Goal: Task Accomplishment & Management: Use online tool/utility

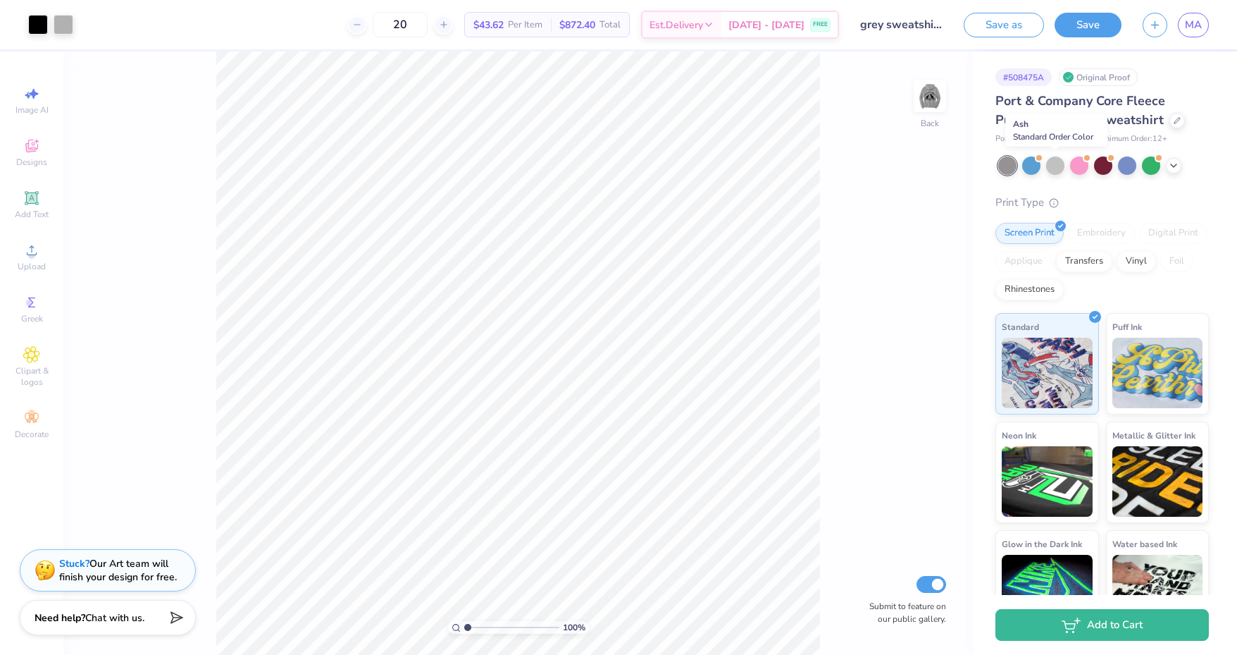
click at [1055, 166] on div at bounding box center [1055, 165] width 18 height 18
click at [1058, 163] on div at bounding box center [1055, 165] width 18 height 18
click at [1176, 166] on icon at bounding box center [1173, 165] width 11 height 11
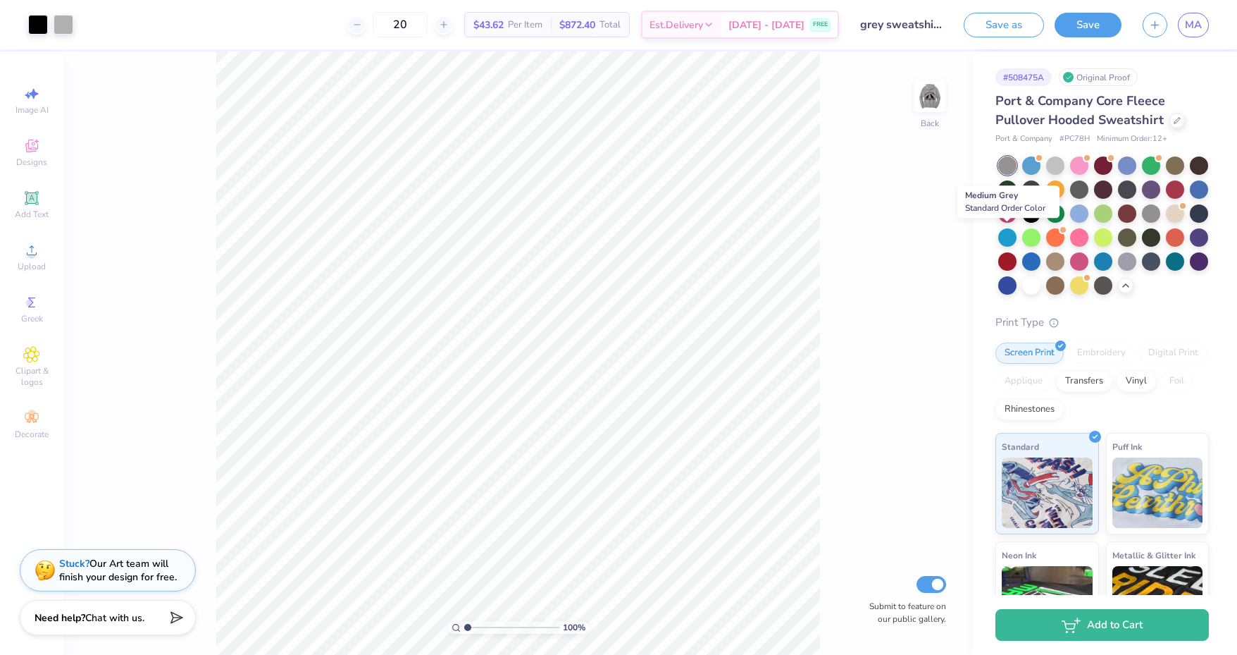
click at [1142, 223] on div at bounding box center [1151, 213] width 18 height 18
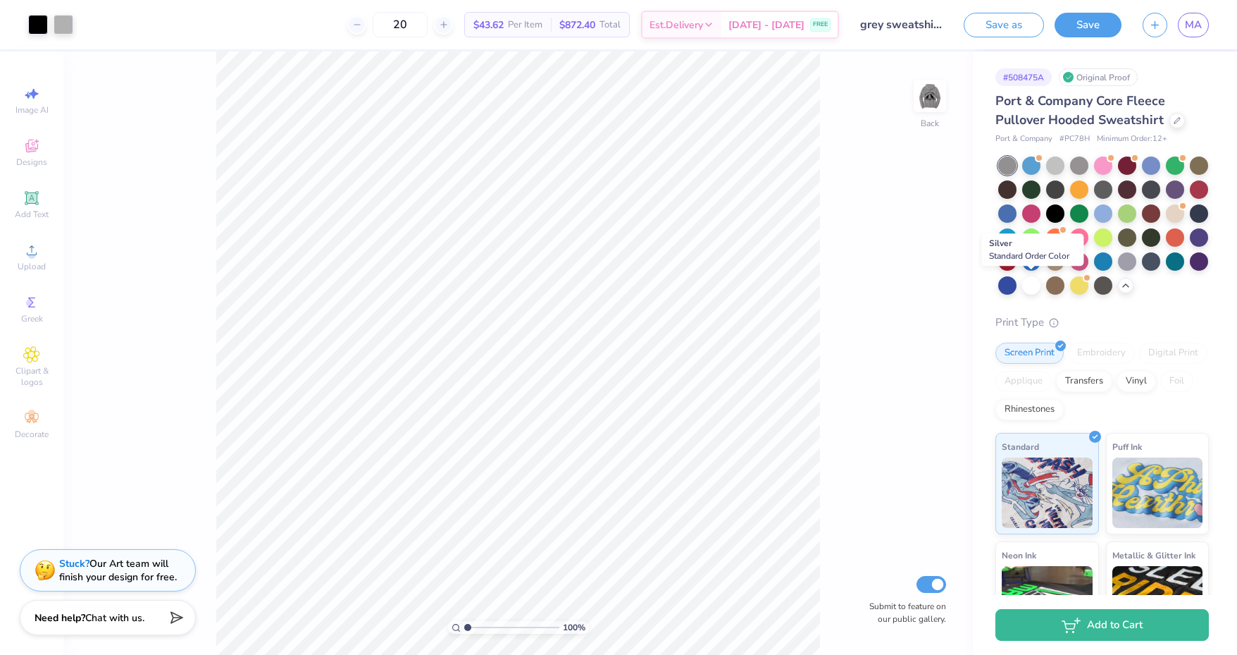
click at [1118, 271] on div at bounding box center [1127, 261] width 18 height 18
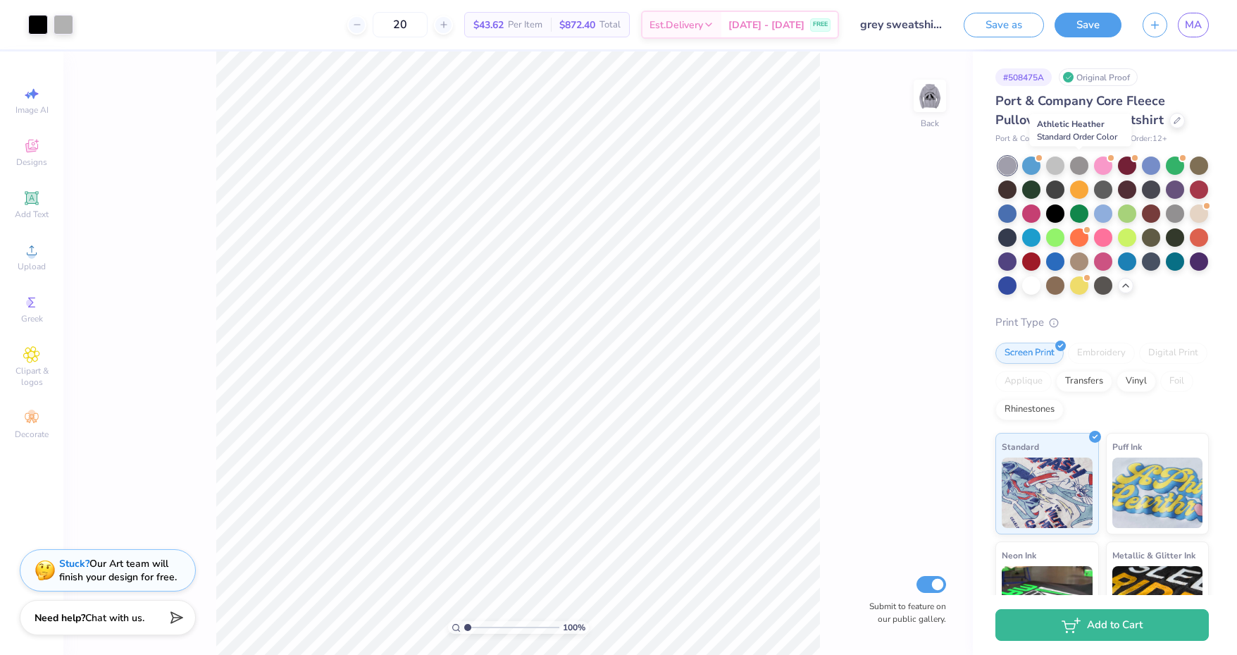
click at [1074, 168] on div at bounding box center [1079, 165] width 18 height 18
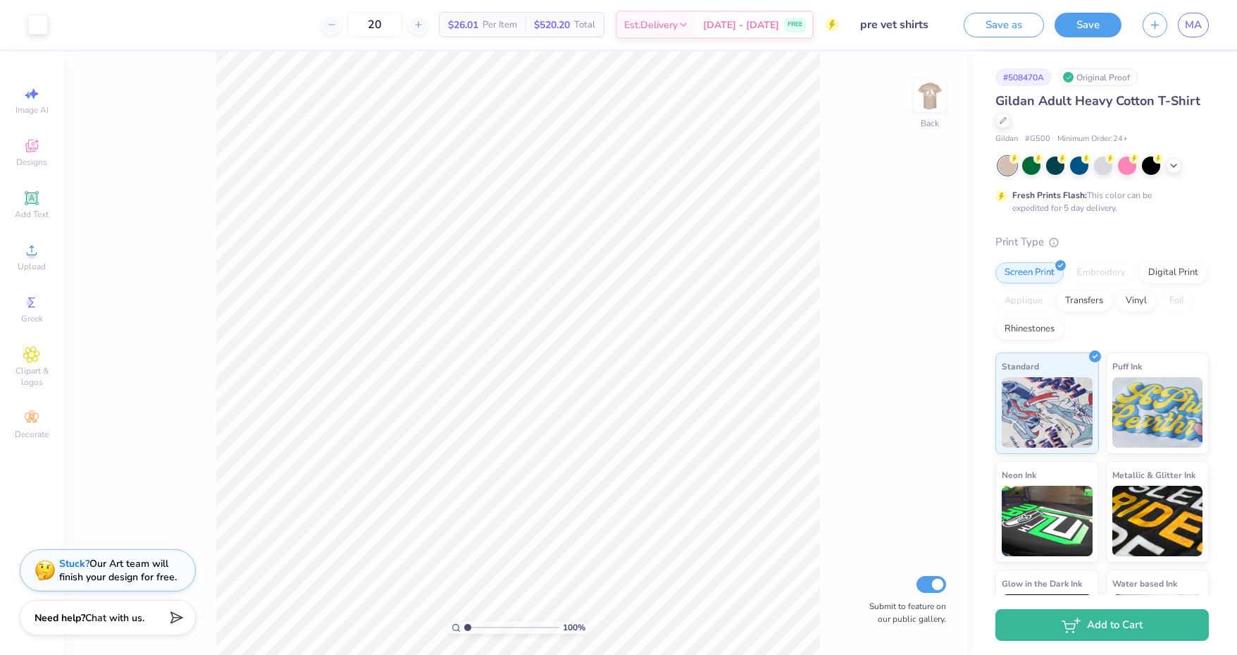
click at [1176, 161] on icon at bounding box center [1173, 165] width 11 height 11
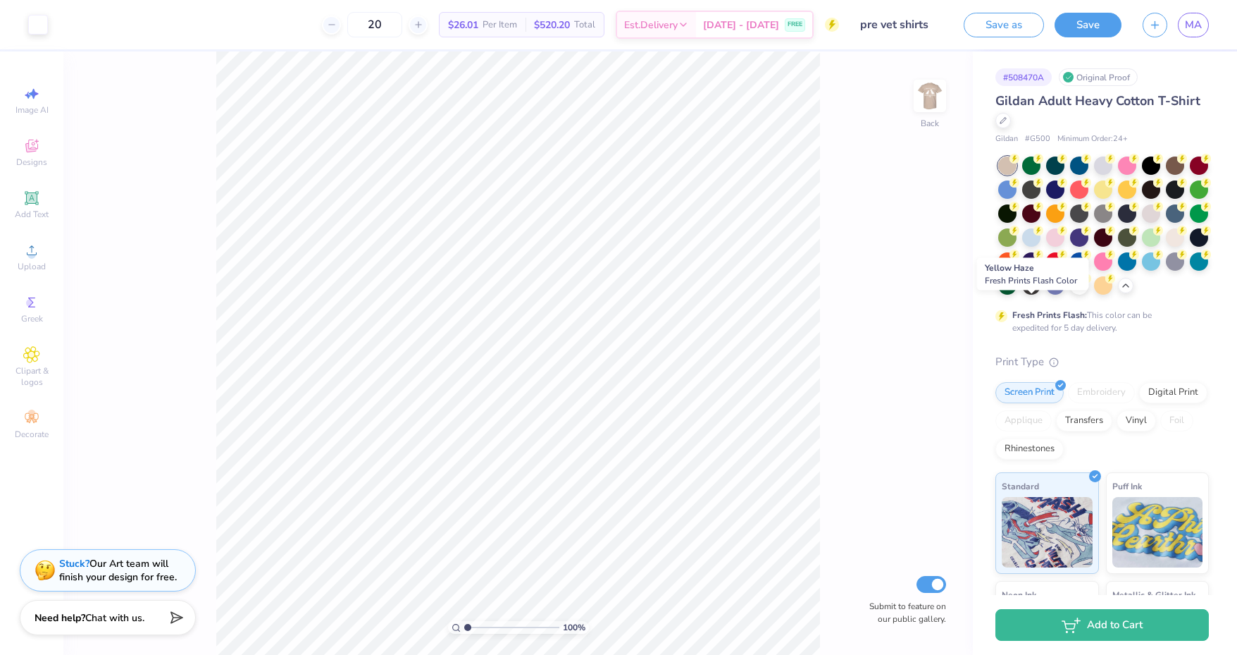
click at [1094, 295] on div at bounding box center [1103, 285] width 18 height 18
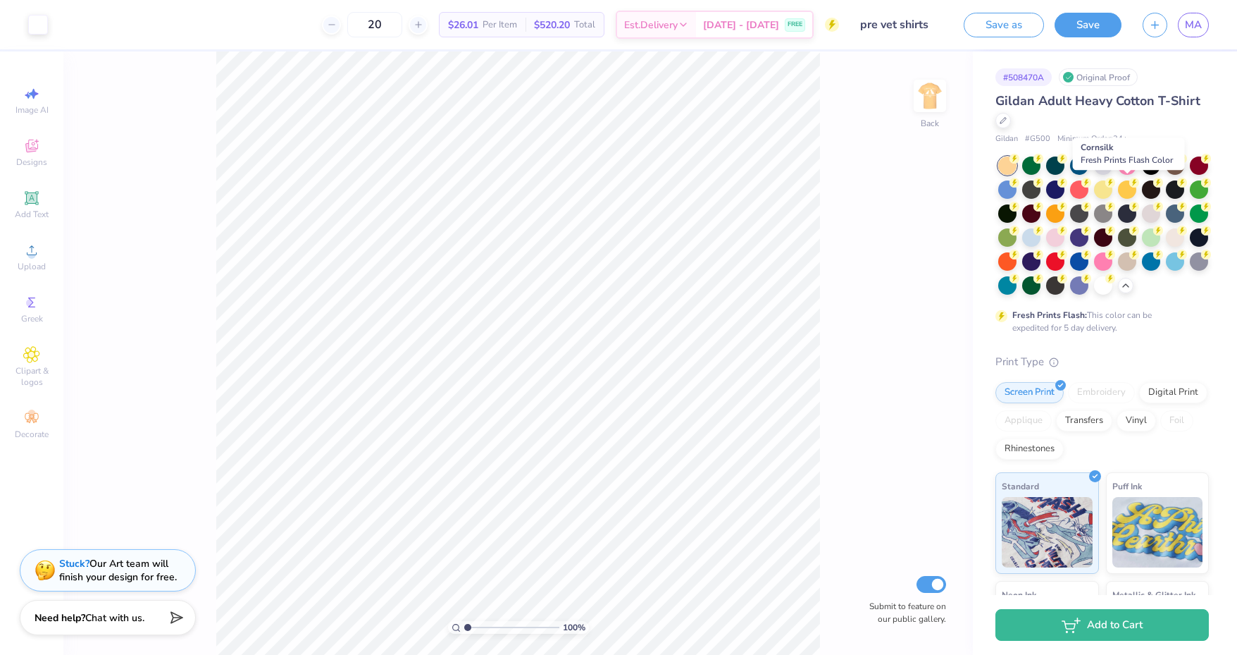
click at [1113, 187] on div at bounding box center [1103, 189] width 18 height 18
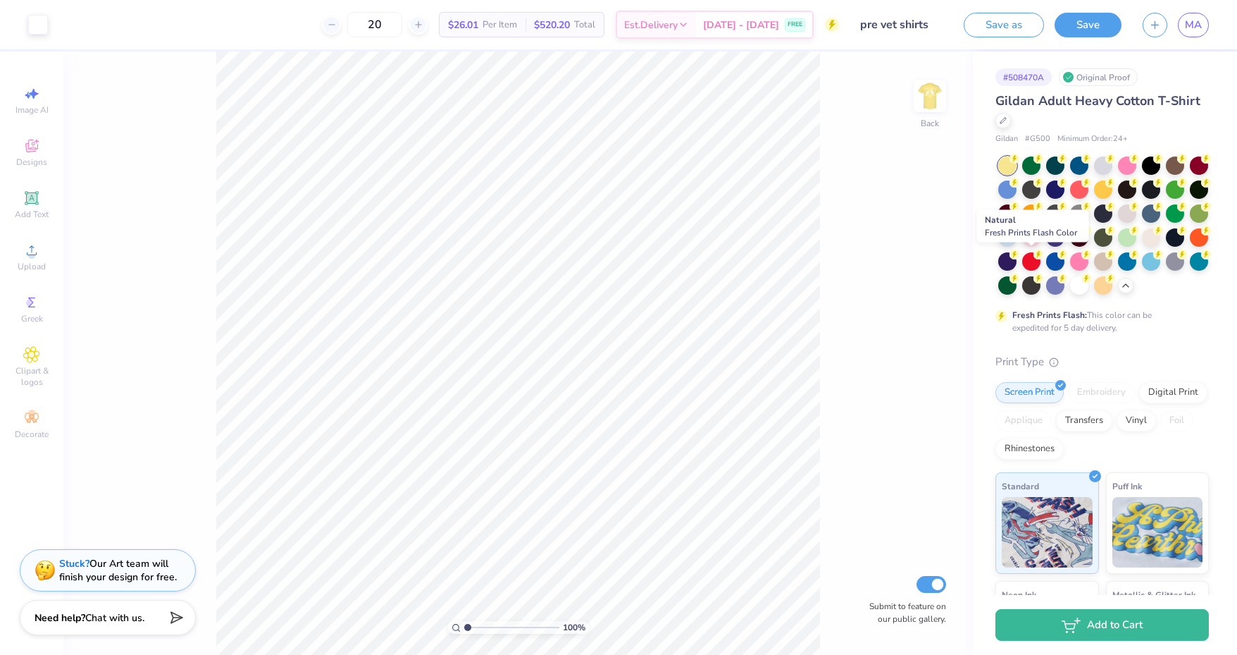
click at [1142, 247] on div at bounding box center [1151, 237] width 18 height 18
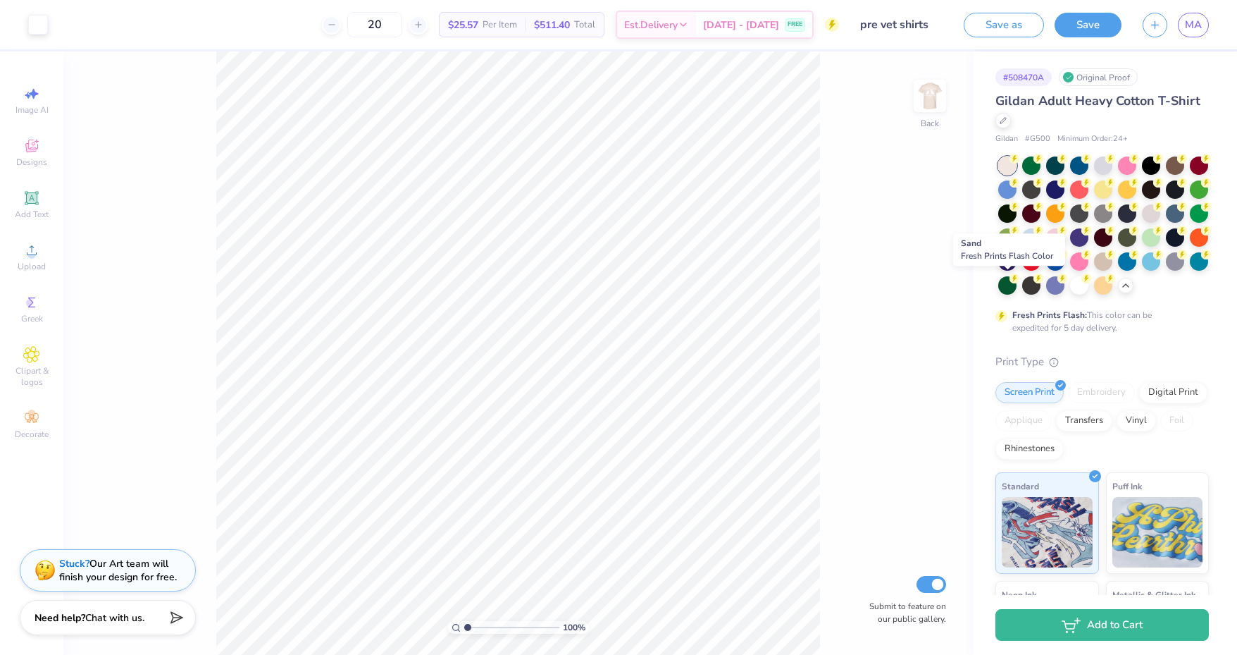
click at [1094, 271] on div at bounding box center [1103, 261] width 18 height 18
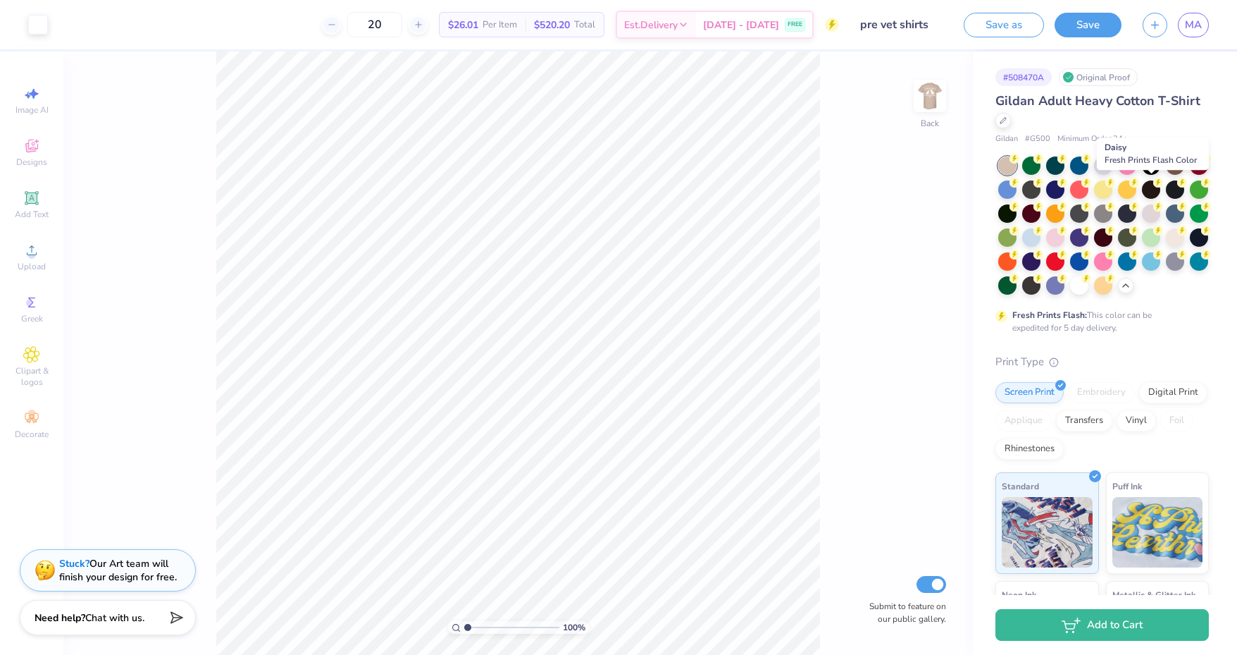
click at [1137, 186] on div at bounding box center [1127, 189] width 18 height 18
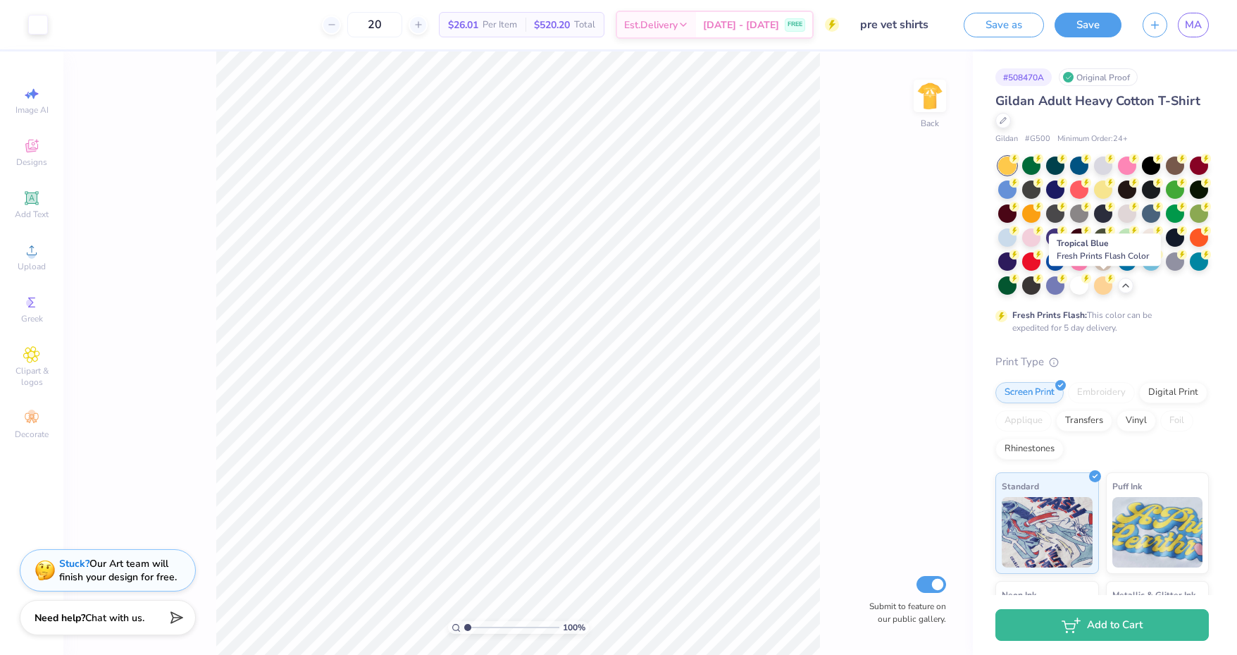
click at [1190, 271] on div at bounding box center [1199, 261] width 18 height 18
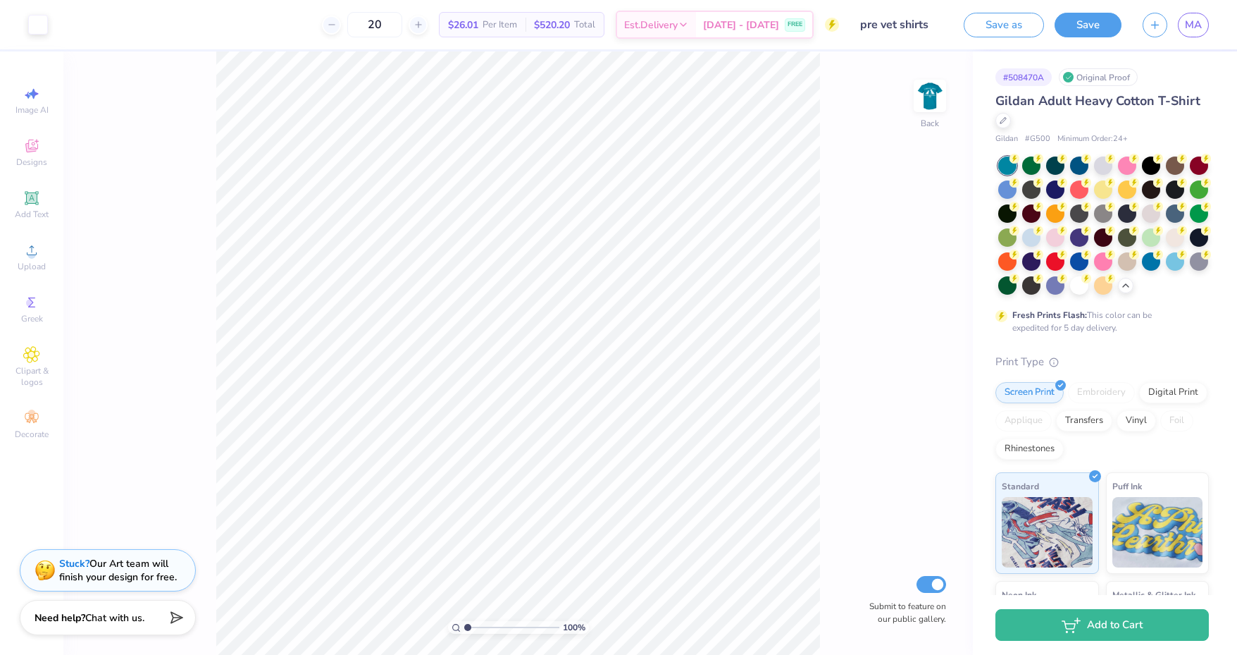
click at [1166, 271] on div at bounding box center [1175, 261] width 18 height 18
click at [1041, 285] on div at bounding box center [1032, 285] width 18 height 18
click at [1065, 237] on div at bounding box center [1055, 237] width 18 height 18
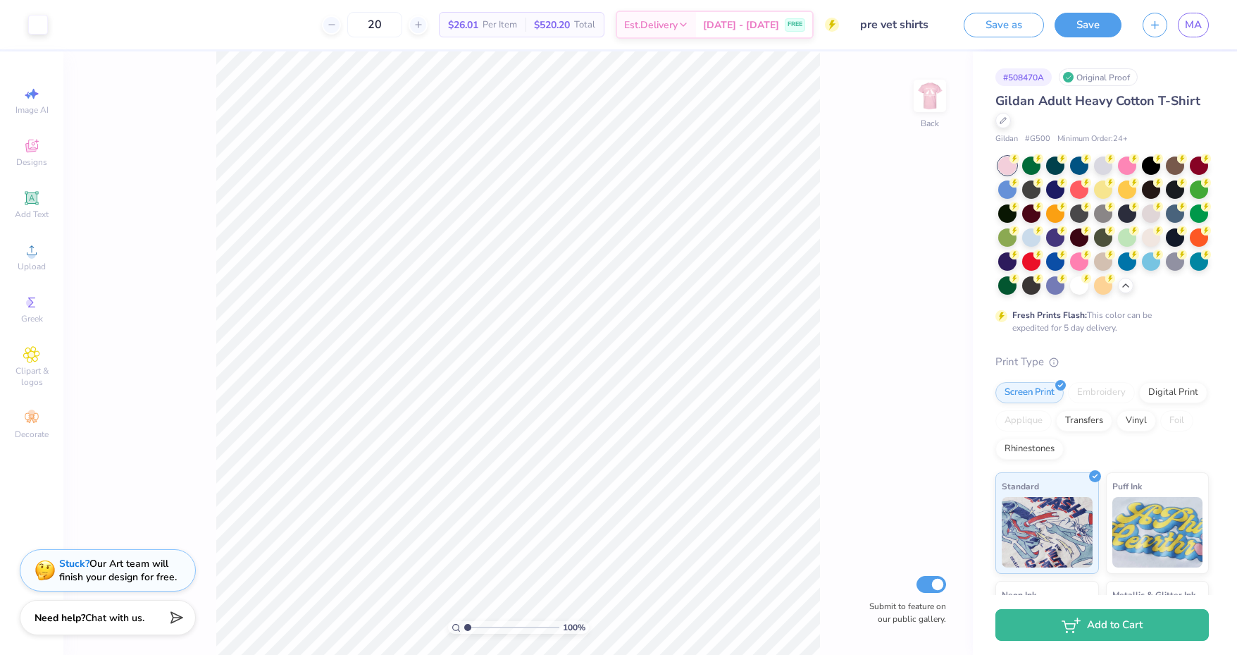
click at [928, 92] on img at bounding box center [930, 96] width 28 height 28
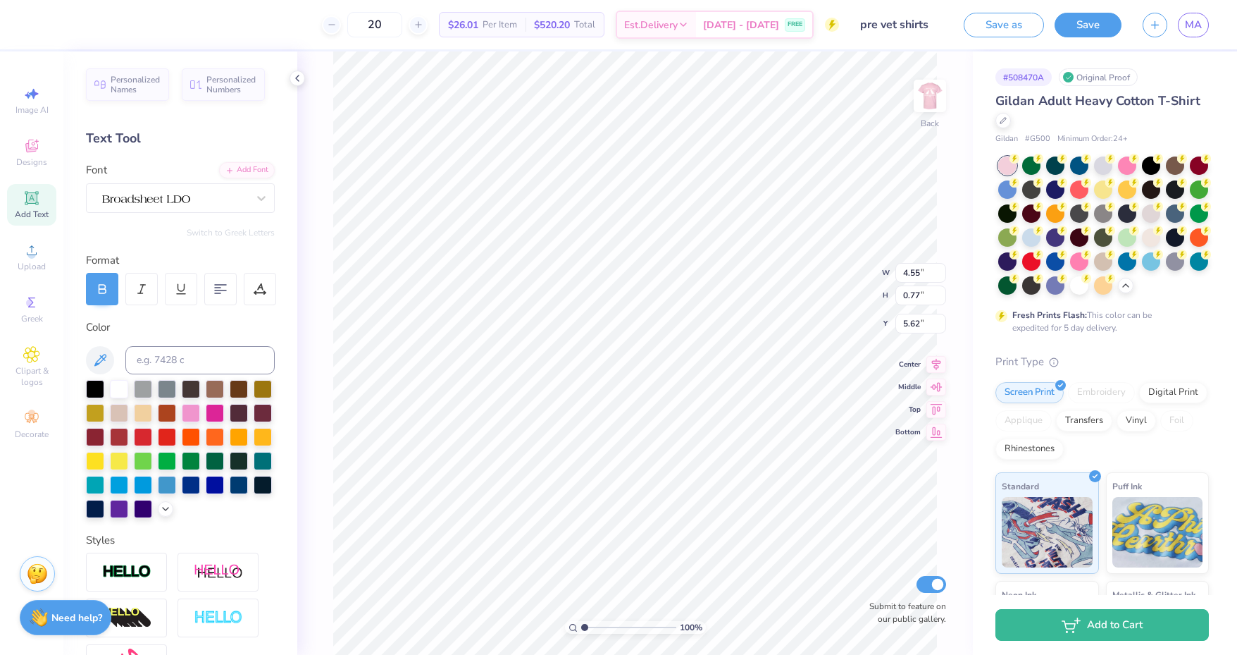
type input "4.33"
type input "2.05"
type input "3.23"
type input "4.55"
type input "0.77"
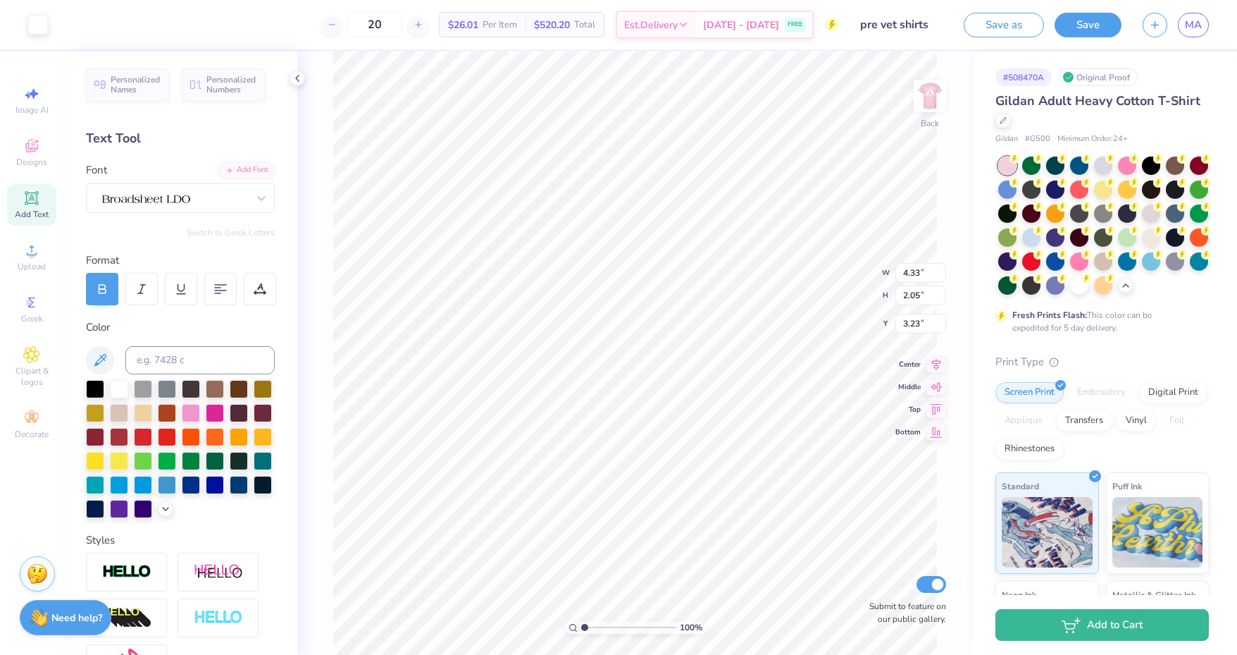
type input "5.62"
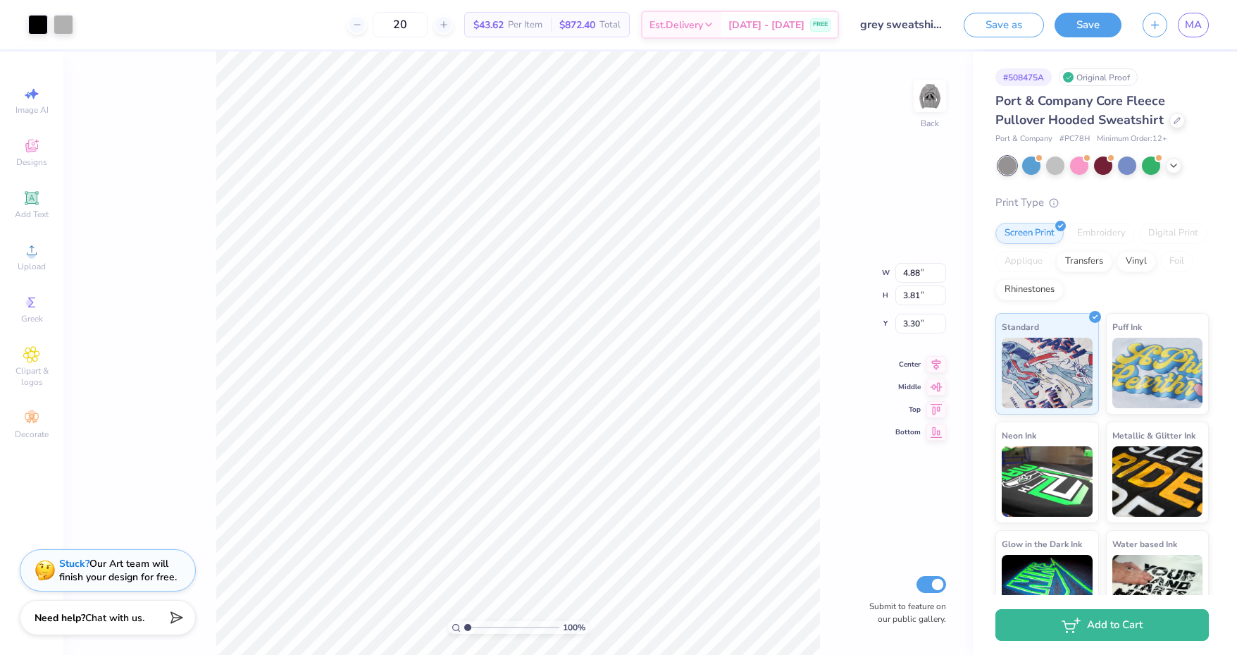
type input "3.00"
type input "1.35"
type input "2.17"
type input "3.05"
type input "1.77"
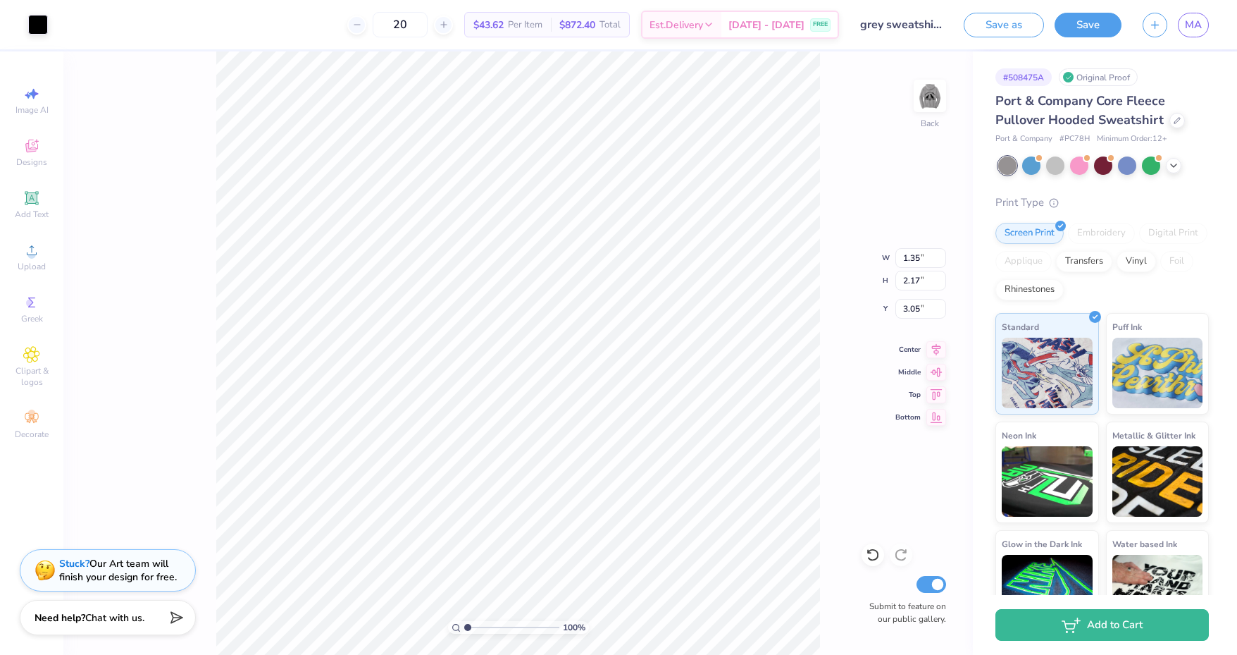
type input "2.18"
type input "3.00"
type input "1.29"
type input "2.21"
type input "1.31"
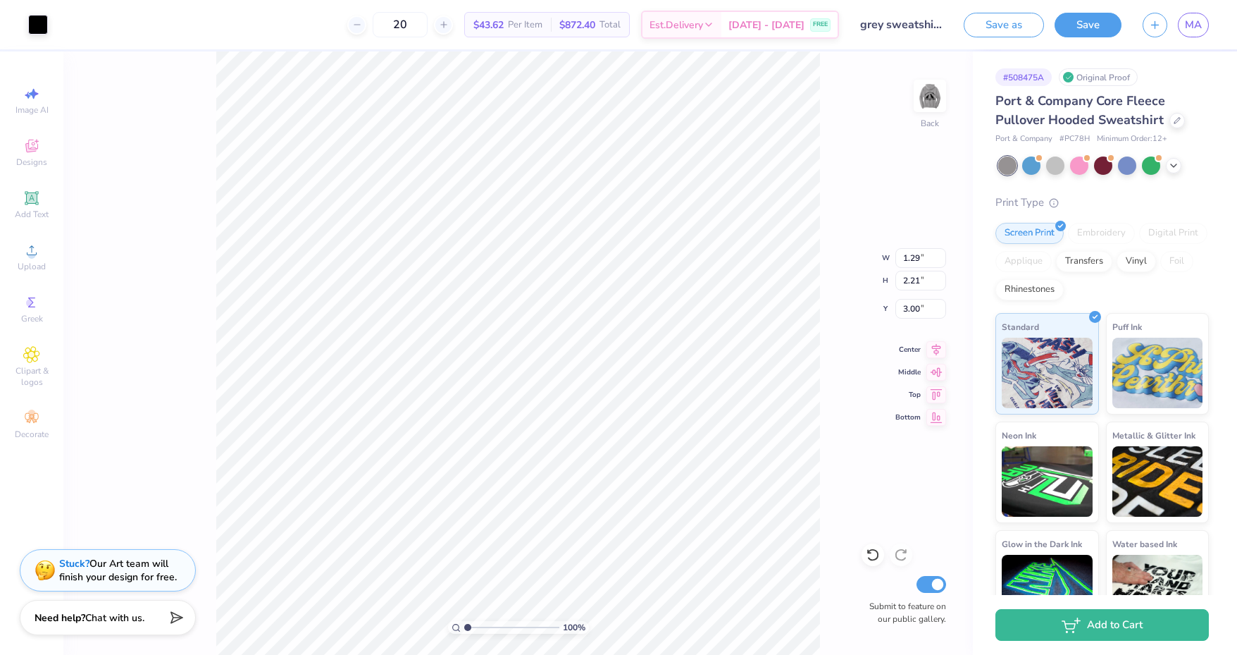
type input "1.13"
type input "5.68"
type input "1.77"
type input "2.18"
type input "1.35"
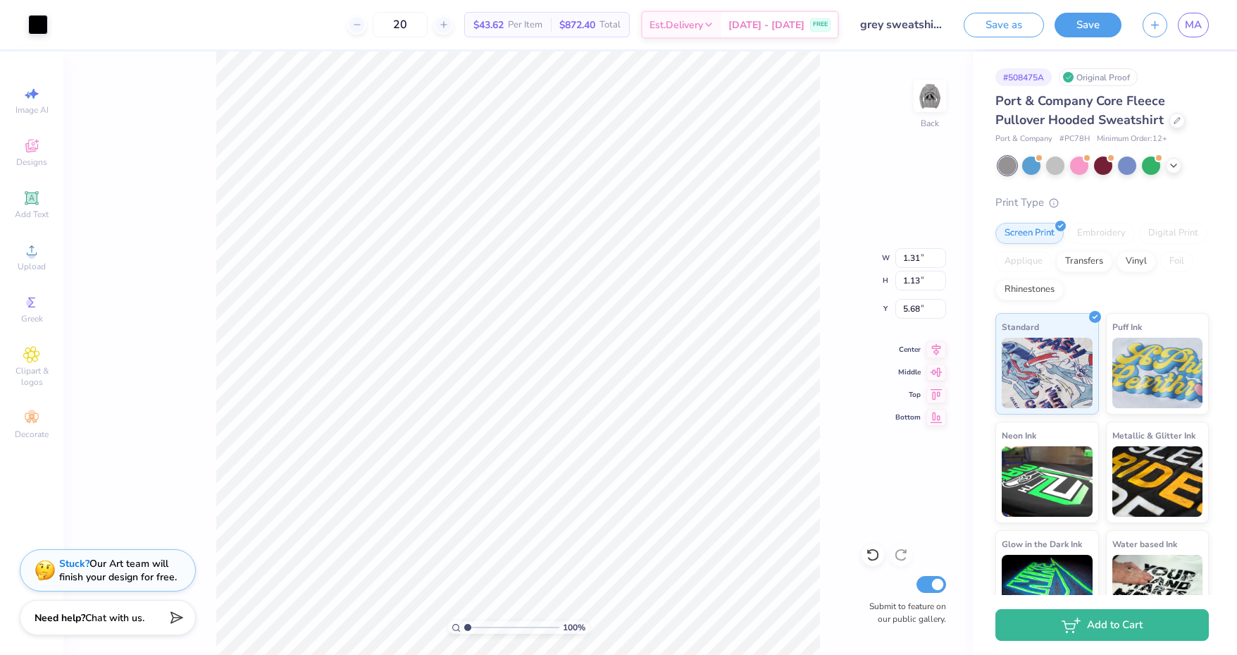
type input "2.17"
type input "3.05"
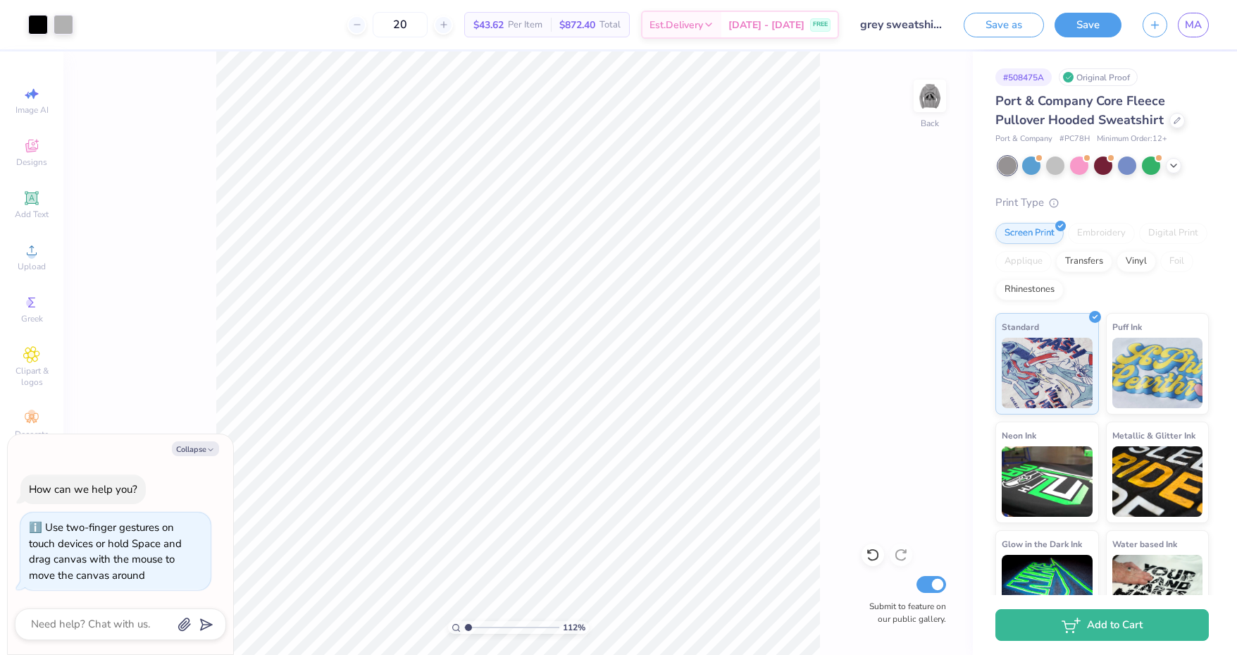
type input "1"
drag, startPoint x: 469, startPoint y: 626, endPoint x: 443, endPoint y: 632, distance: 26.8
click at [464, 632] on input "range" at bounding box center [511, 627] width 95 height 13
click at [928, 94] on img at bounding box center [930, 96] width 28 height 28
type textarea "x"
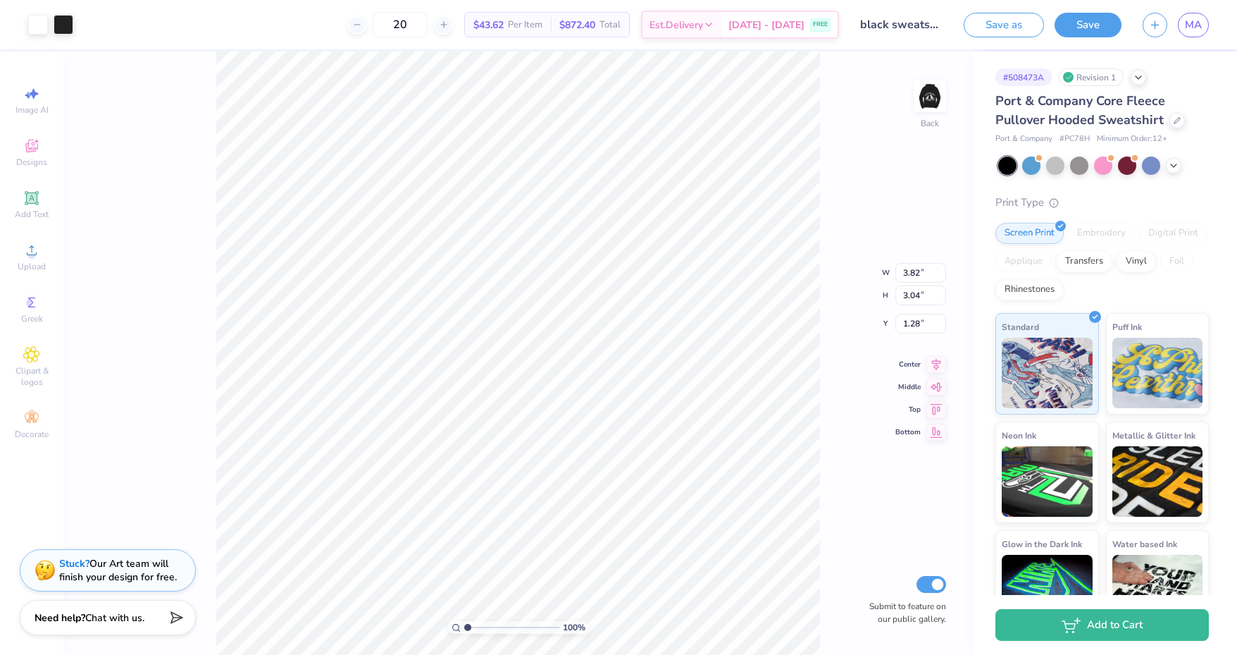
type input "1.98"
type input "4.34"
type input "3.46"
type input "1.27"
click at [1070, 23] on button "Save" at bounding box center [1088, 25] width 67 height 25
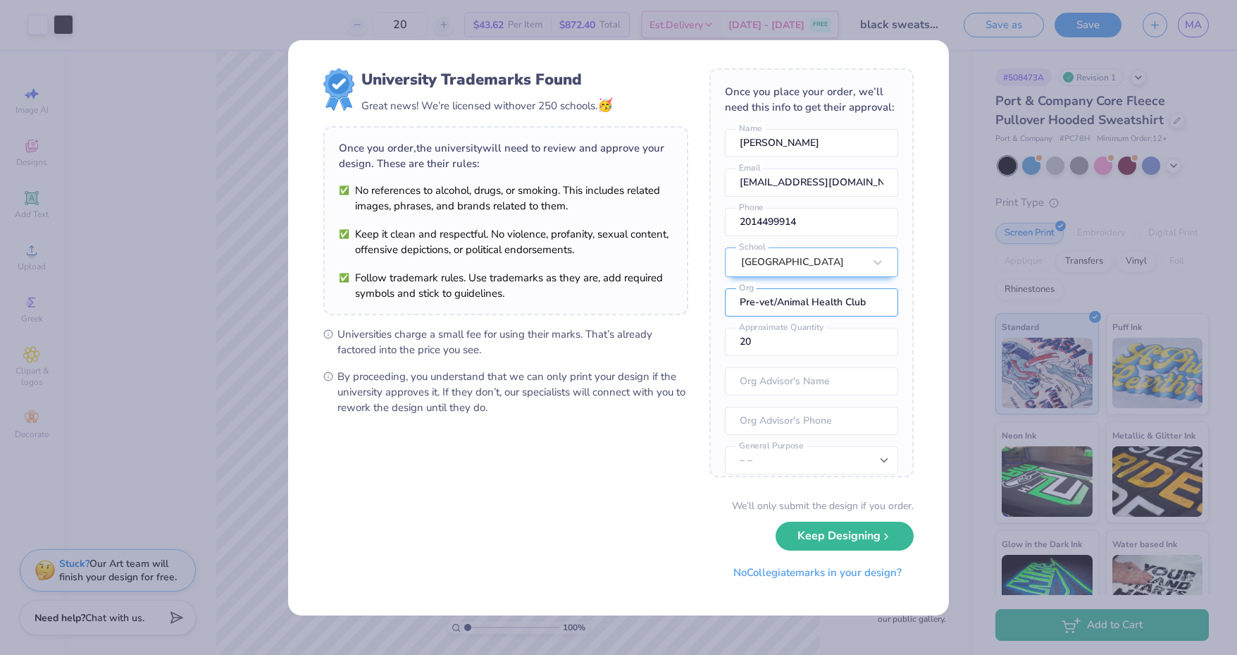
click at [834, 316] on input "Pre-vet/Animal Health Club" at bounding box center [811, 302] width 173 height 28
type input "Pre-vet/Animal Science Club"
click at [854, 115] on div "Once you place your order, we’ll need this info to get their approval:" at bounding box center [811, 99] width 173 height 31
click at [222, 224] on div "University Trademarks Found Great news! We’re licensed with over 250 schools. 🥳…" at bounding box center [618, 327] width 1237 height 655
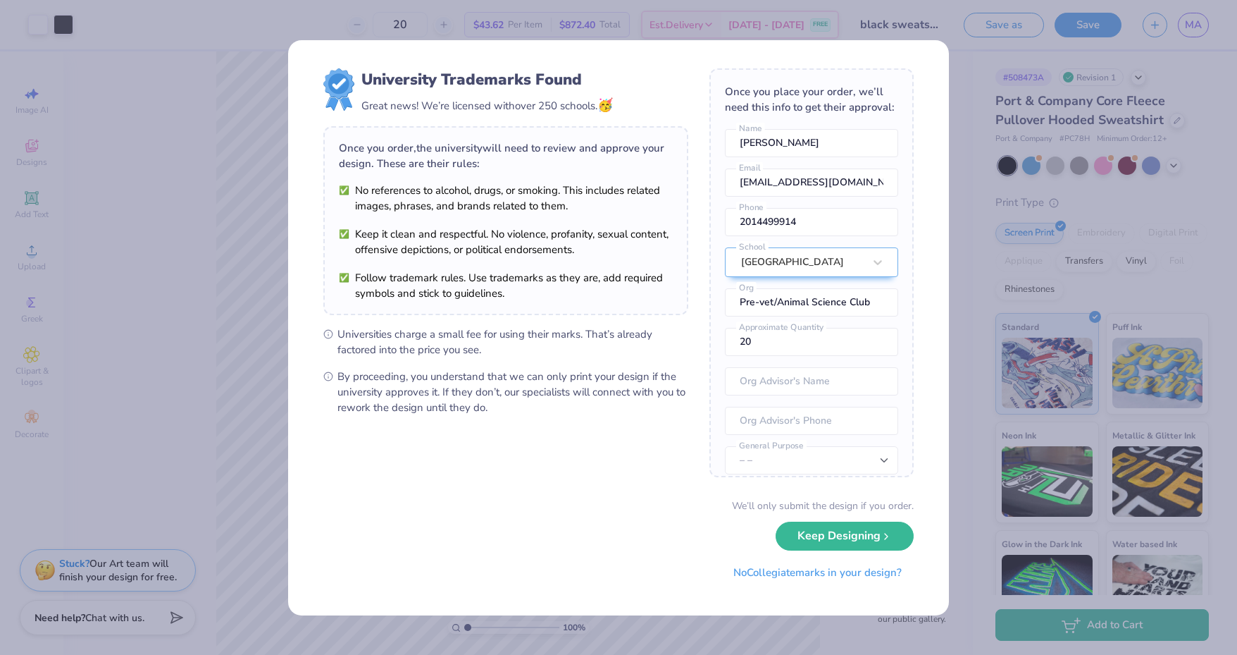
click at [222, 224] on div "University Trademarks Found Great news! We’re licensed with over 250 schools. 🥳…" at bounding box center [618, 327] width 1237 height 655
click at [517, 79] on div "University Trademarks Found" at bounding box center [488, 79] width 252 height 23
click at [259, 461] on div "University Trademarks Found Great news! We’re licensed with over 250 schools. 🥳…" at bounding box center [618, 327] width 1237 height 655
click at [231, 458] on div "University Trademarks Found Great news! We’re licensed with over 250 schools. 🥳…" at bounding box center [618, 327] width 1237 height 655
click at [860, 536] on button "Keep Designing" at bounding box center [845, 535] width 138 height 29
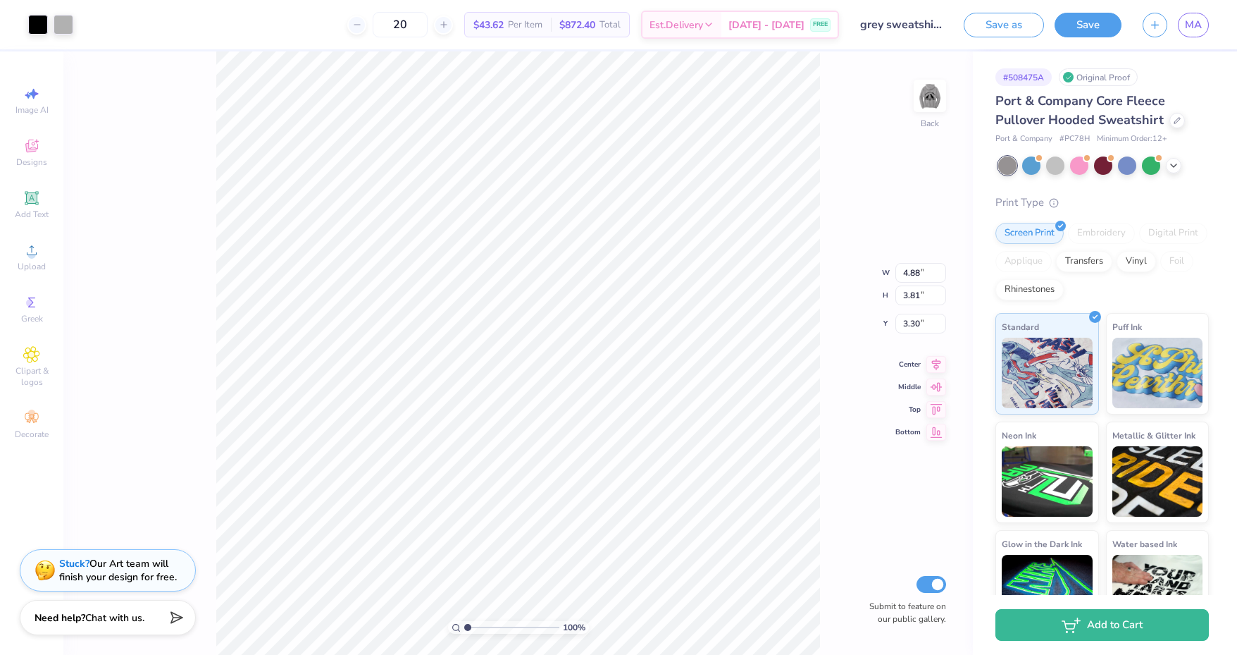
type input "1.39"
click at [1089, 23] on button "Save" at bounding box center [1088, 25] width 67 height 25
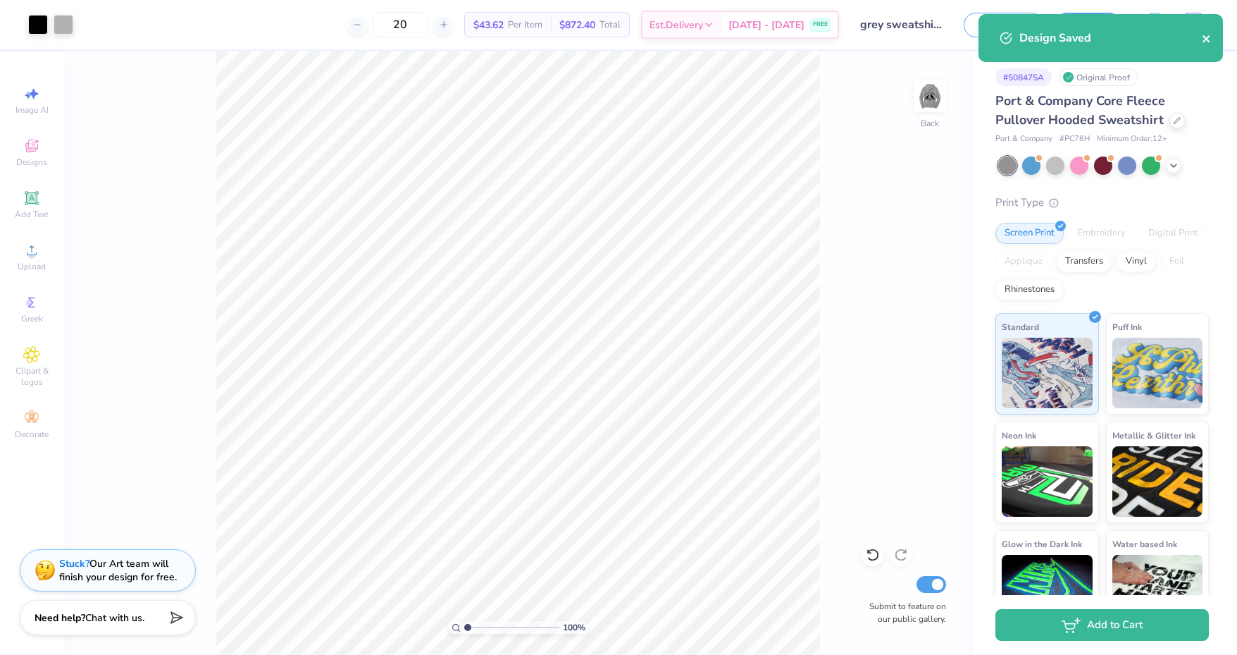
click at [1209, 37] on icon "close" at bounding box center [1207, 38] width 10 height 11
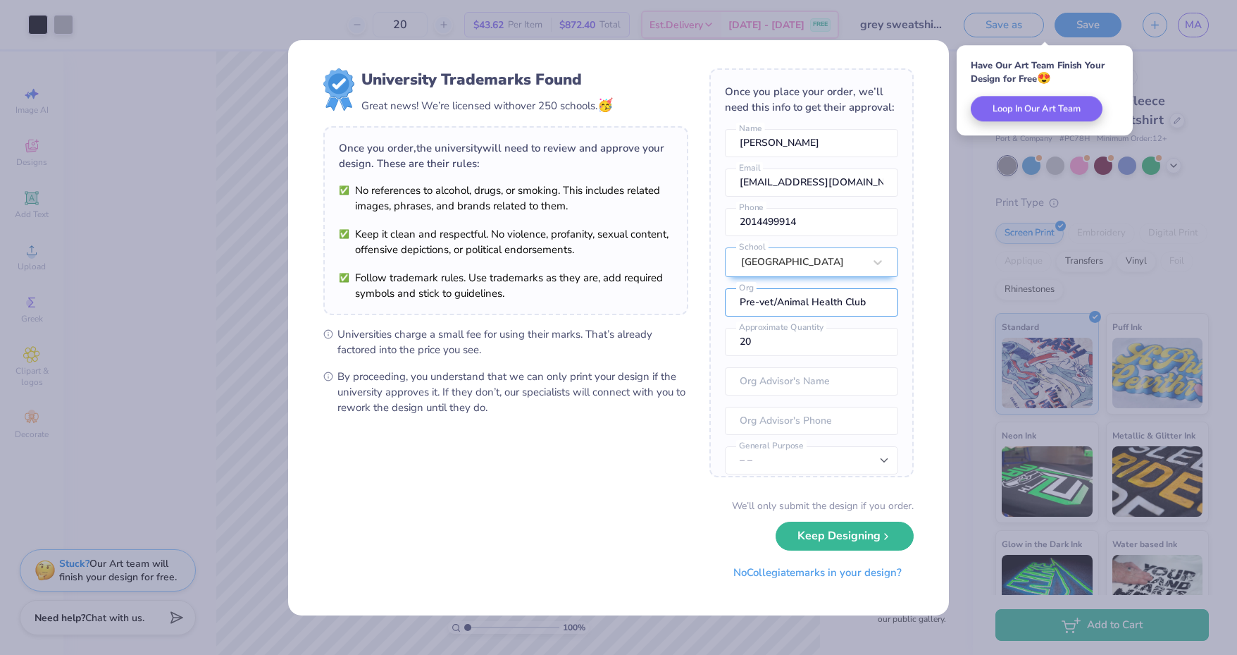
click at [833, 314] on input "Pre-vet/Animal Health Club" at bounding box center [811, 302] width 173 height 28
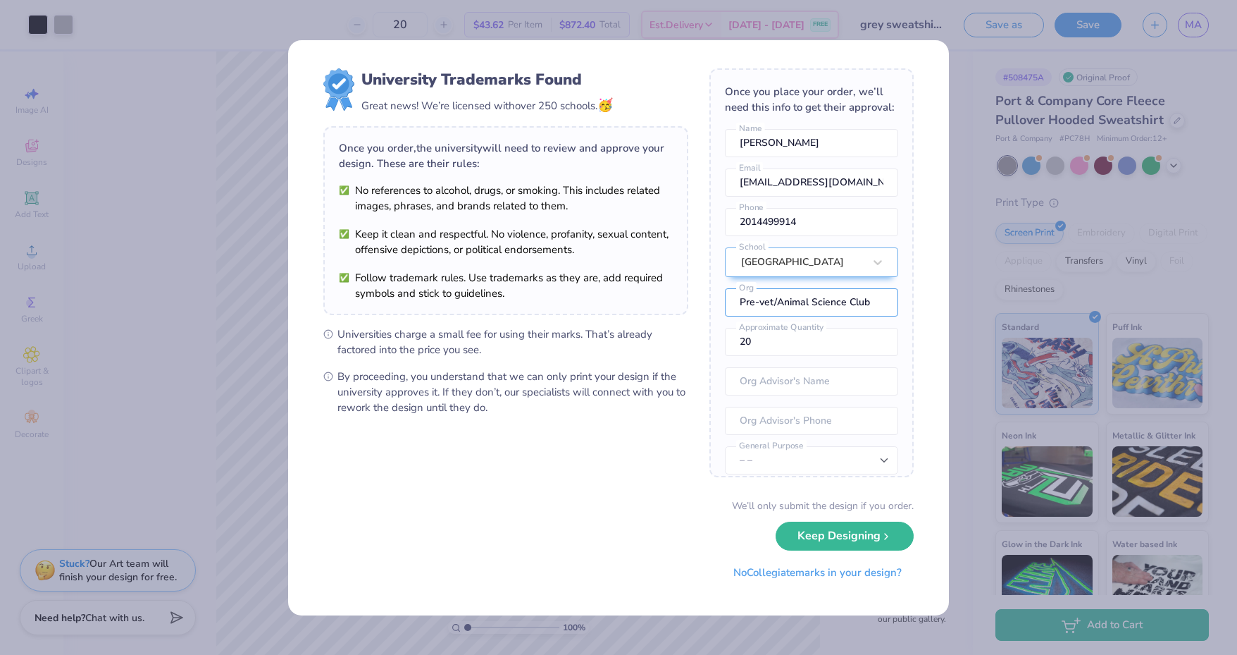
type input "Pre-vet/Animal Science Club"
click at [834, 529] on button "Keep Designing" at bounding box center [845, 535] width 138 height 29
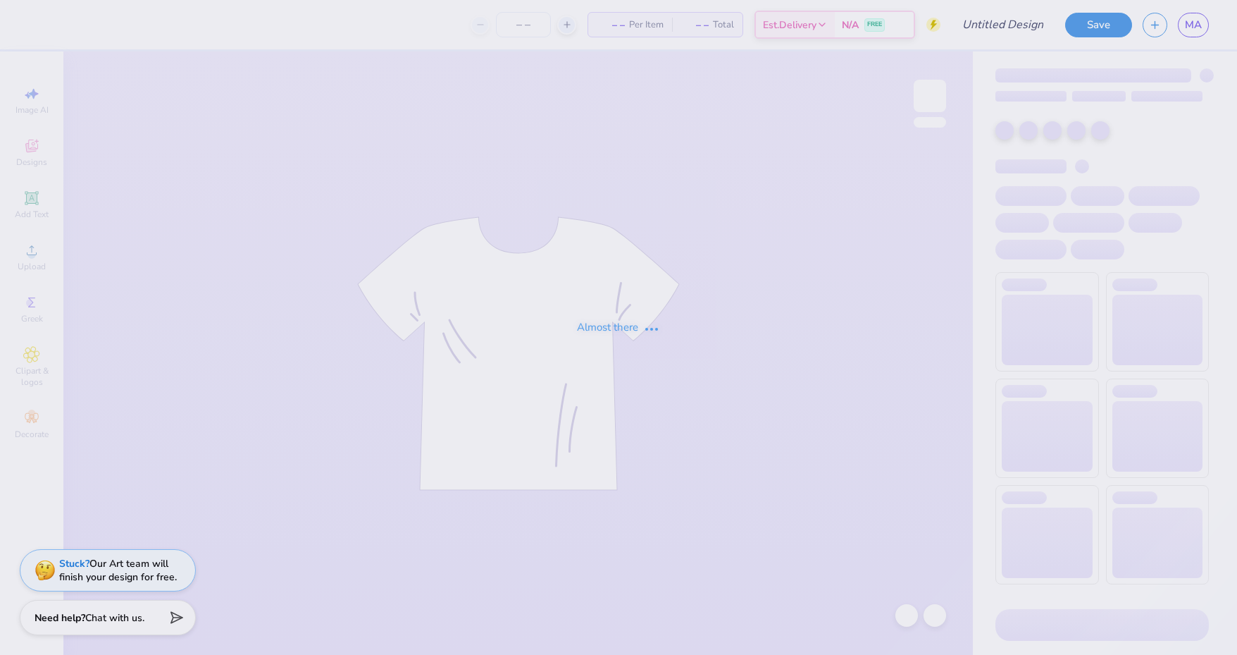
type input "pre vet shirts"
type input "20"
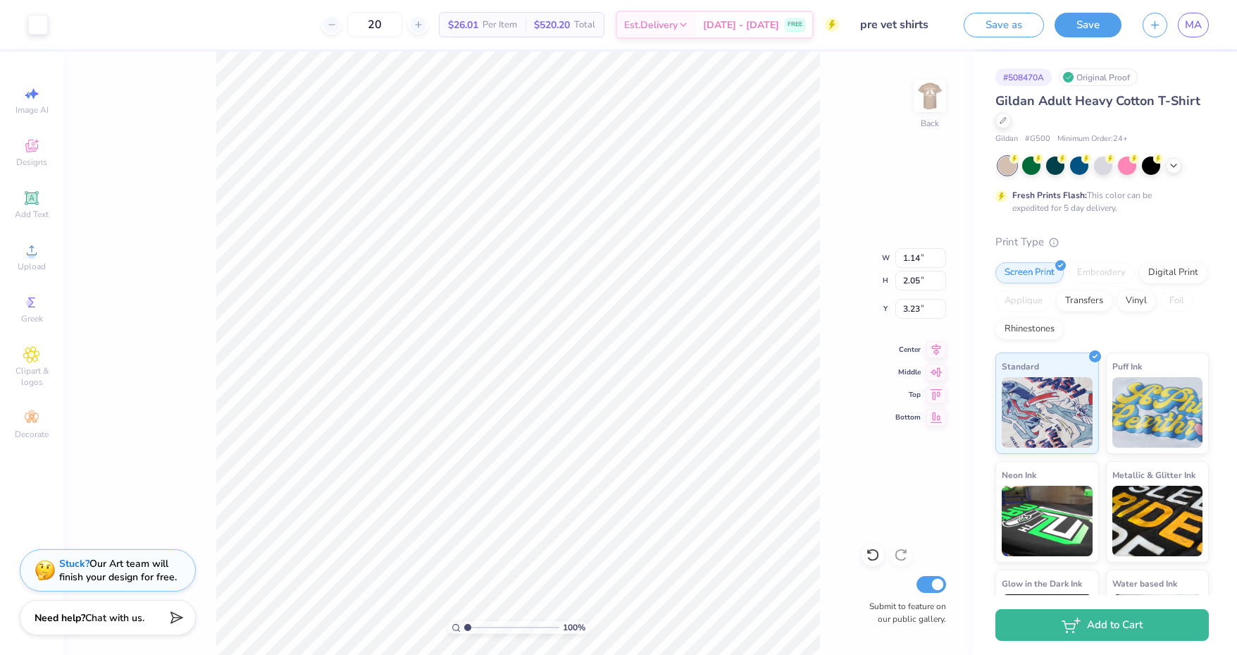
type input "1.58"
type input "2.01"
type input "3.27"
type input "1.14"
type input "2.05"
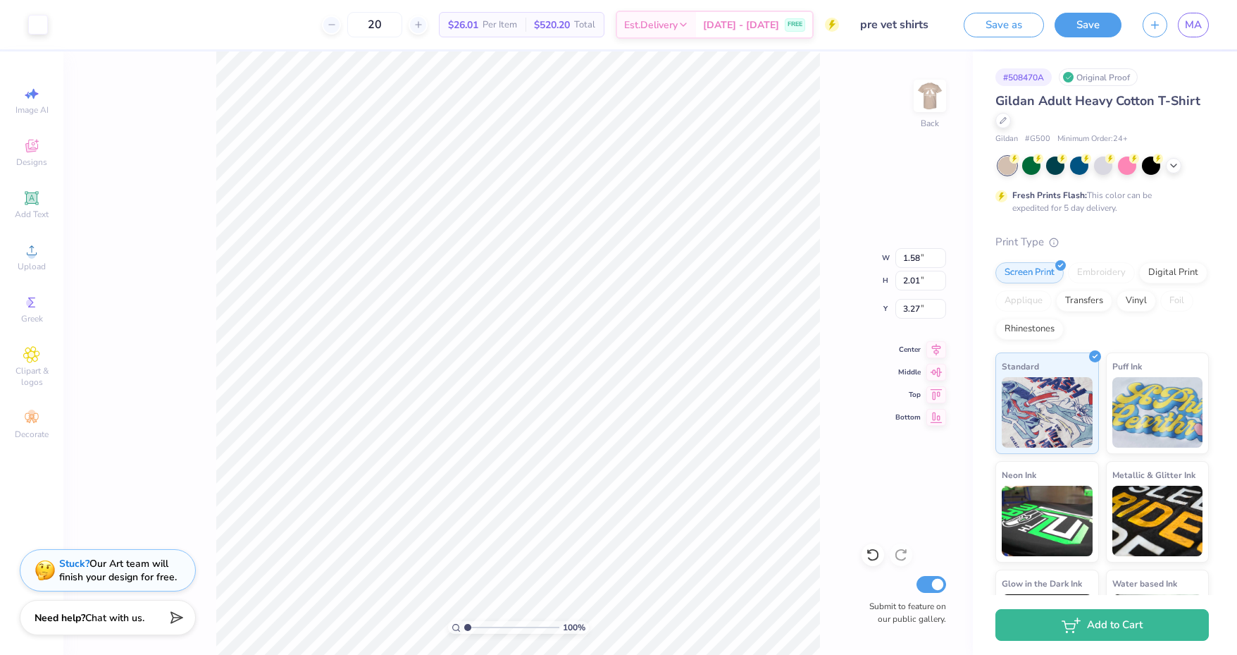
type input "3.23"
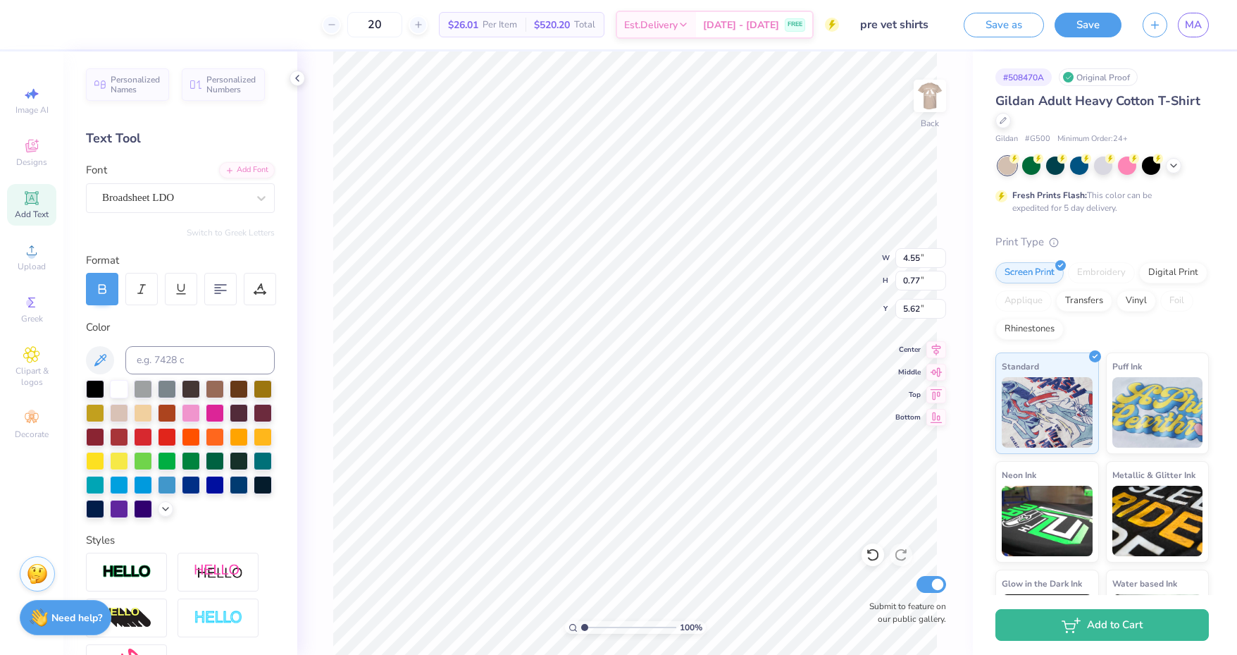
scroll to position [11, 4]
click at [211, 206] on div "Broadsheet LDO" at bounding box center [175, 198] width 148 height 22
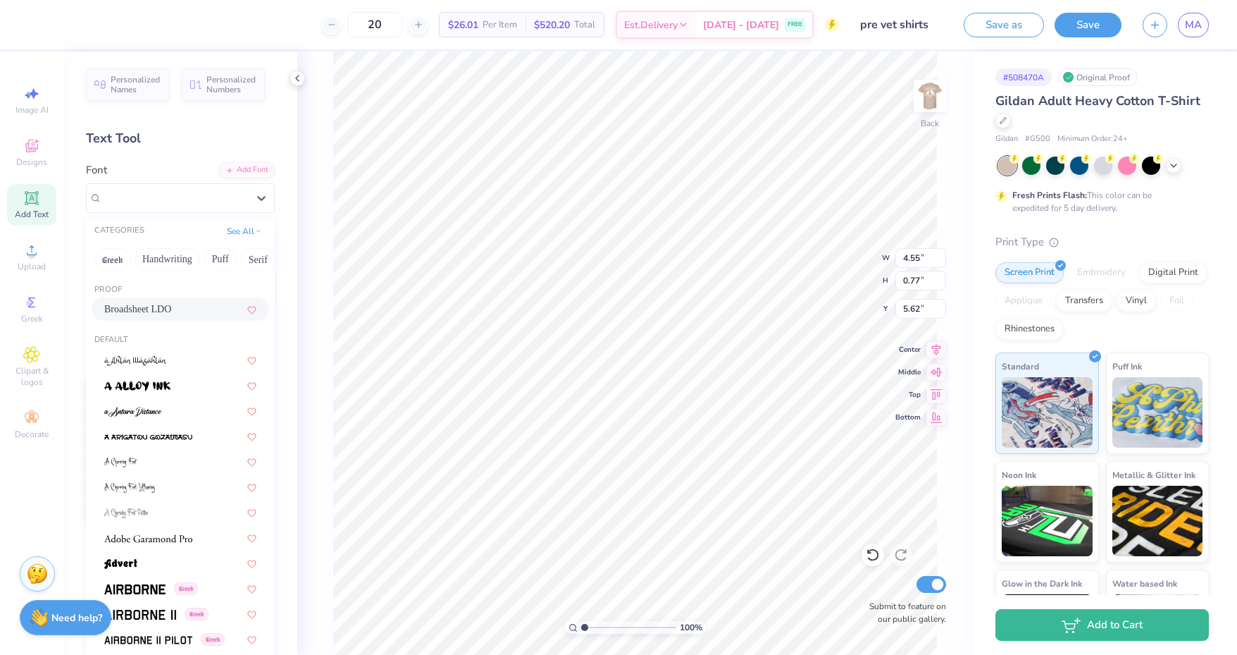
click at [189, 309] on div "Broadsheet LDO" at bounding box center [180, 309] width 152 height 15
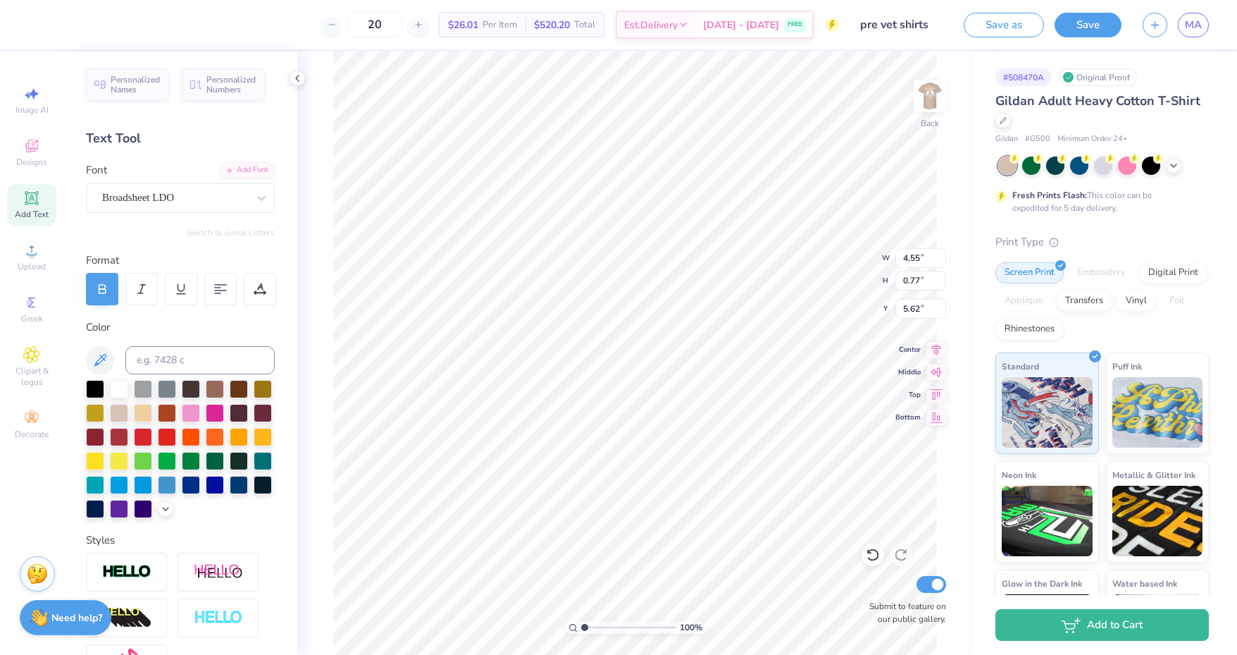
click at [220, 197] on div "Broadsheet LDO" at bounding box center [175, 198] width 148 height 22
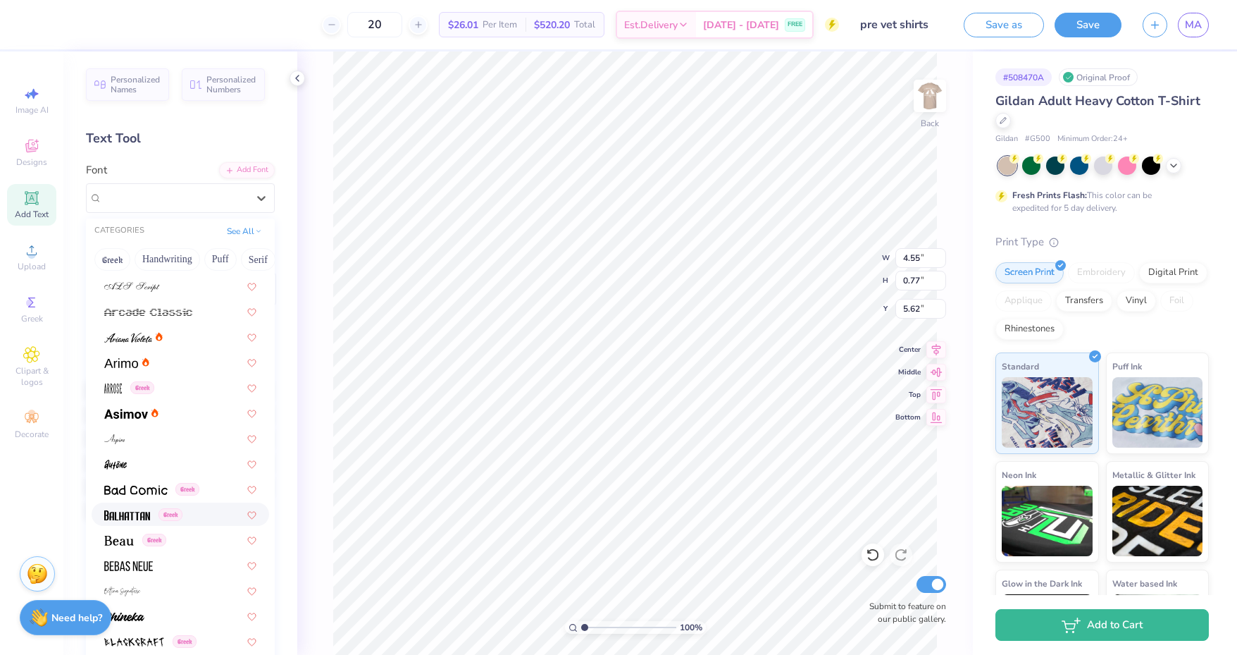
scroll to position [486, 0]
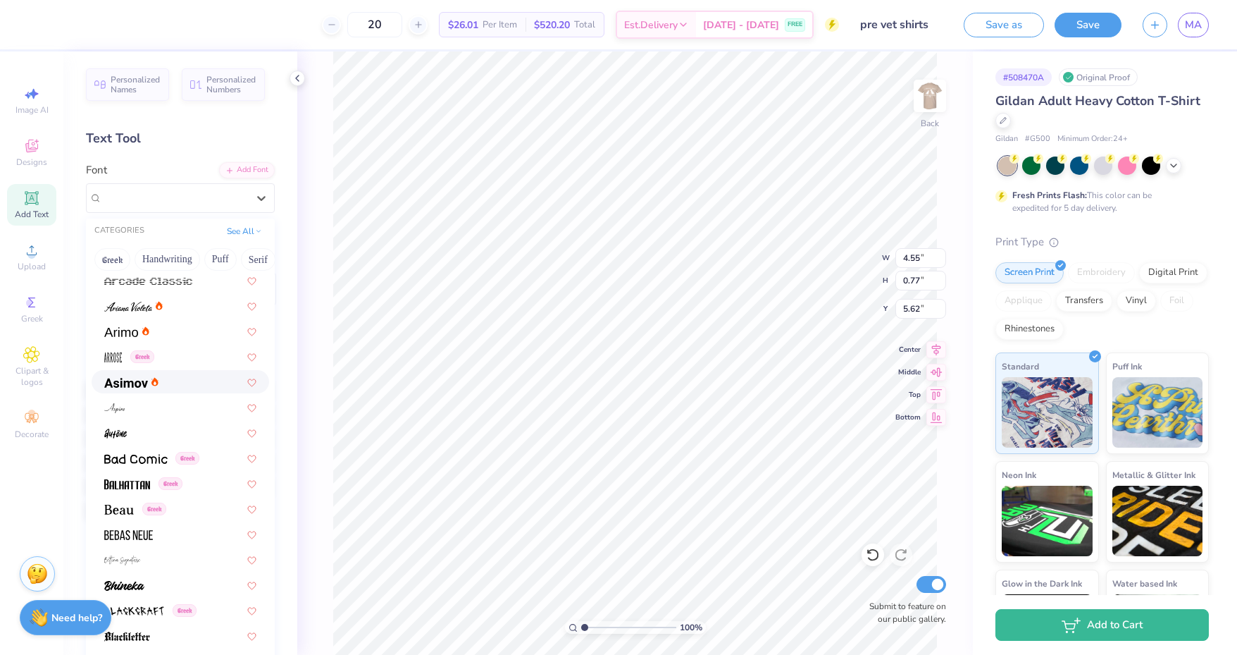
click at [150, 378] on div at bounding box center [131, 381] width 54 height 15
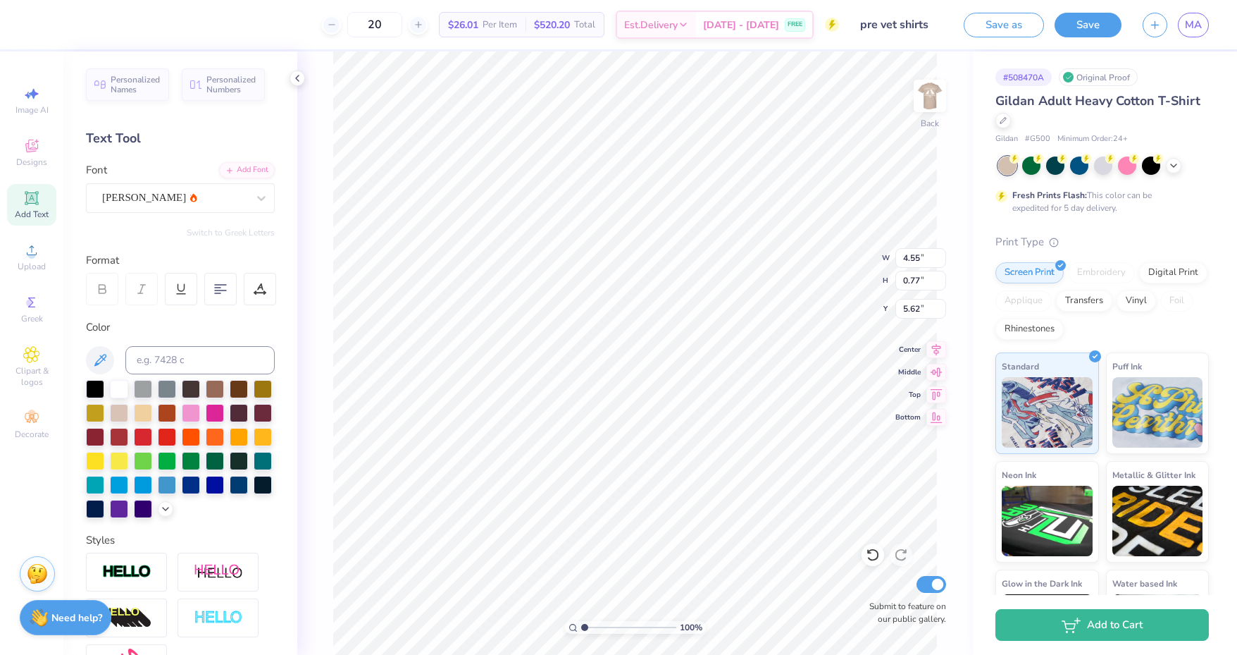
click at [254, 199] on icon at bounding box center [261, 198] width 14 height 14
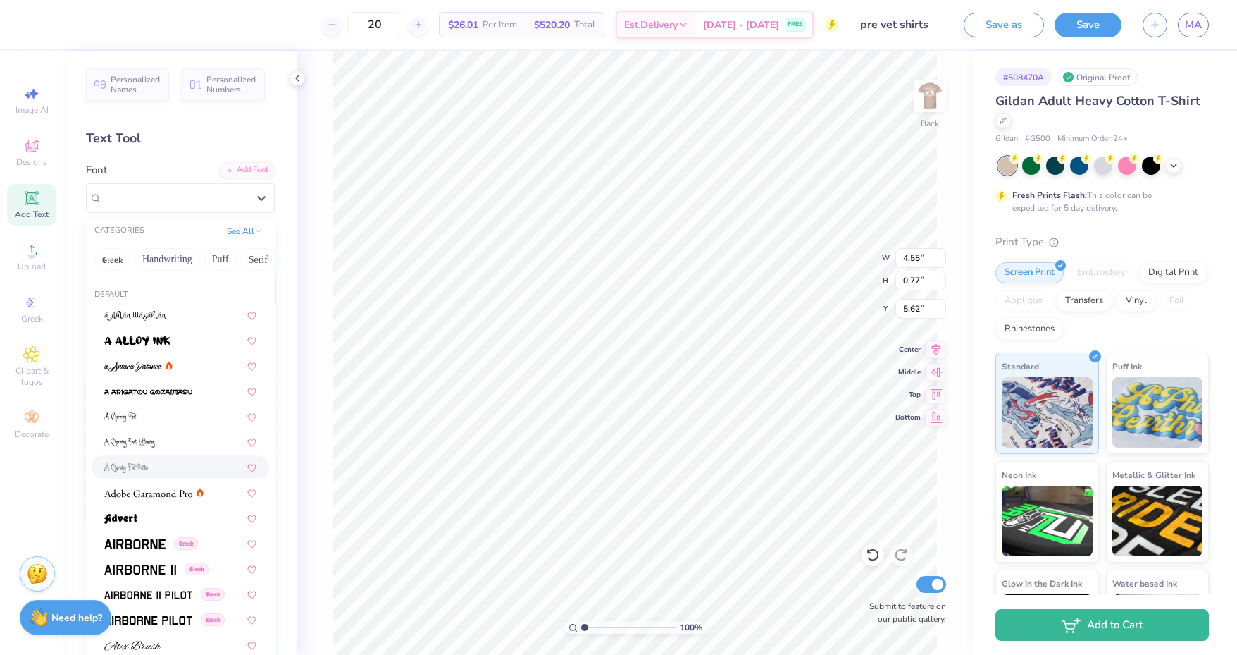
scroll to position [71, 0]
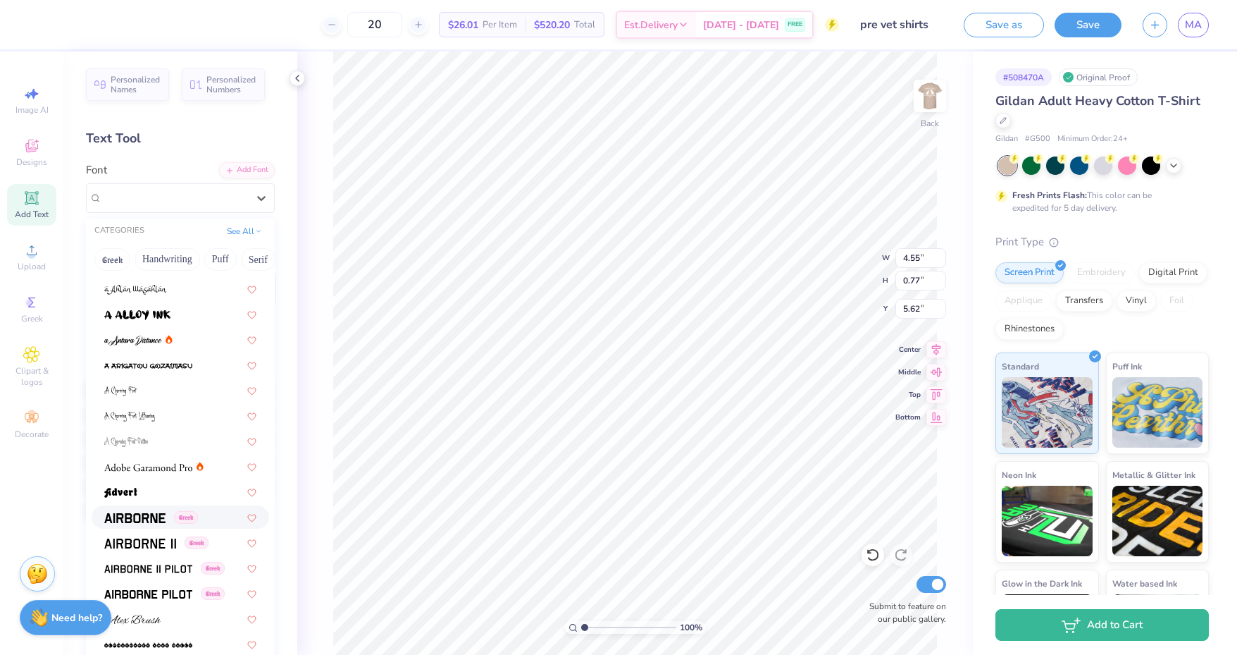
click at [153, 515] on img at bounding box center [134, 518] width 61 height 10
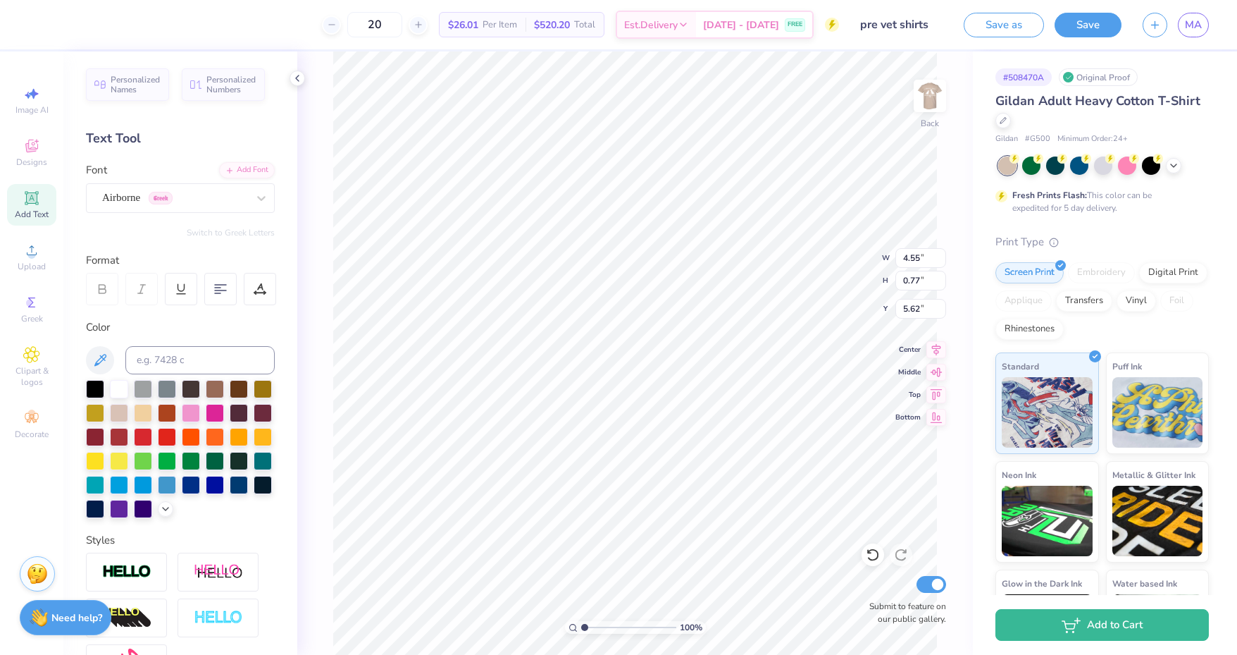
click at [196, 202] on div "Airborne Greek" at bounding box center [175, 198] width 148 height 22
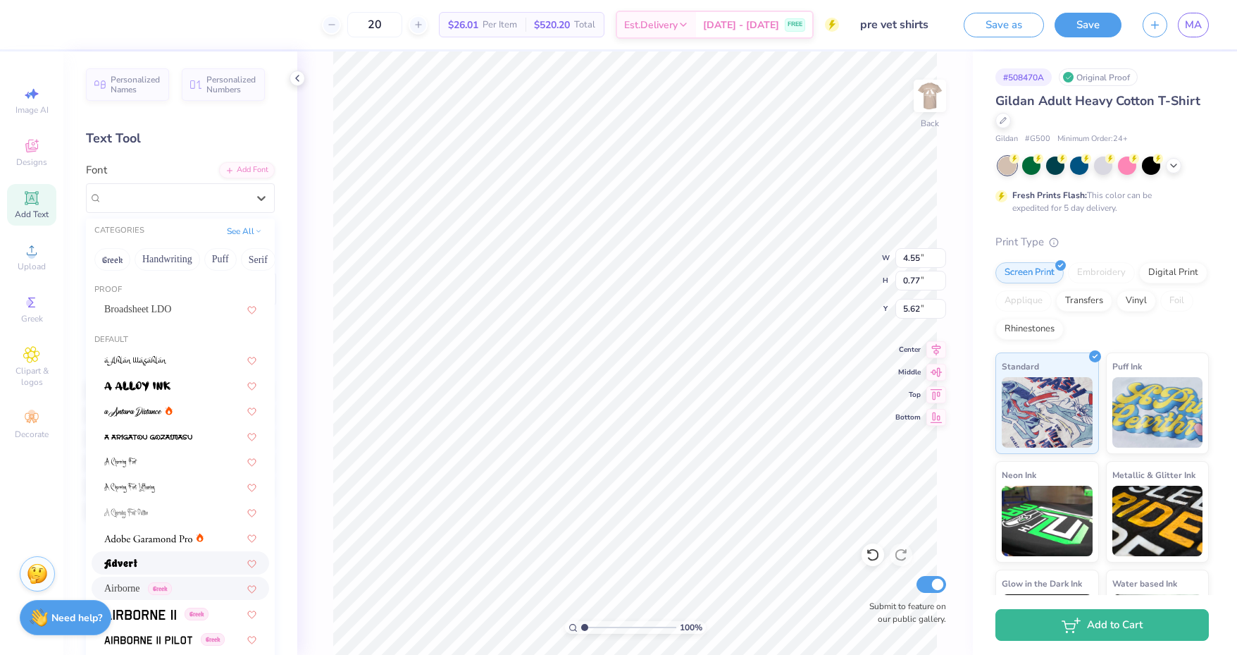
click at [156, 560] on div at bounding box center [180, 562] width 152 height 15
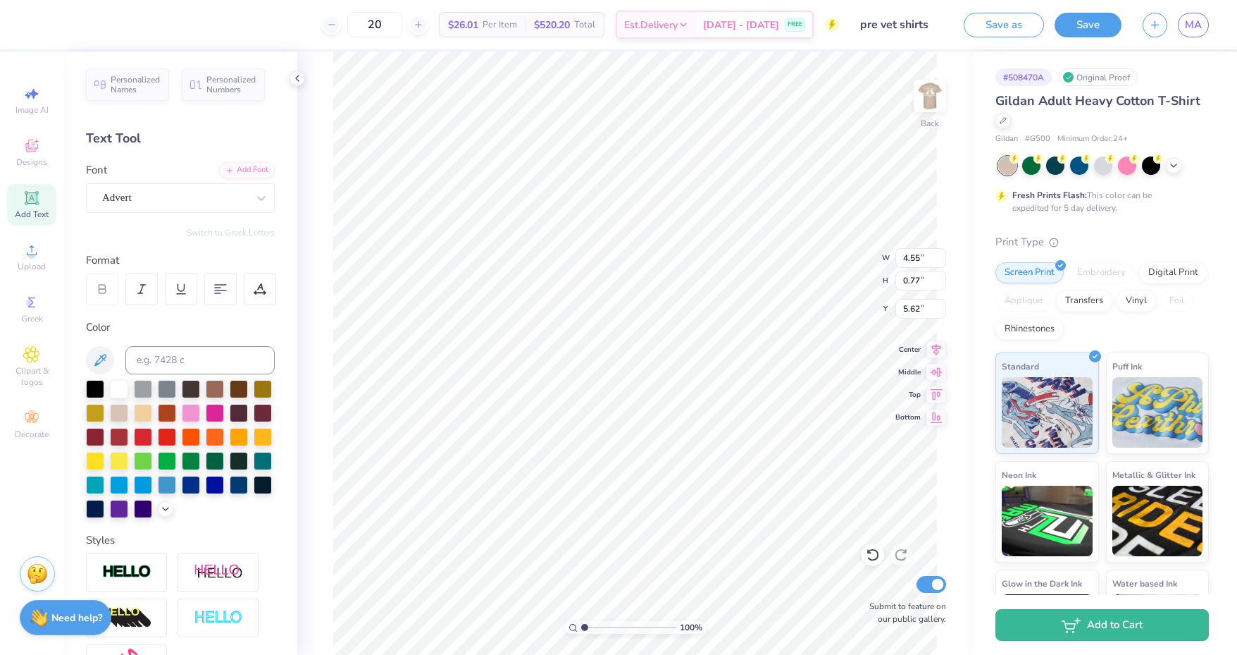
click at [238, 190] on div "Advert" at bounding box center [175, 198] width 148 height 22
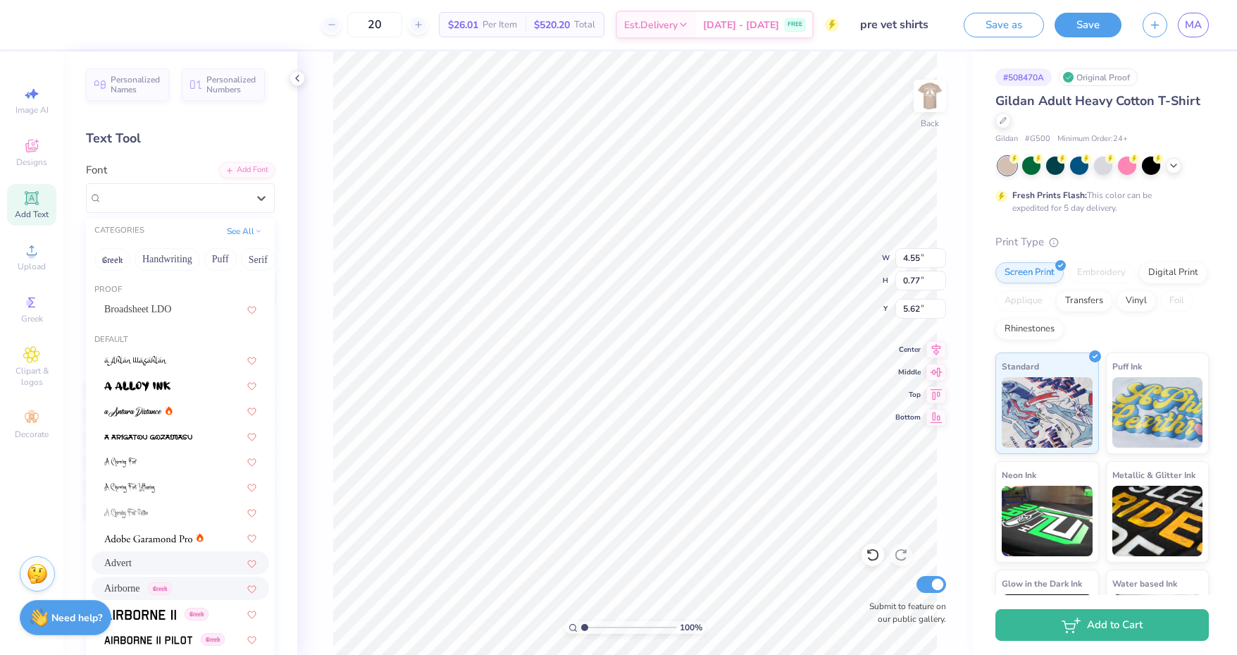
click at [140, 587] on span "Airborne" at bounding box center [122, 588] width 36 height 15
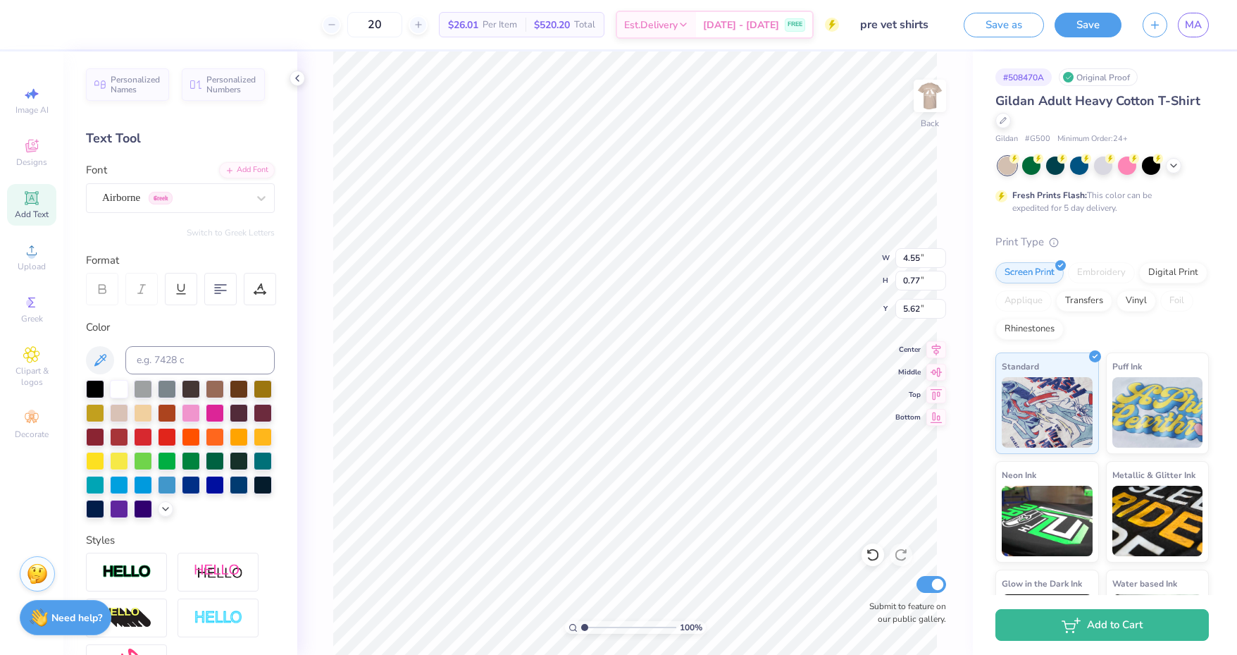
click at [229, 199] on div "Airborne Greek" at bounding box center [175, 198] width 148 height 22
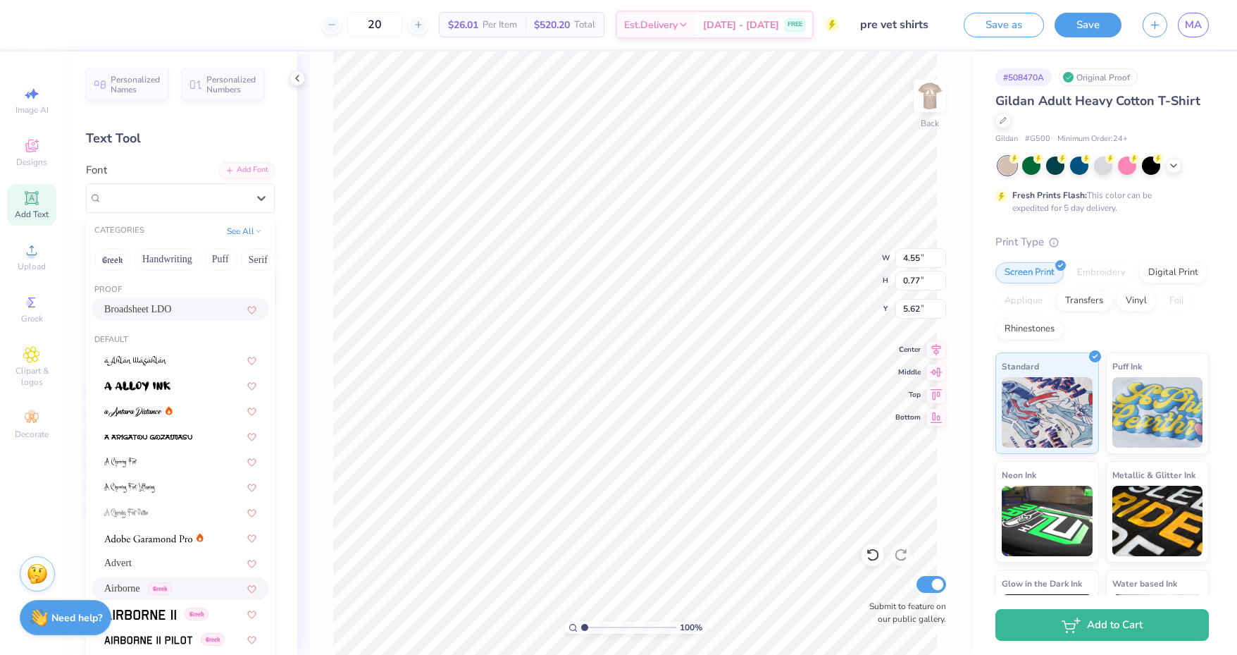
click at [171, 307] on span "Broadsheet LDO" at bounding box center [137, 309] width 67 height 15
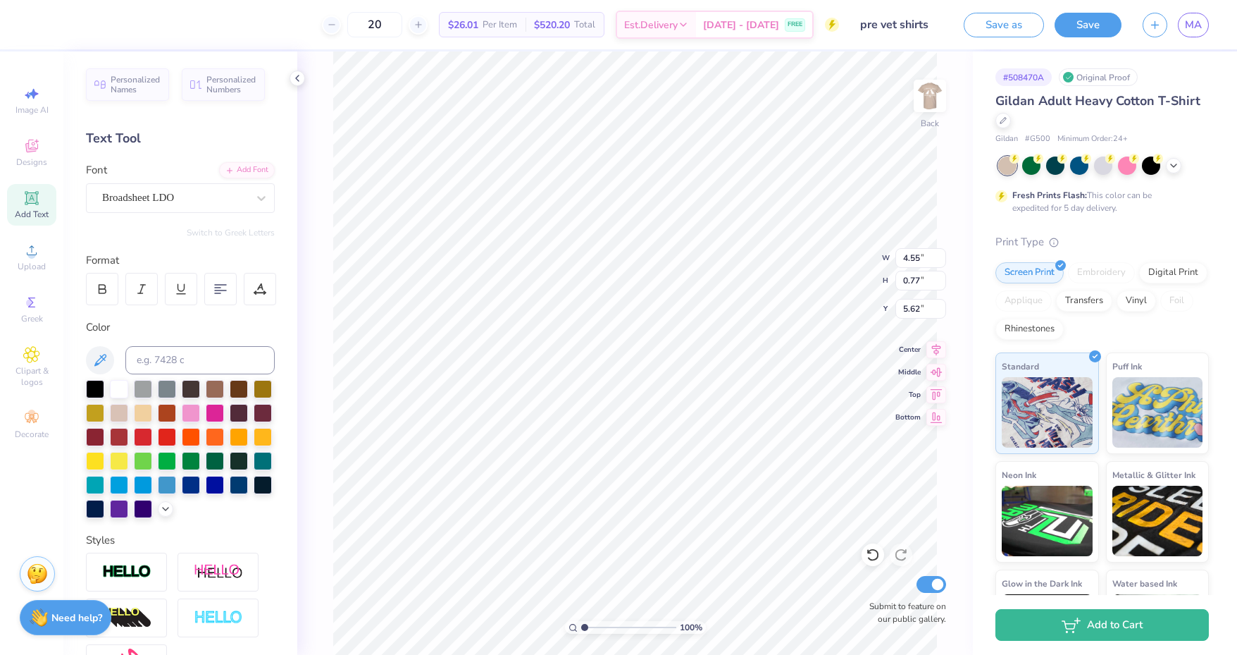
click at [218, 200] on div "Broadsheet LDO" at bounding box center [175, 198] width 148 height 22
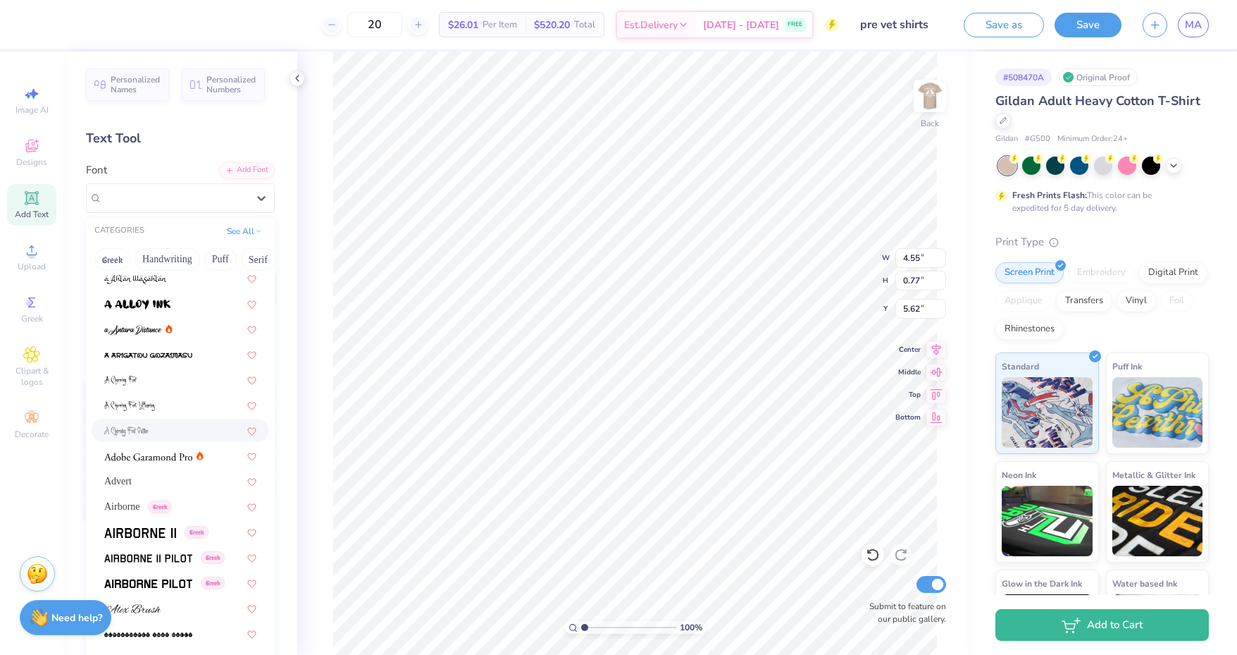
scroll to position [88, 0]
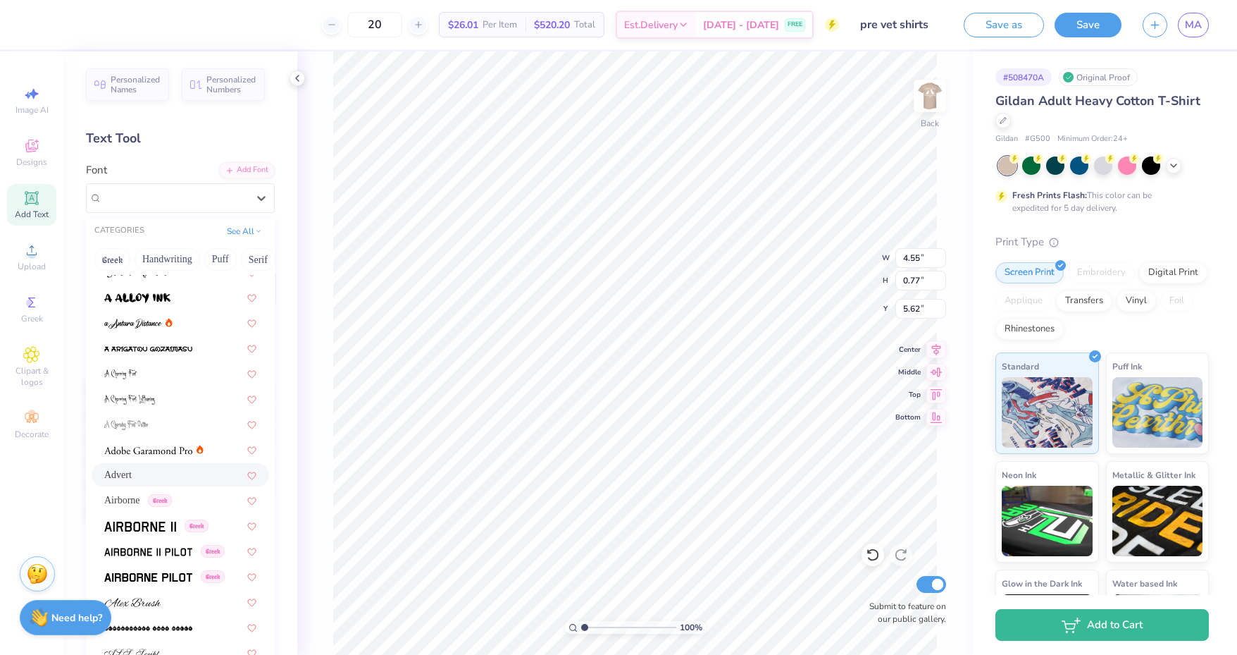
click at [157, 467] on div "Advert" at bounding box center [180, 474] width 152 height 15
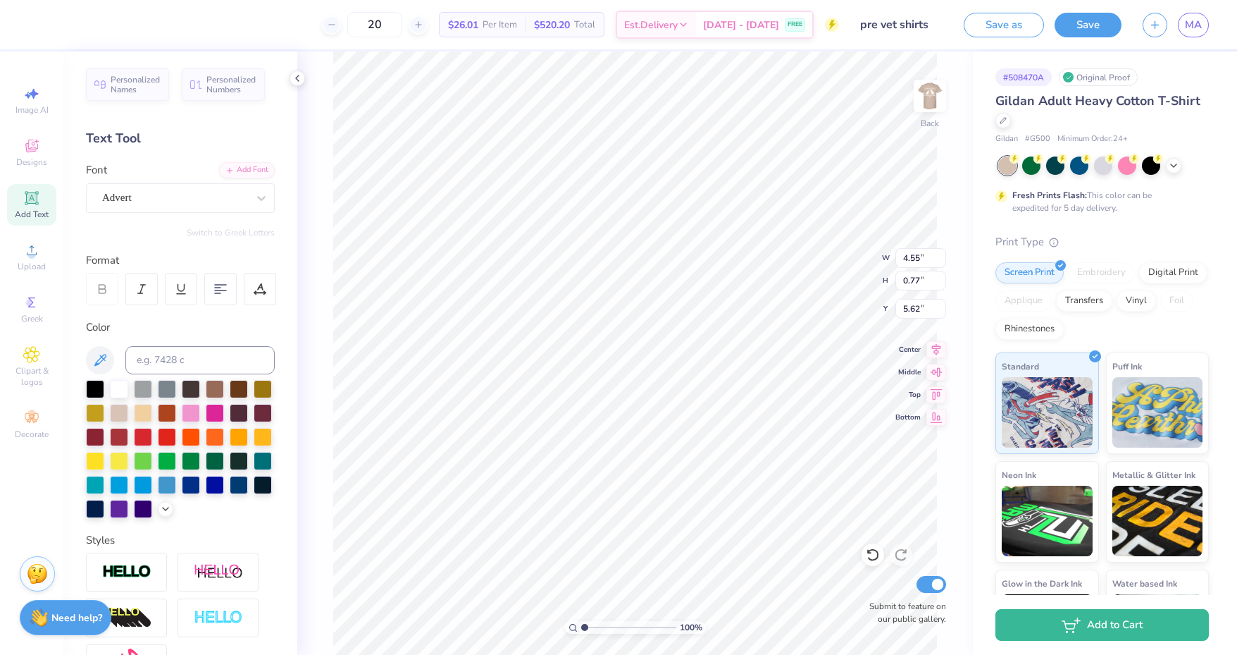
click at [249, 197] on div at bounding box center [261, 197] width 25 height 25
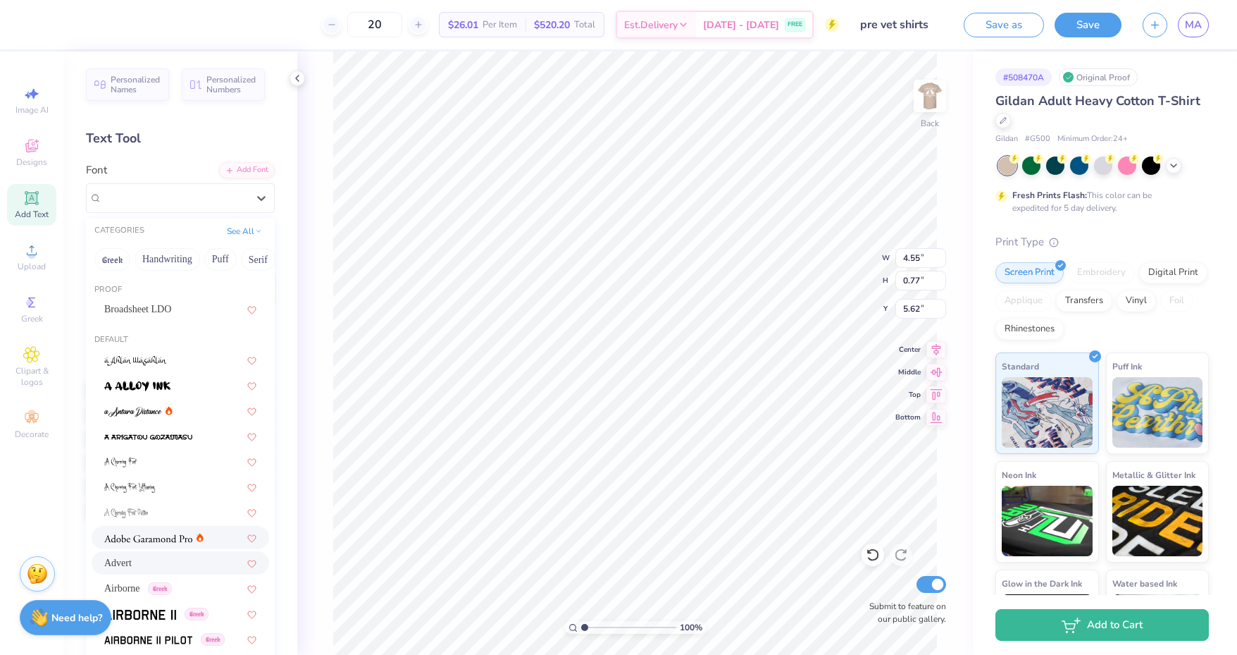
click at [171, 536] on img at bounding box center [148, 538] width 88 height 10
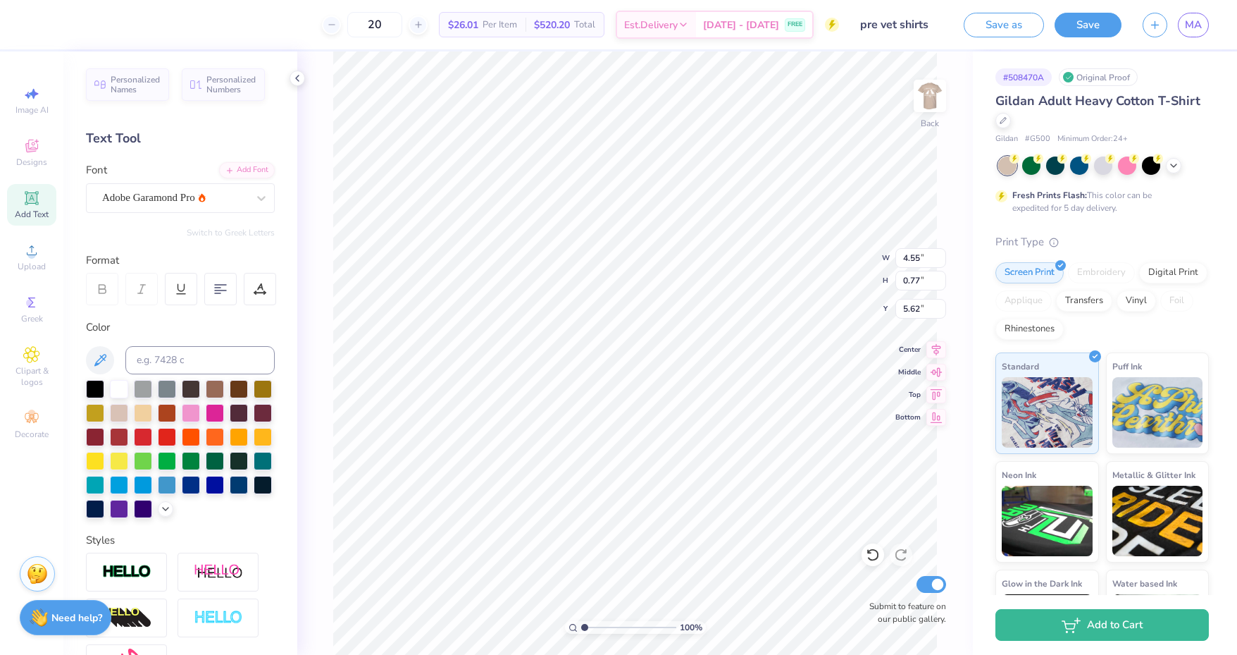
click at [206, 198] on div "Adobe Garamond Pro" at bounding box center [175, 198] width 148 height 22
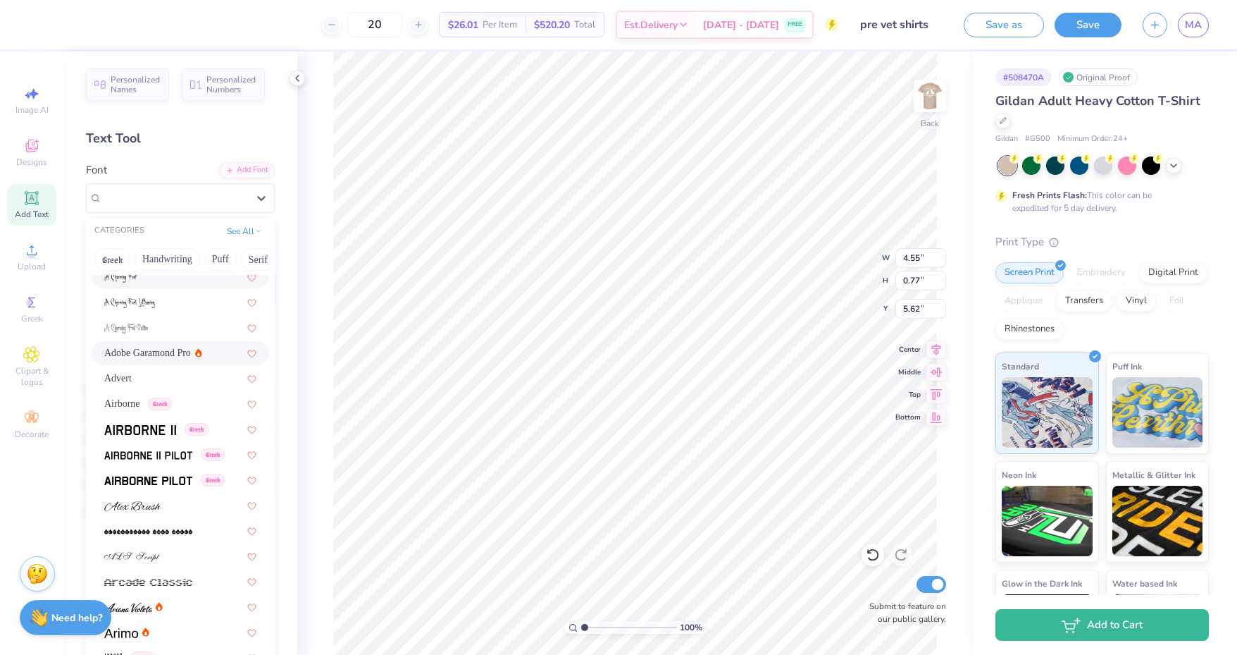
scroll to position [189, 0]
click at [163, 414] on div "Greek" at bounding box center [181, 424] width 178 height 23
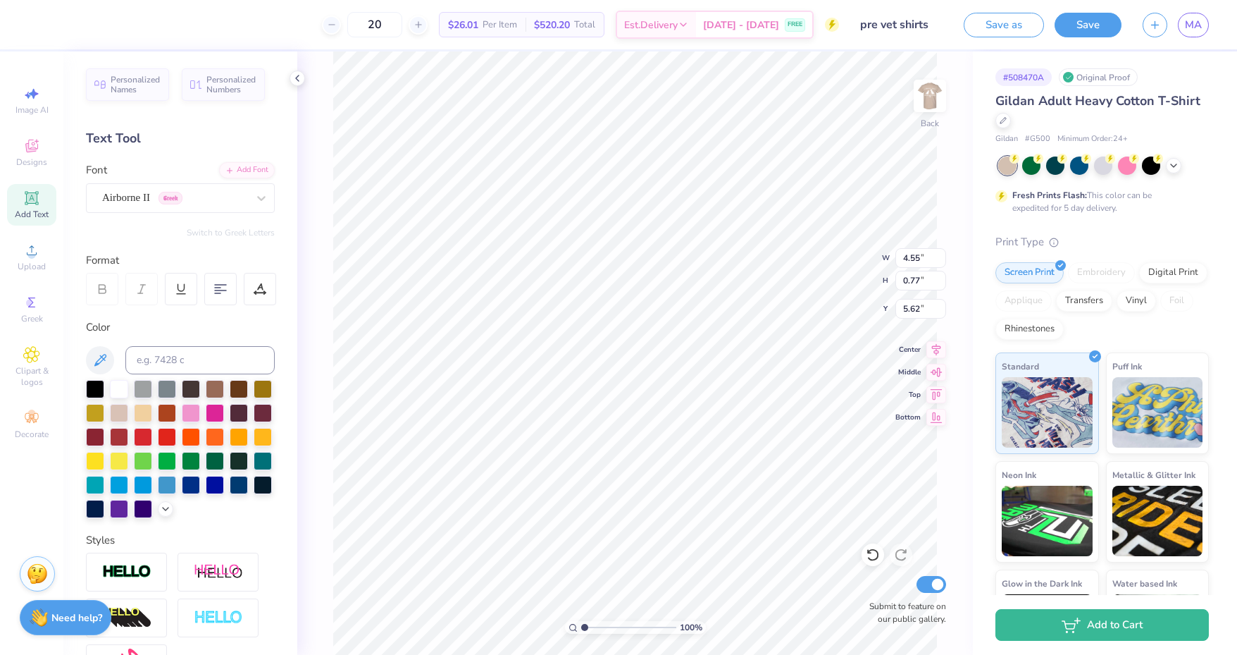
click at [232, 197] on div "Airborne II Greek" at bounding box center [175, 198] width 148 height 22
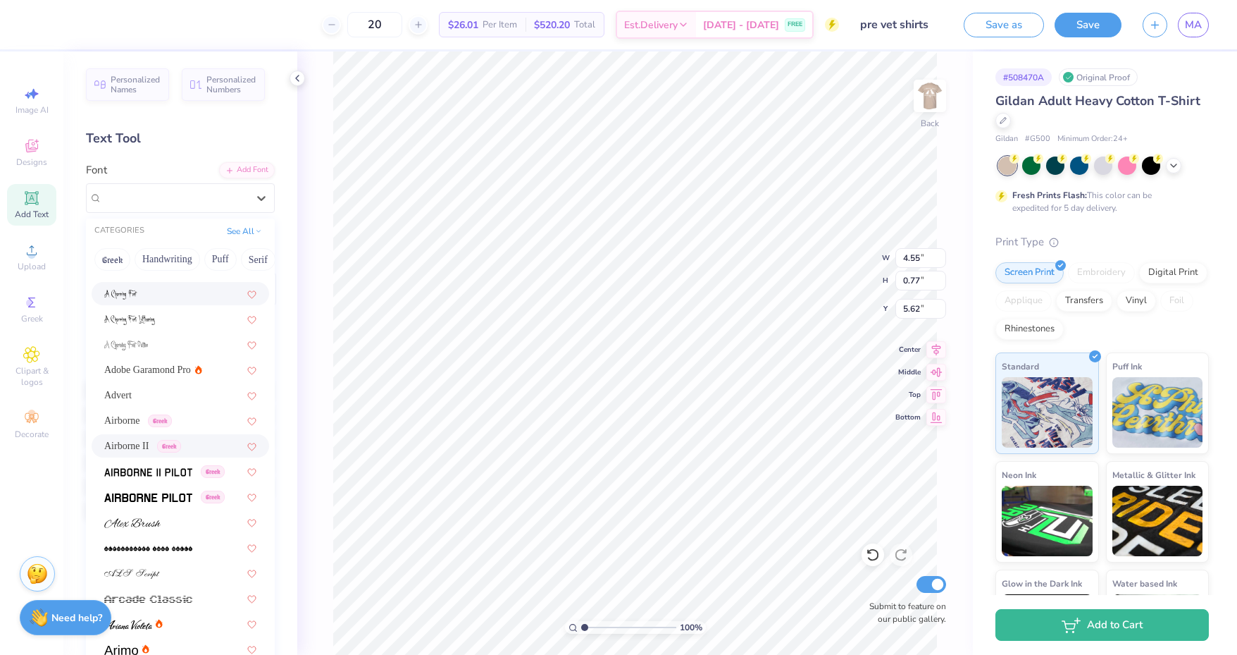
scroll to position [172, 0]
click at [170, 498] on span at bounding box center [148, 492] width 88 height 15
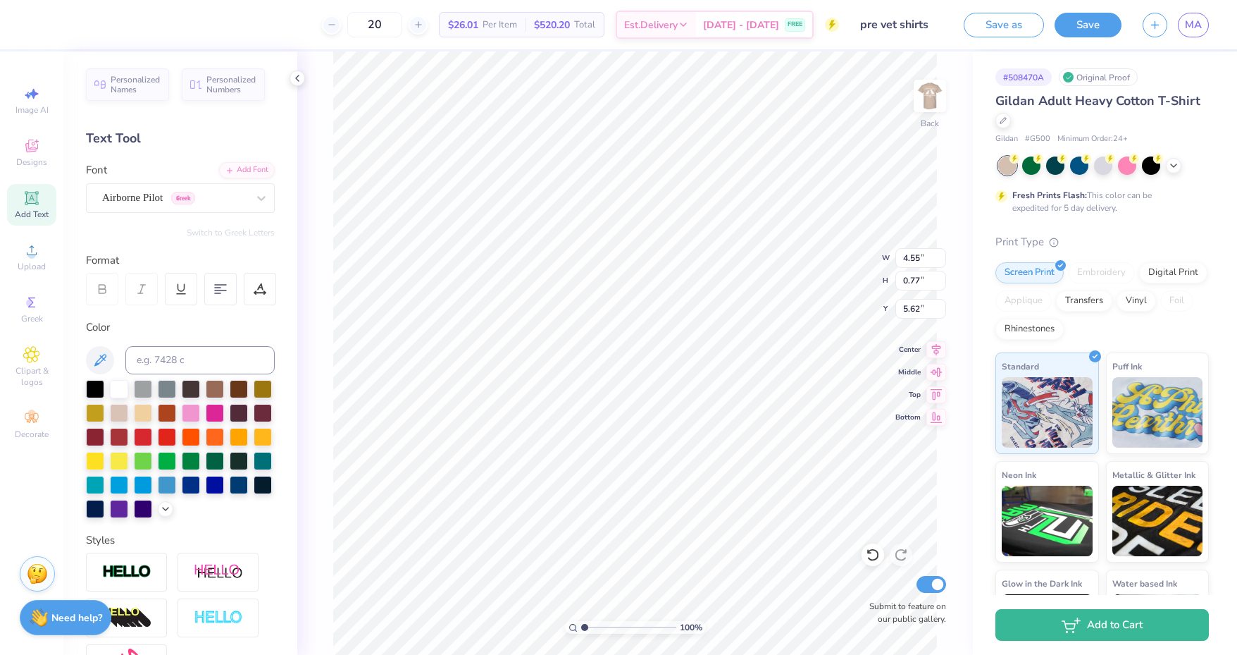
click at [226, 199] on div "Airborne Pilot Greek" at bounding box center [175, 198] width 148 height 22
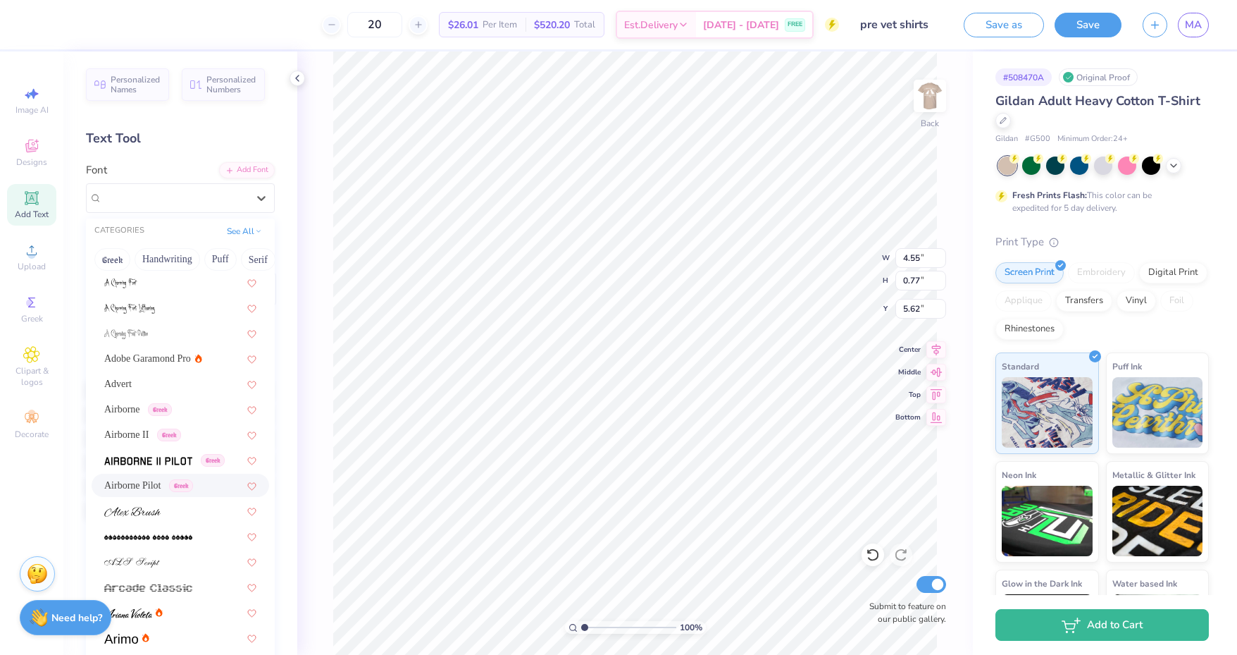
scroll to position [452, 0]
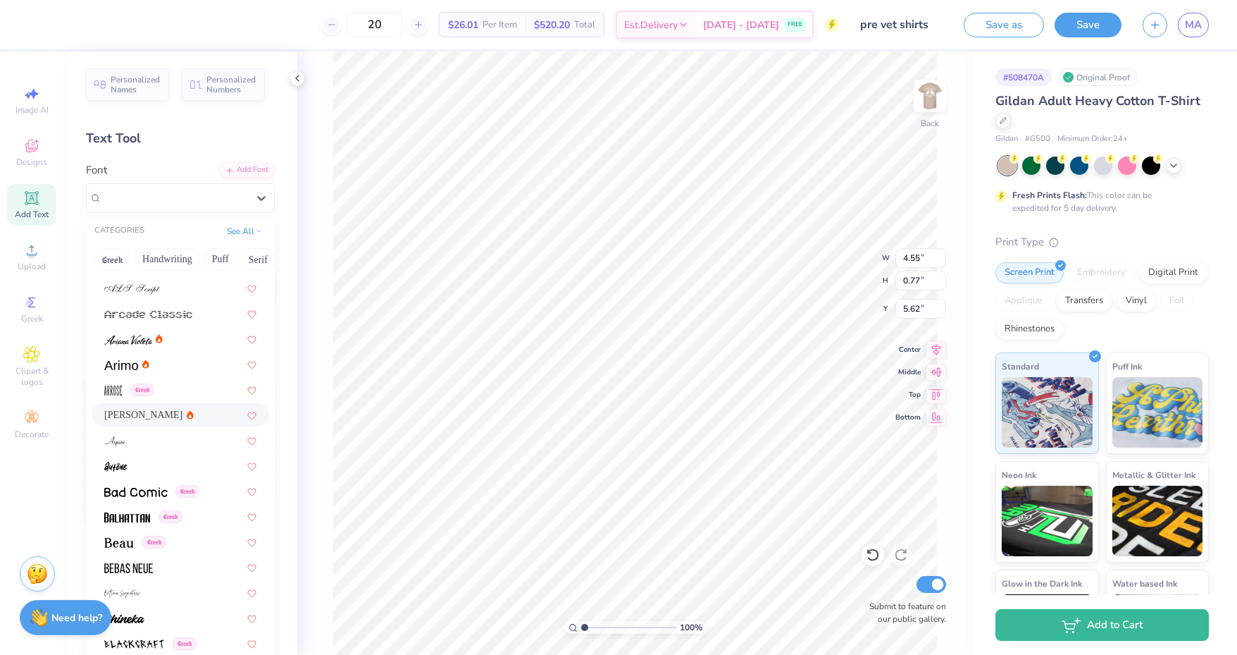
click at [152, 416] on div "Asimov" at bounding box center [180, 414] width 152 height 15
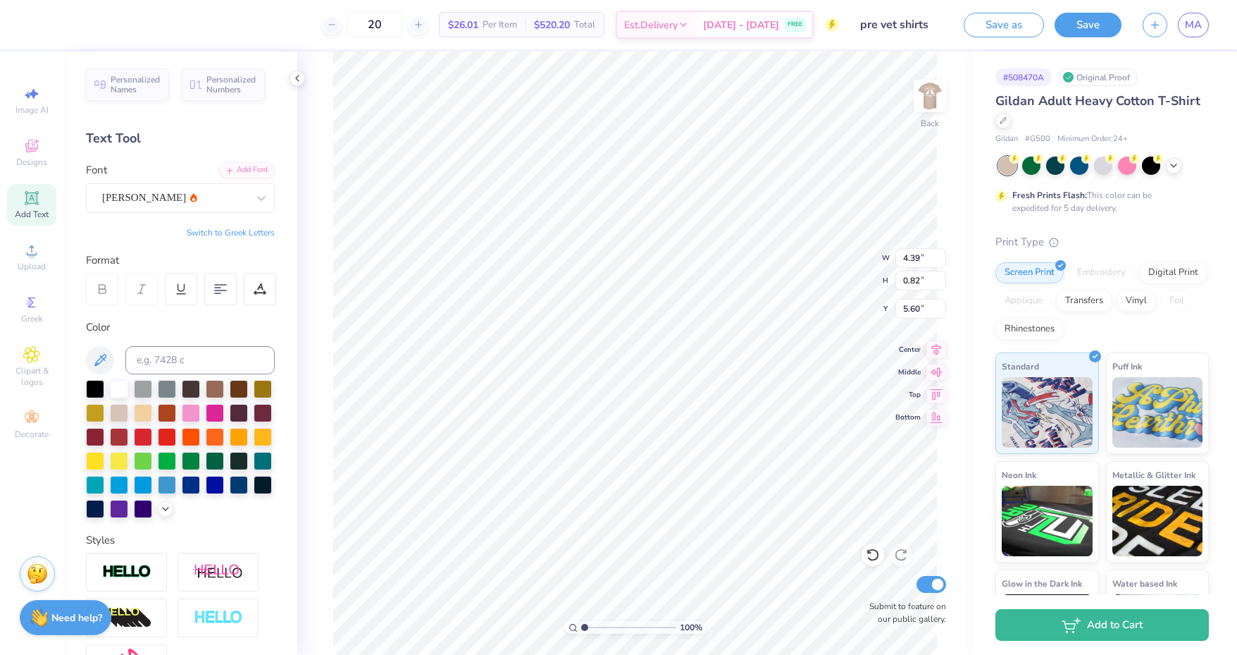
scroll to position [11, 3]
type textarea "Pre-Vet"
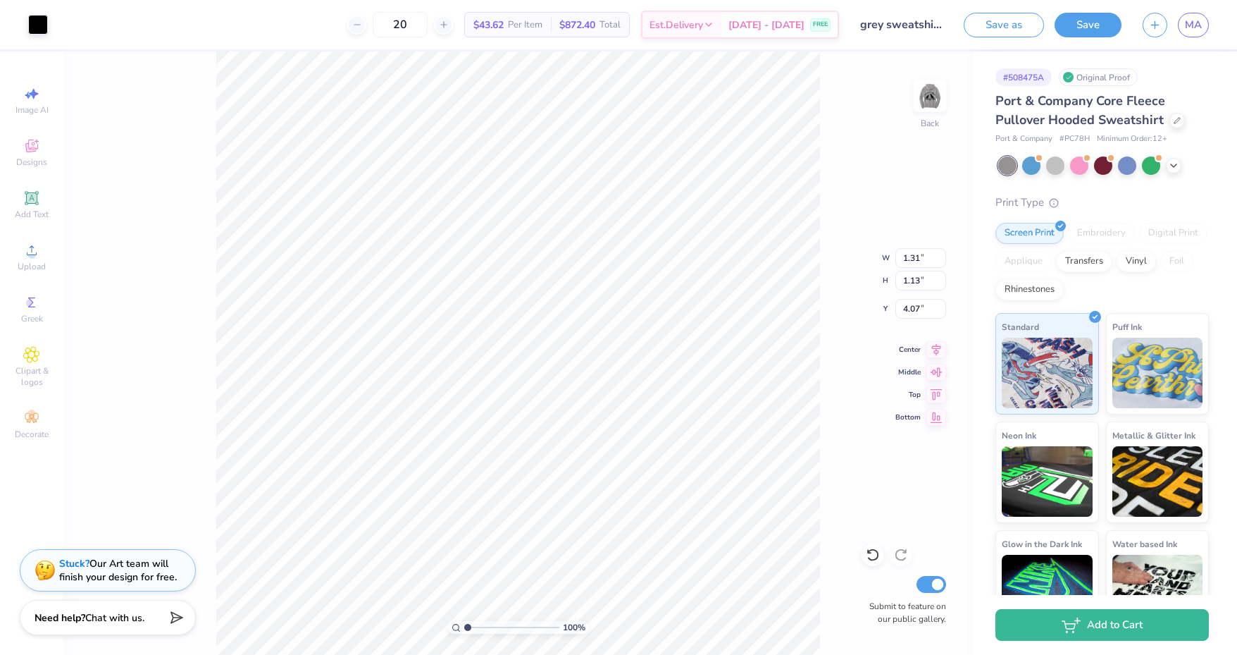
type input "1.77"
type input "2.18"
type input "1.39"
type input "0.57"
type input "1.09"
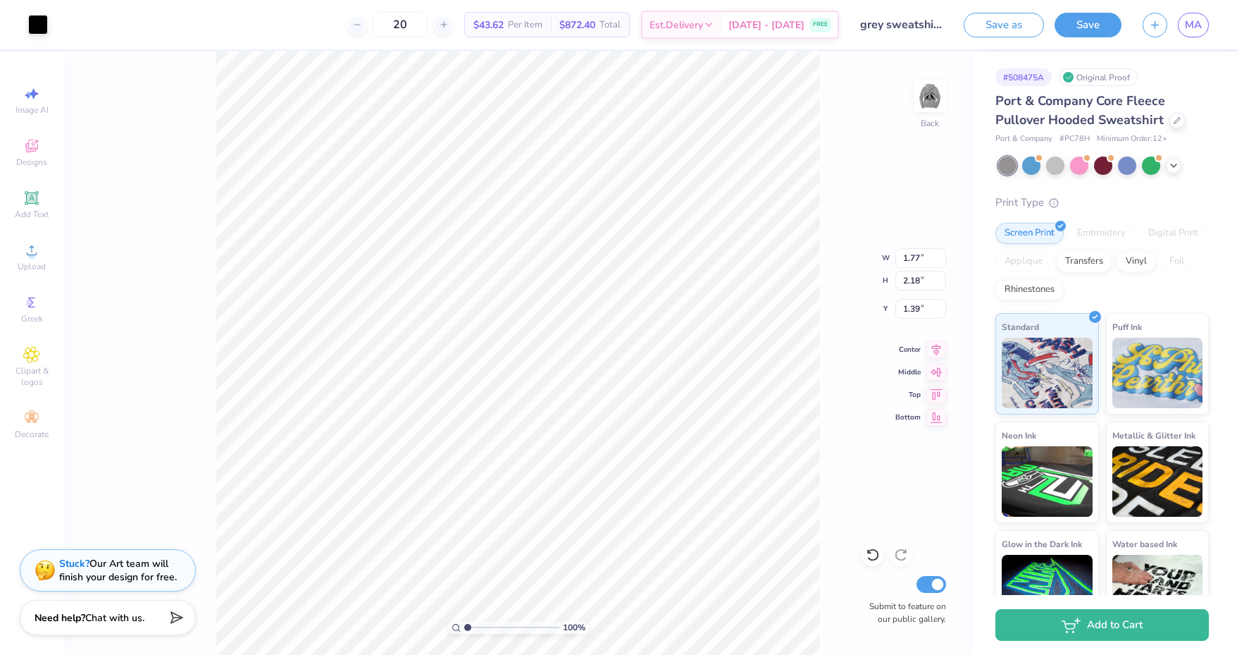
type input "4.04"
type input "0.65"
type input "1.12"
type input "1.29"
type input "2.21"
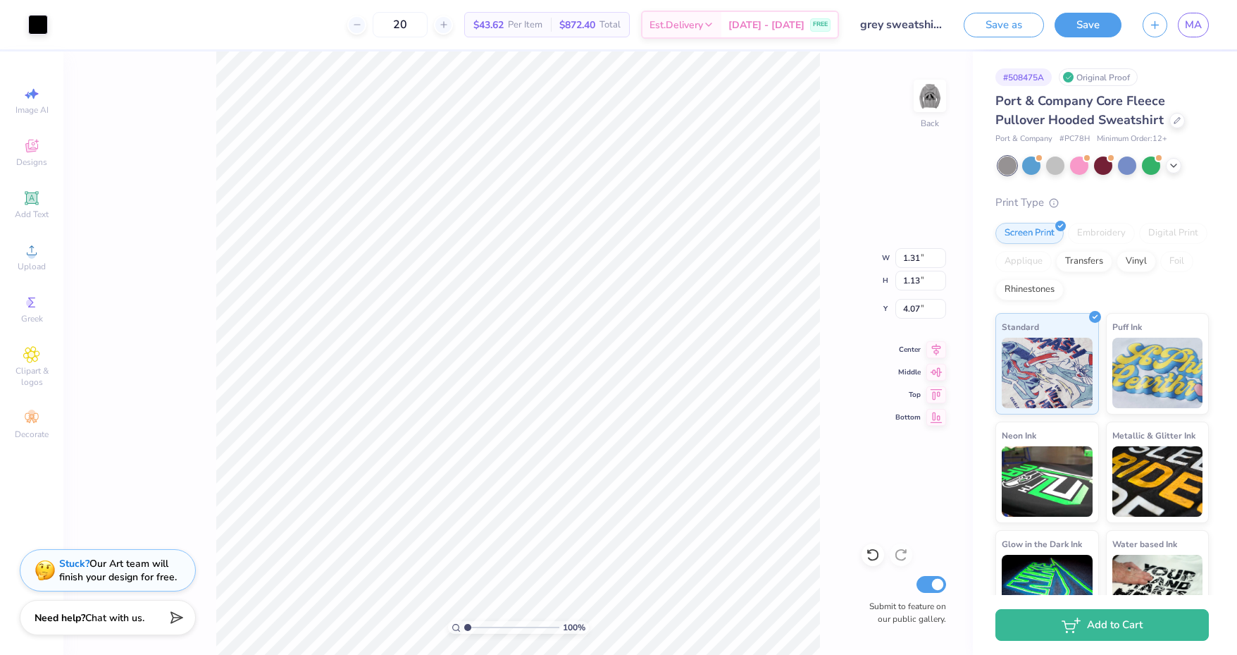
type input "1.39"
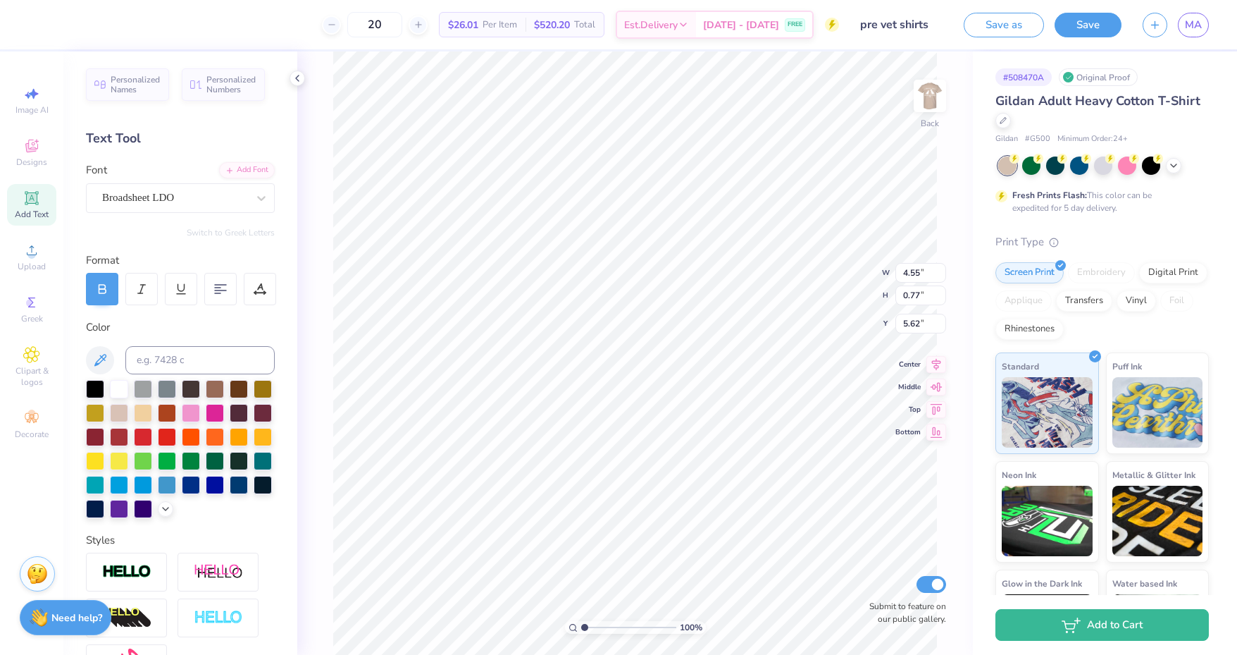
scroll to position [11, 1]
click at [216, 199] on div "Broadsheet LDO" at bounding box center [175, 198] width 148 height 22
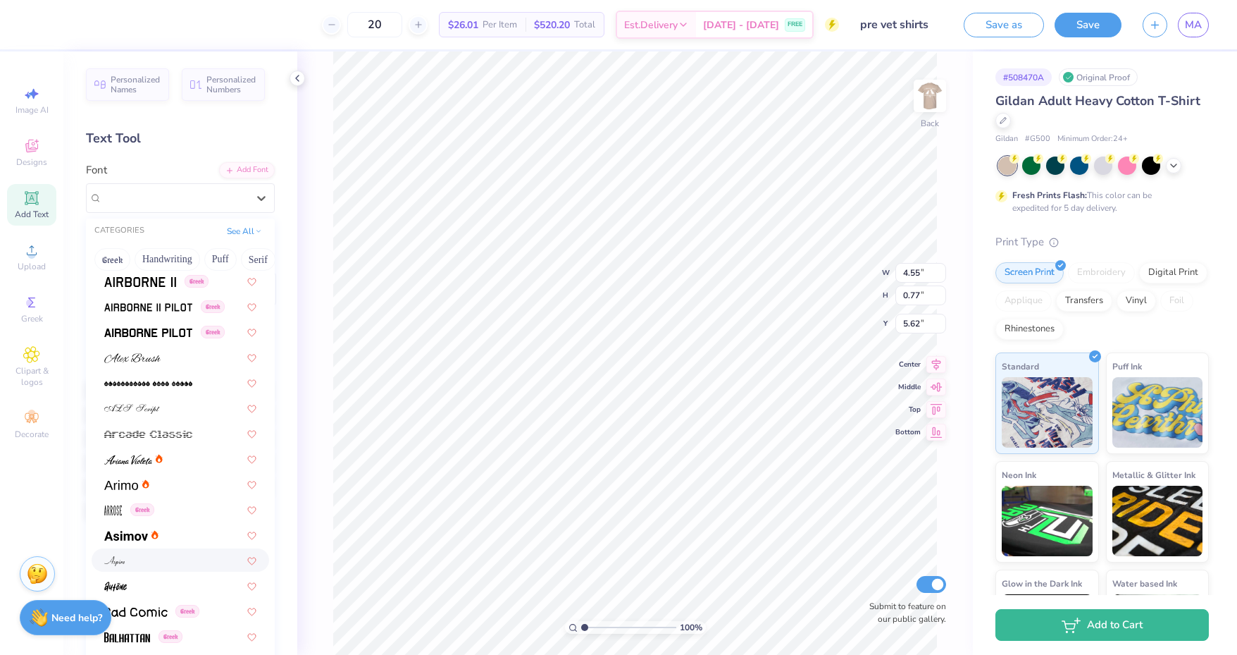
scroll to position [384, 0]
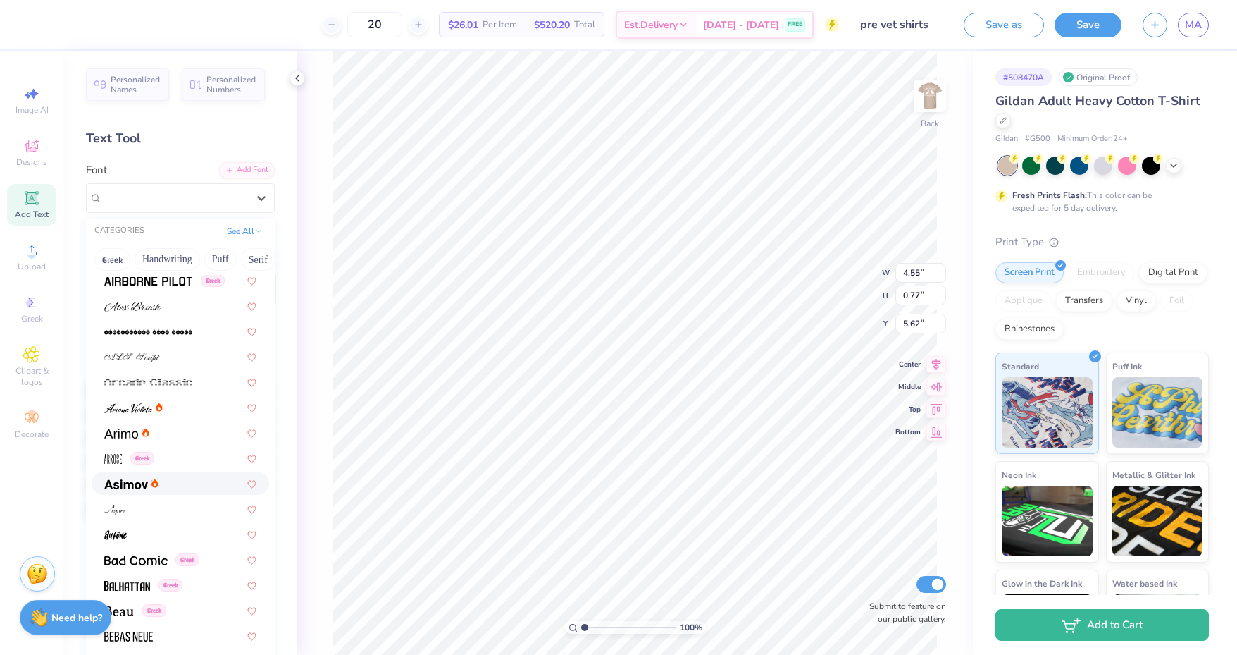
click at [154, 474] on div at bounding box center [181, 482] width 178 height 23
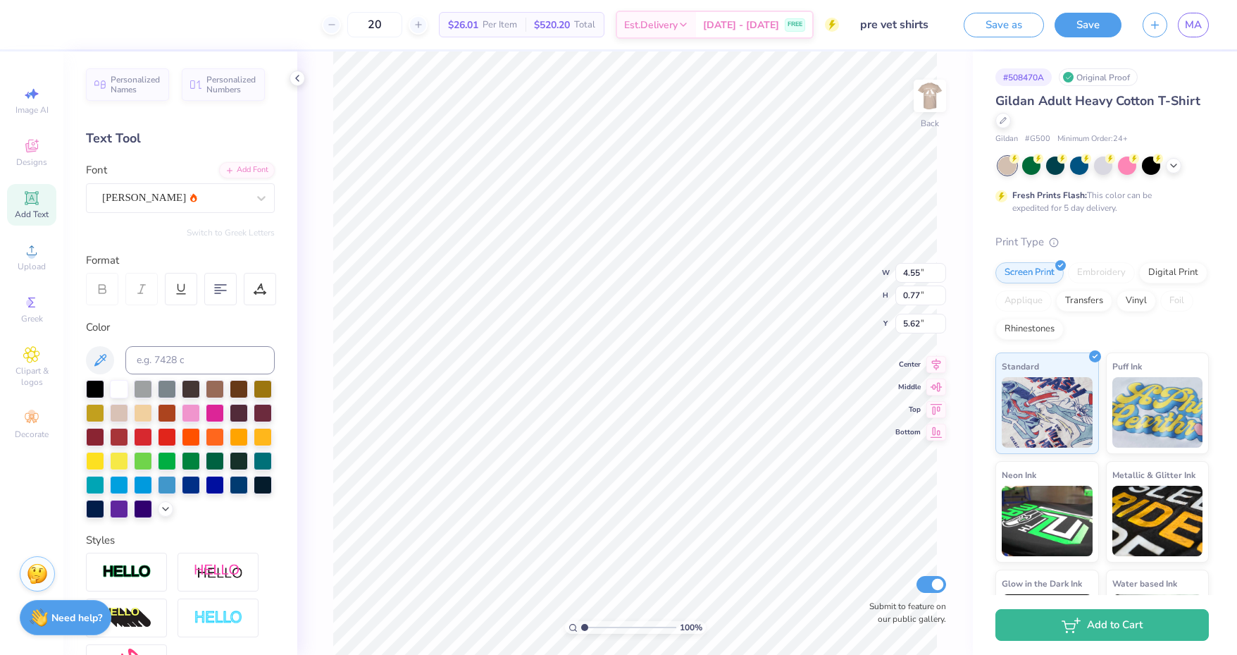
scroll to position [11, 3]
type textarea "PRE-VET"
click at [223, 200] on div "Asimov" at bounding box center [175, 198] width 148 height 22
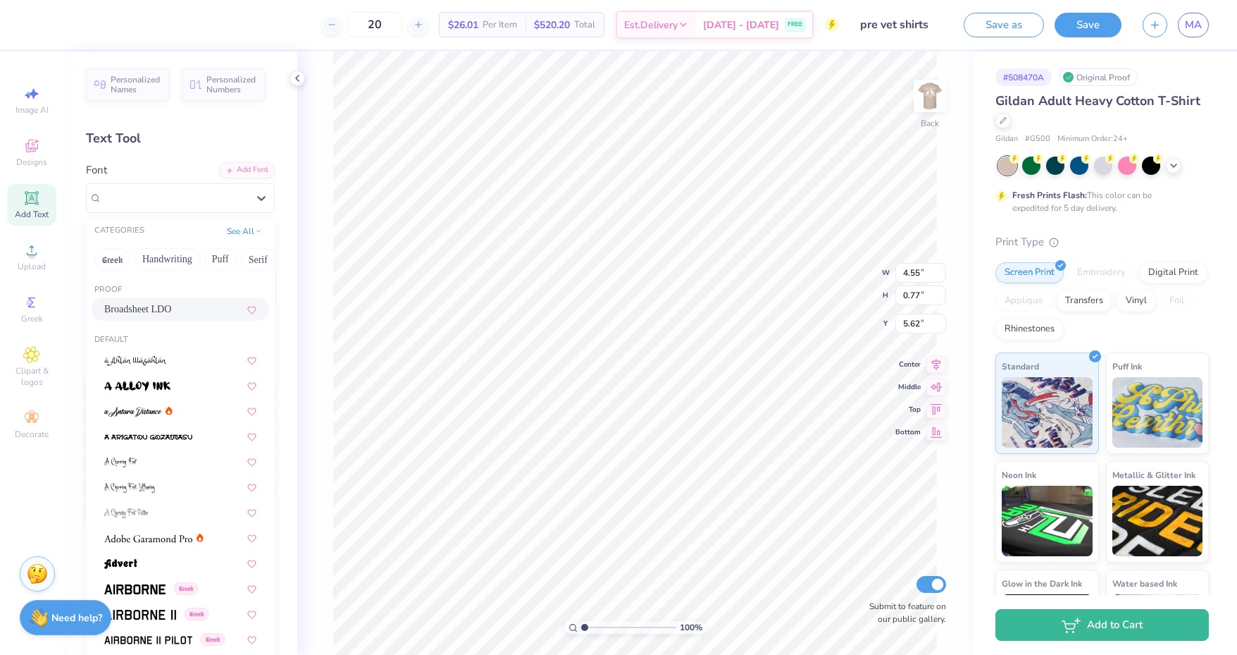
click at [180, 253] on button "Handwriting" at bounding box center [168, 259] width 66 height 23
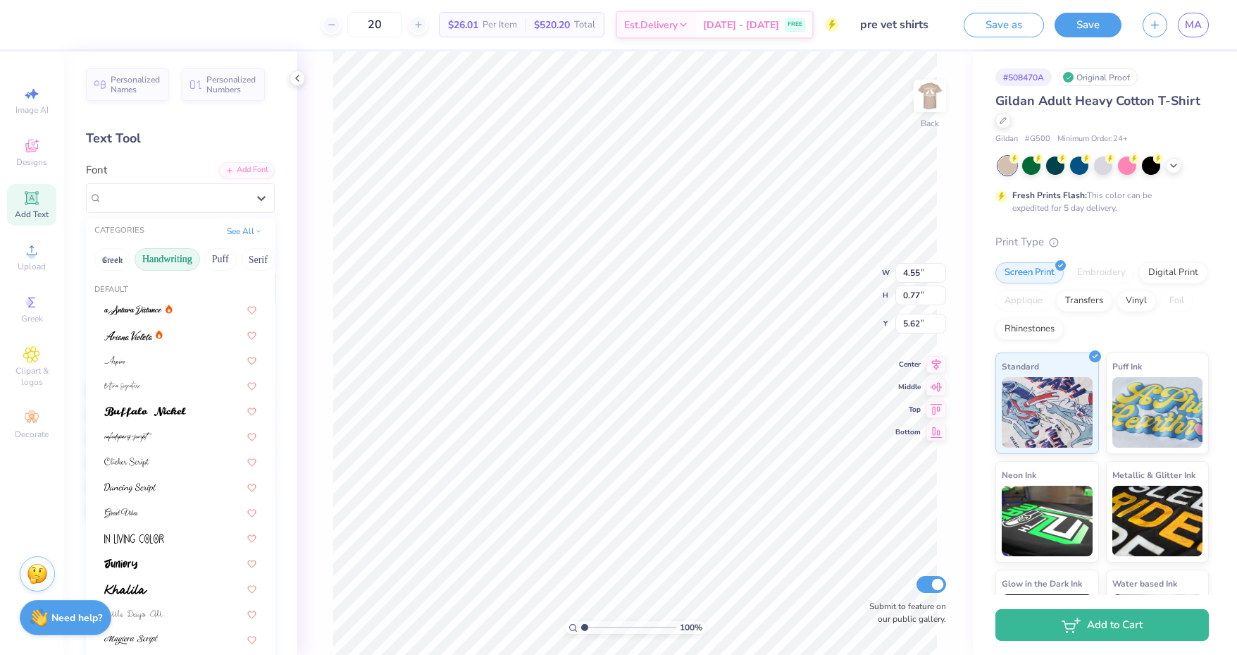
click at [113, 253] on button "Greek" at bounding box center [112, 259] width 36 height 23
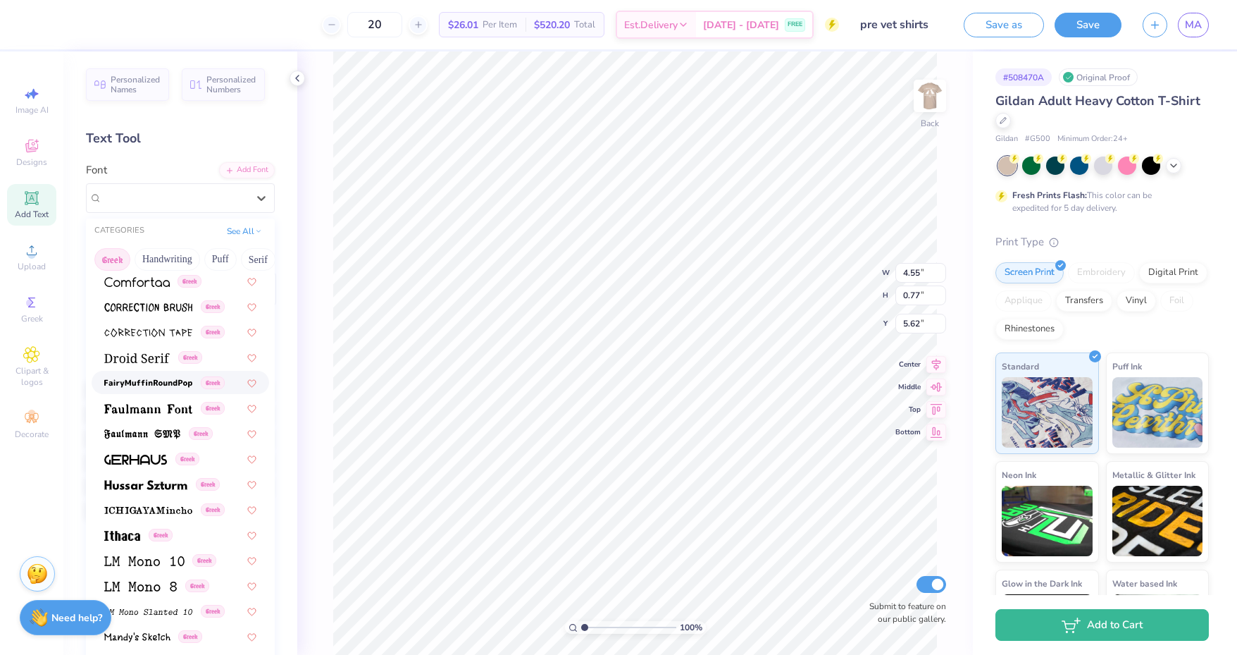
scroll to position [367, 0]
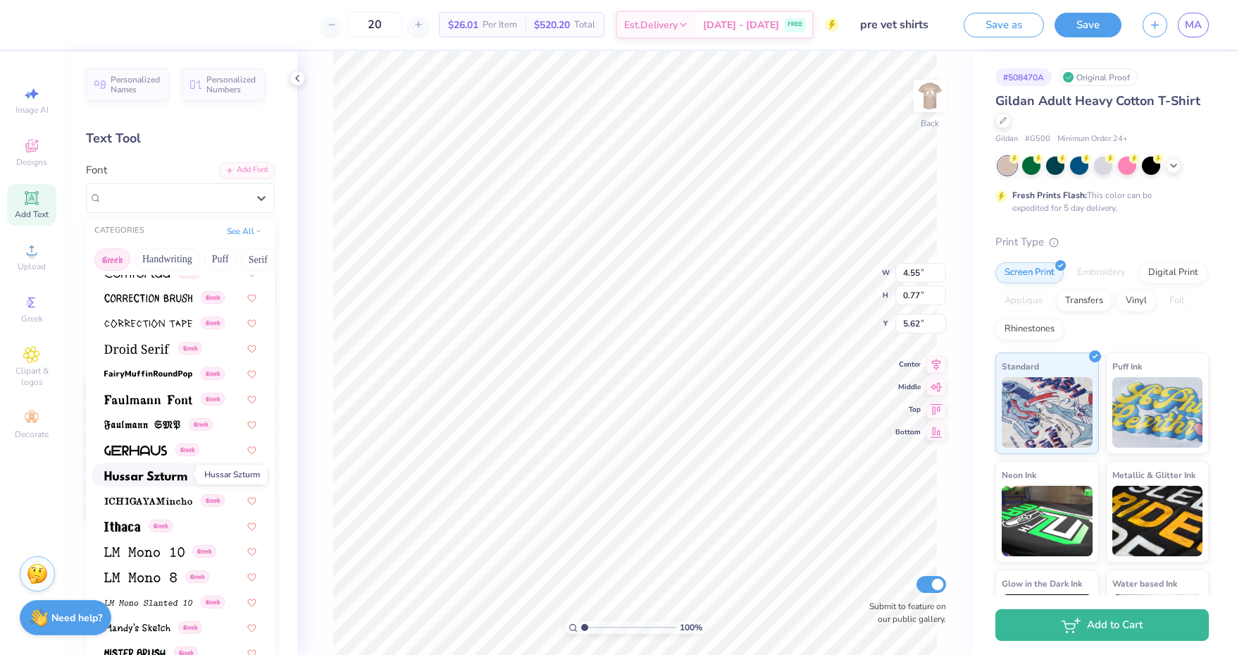
click at [150, 481] on span at bounding box center [145, 474] width 83 height 15
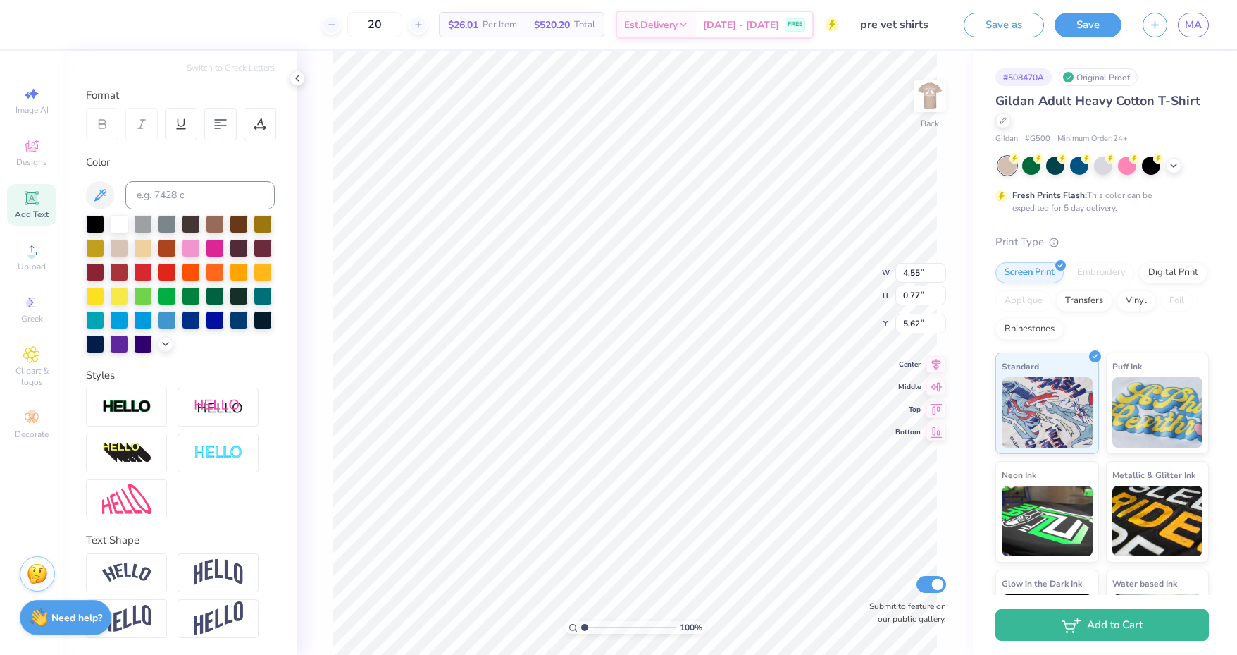
scroll to position [0, 0]
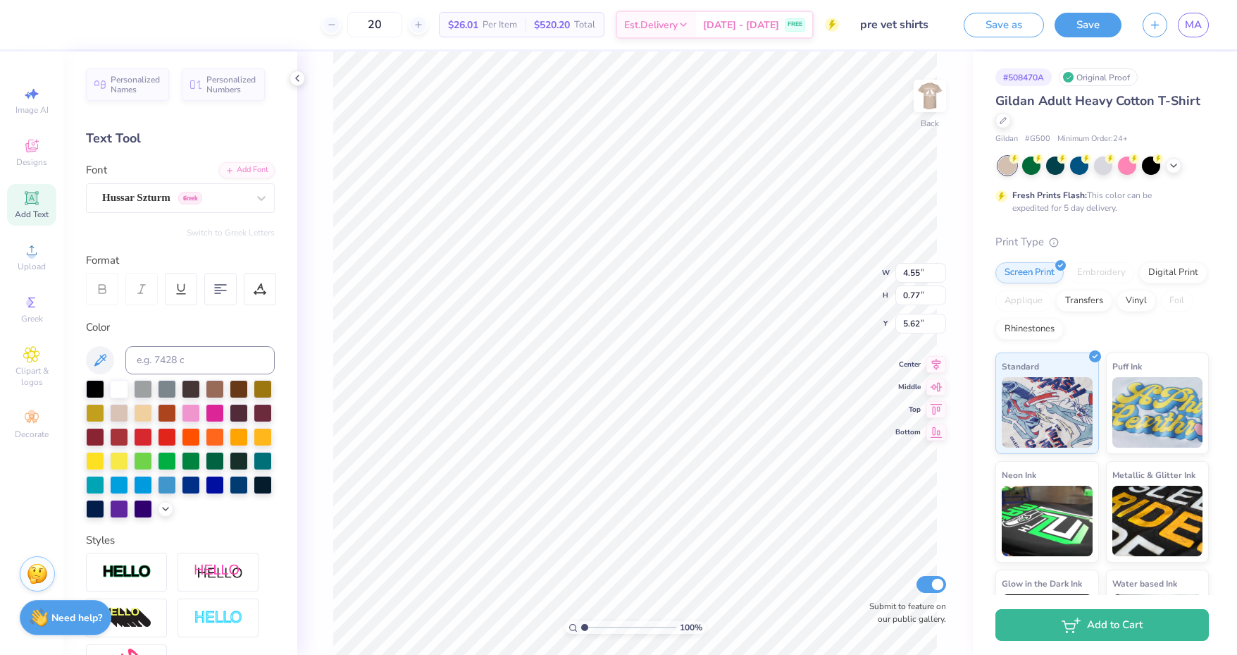
click at [228, 204] on div "Hussar Szturm Greek" at bounding box center [175, 198] width 148 height 22
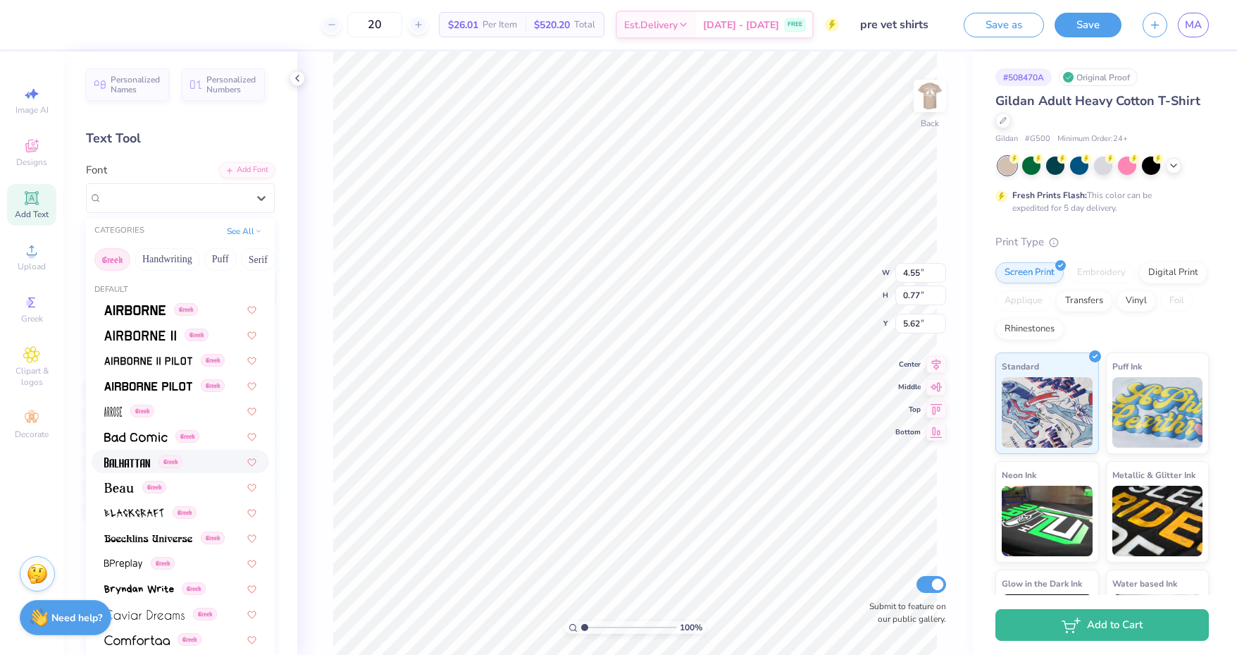
click at [155, 464] on div "Greek" at bounding box center [143, 461] width 78 height 15
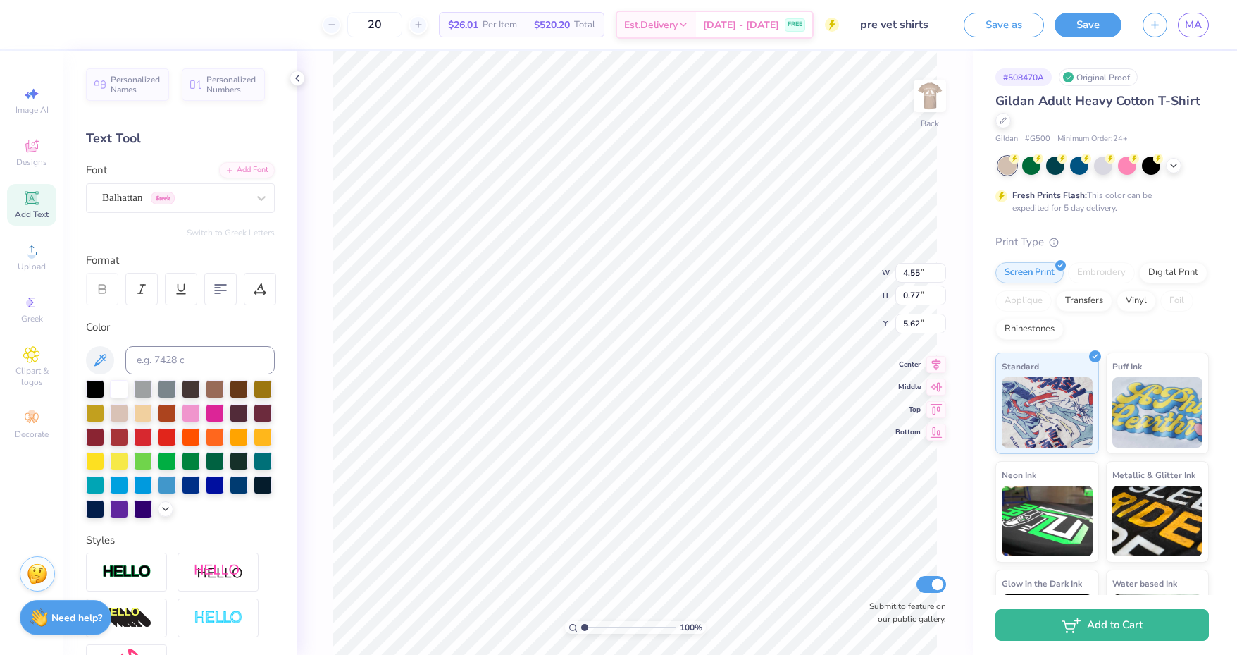
click at [216, 194] on div "Balhattan Greek" at bounding box center [175, 198] width 148 height 22
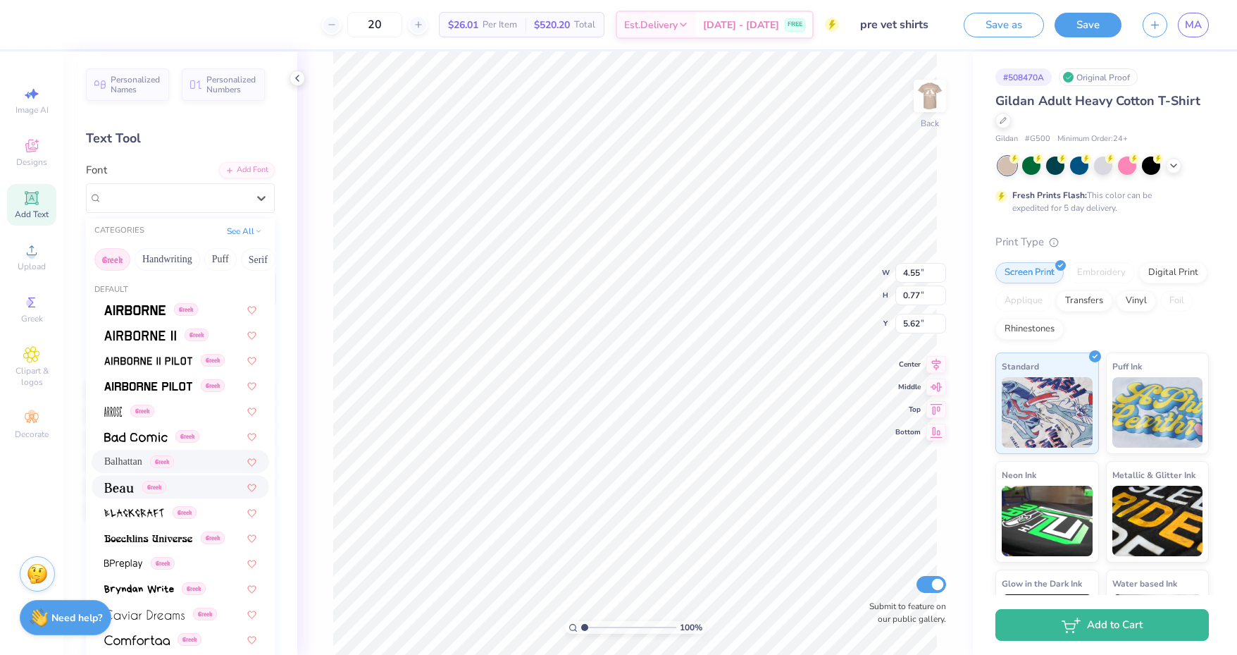
click at [135, 481] on div "Greek" at bounding box center [135, 486] width 62 height 15
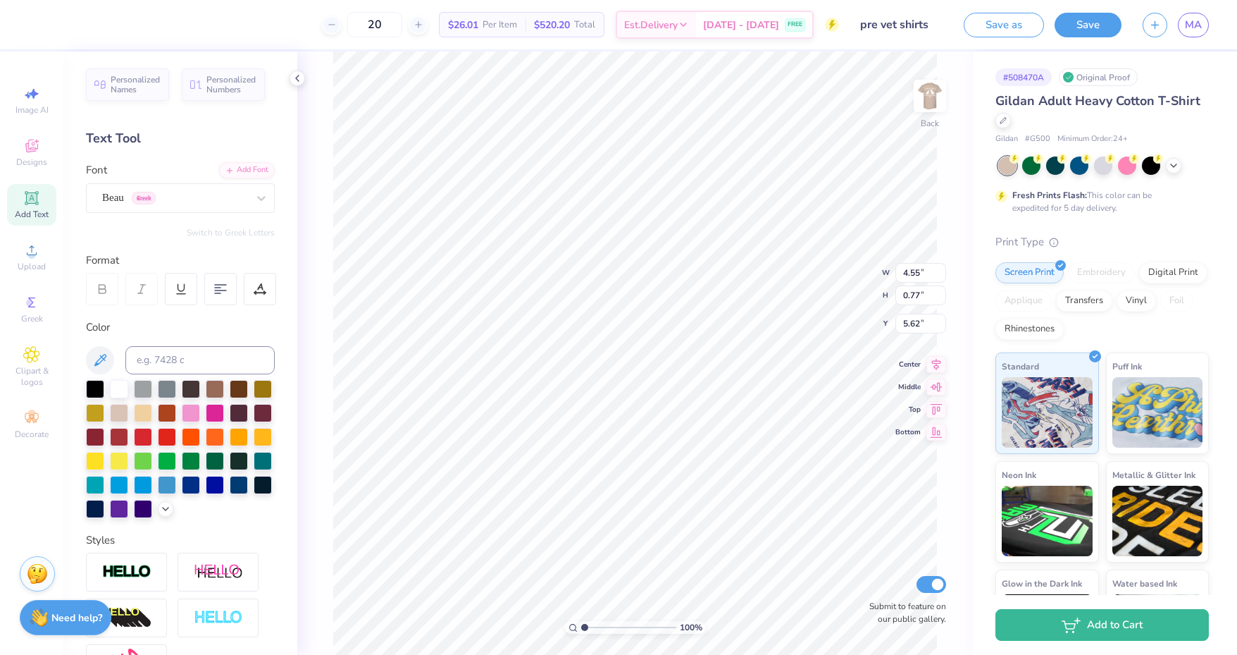
click at [218, 194] on div "Beau Greek" at bounding box center [175, 198] width 148 height 22
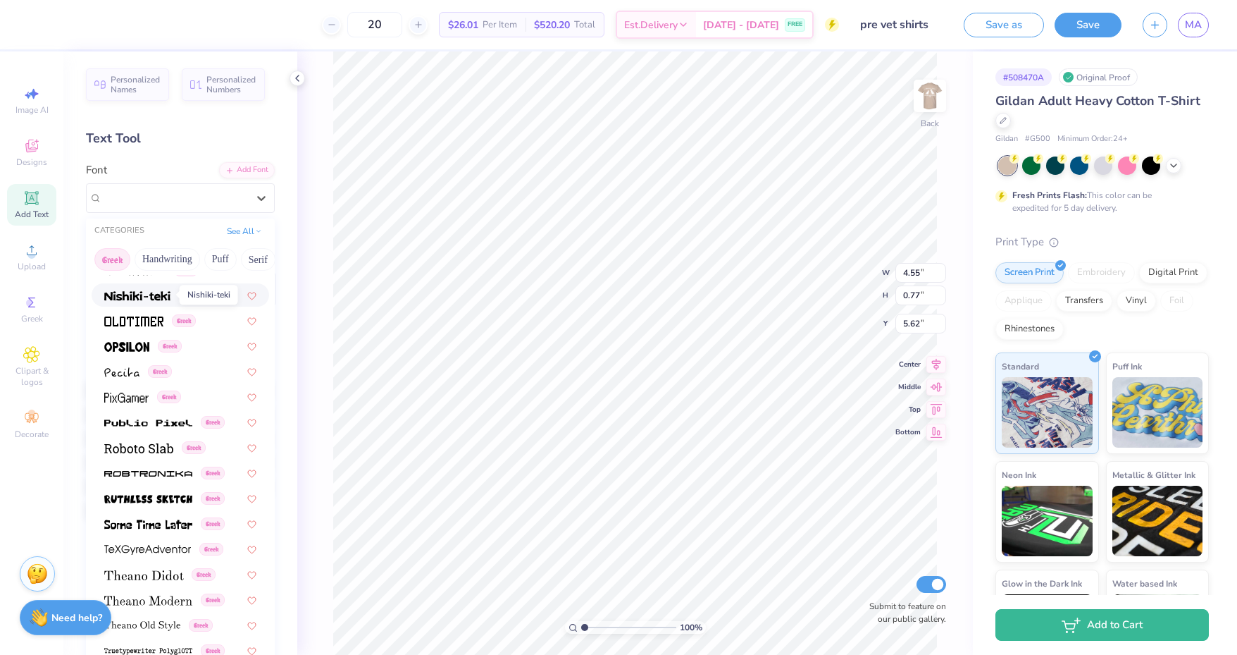
scroll to position [765, 0]
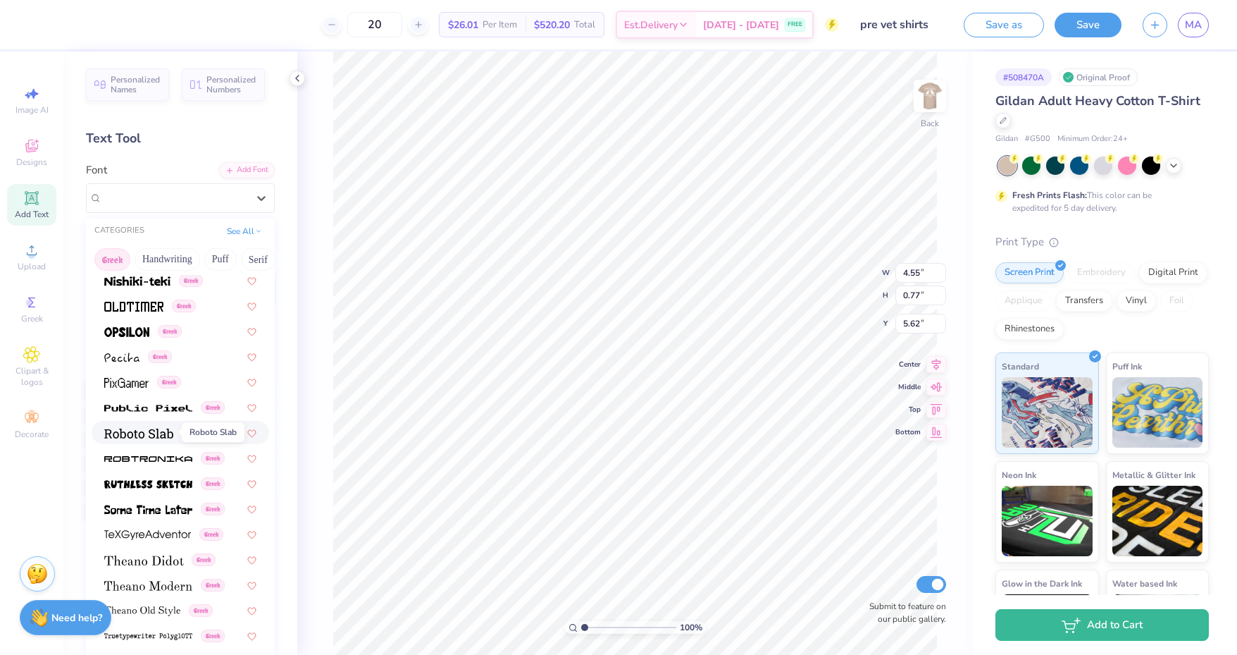
click at [136, 426] on span at bounding box center [138, 432] width 69 height 15
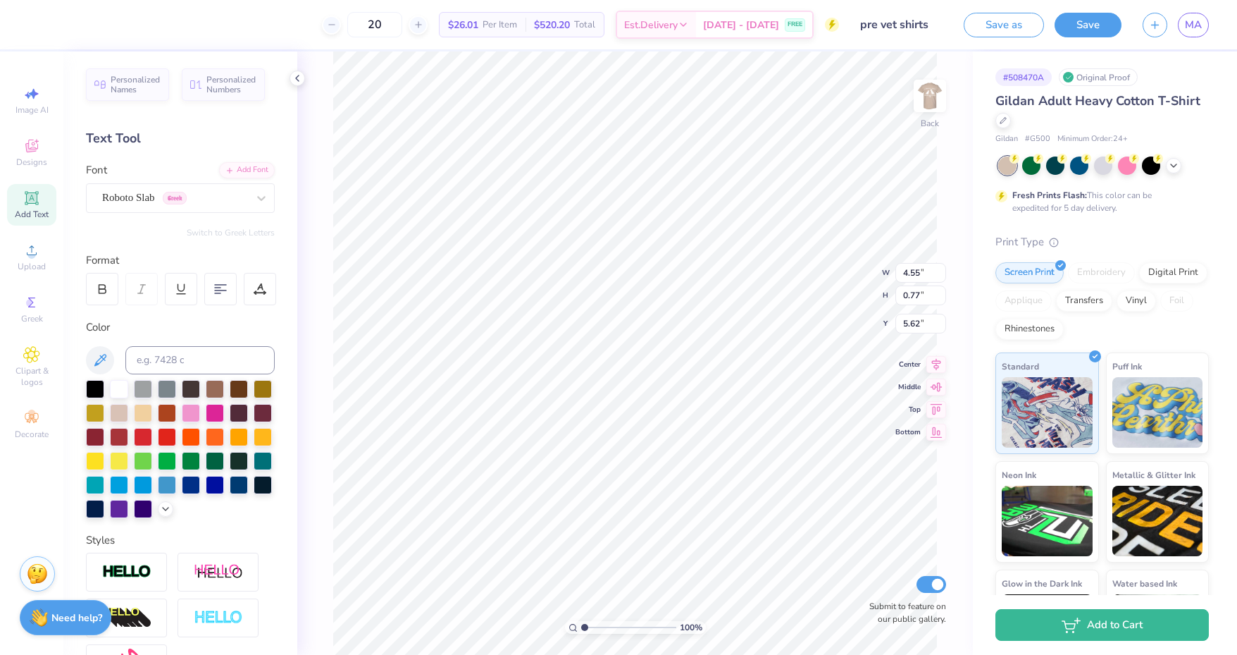
click at [229, 204] on div "Roboto Slab Greek" at bounding box center [175, 198] width 148 height 22
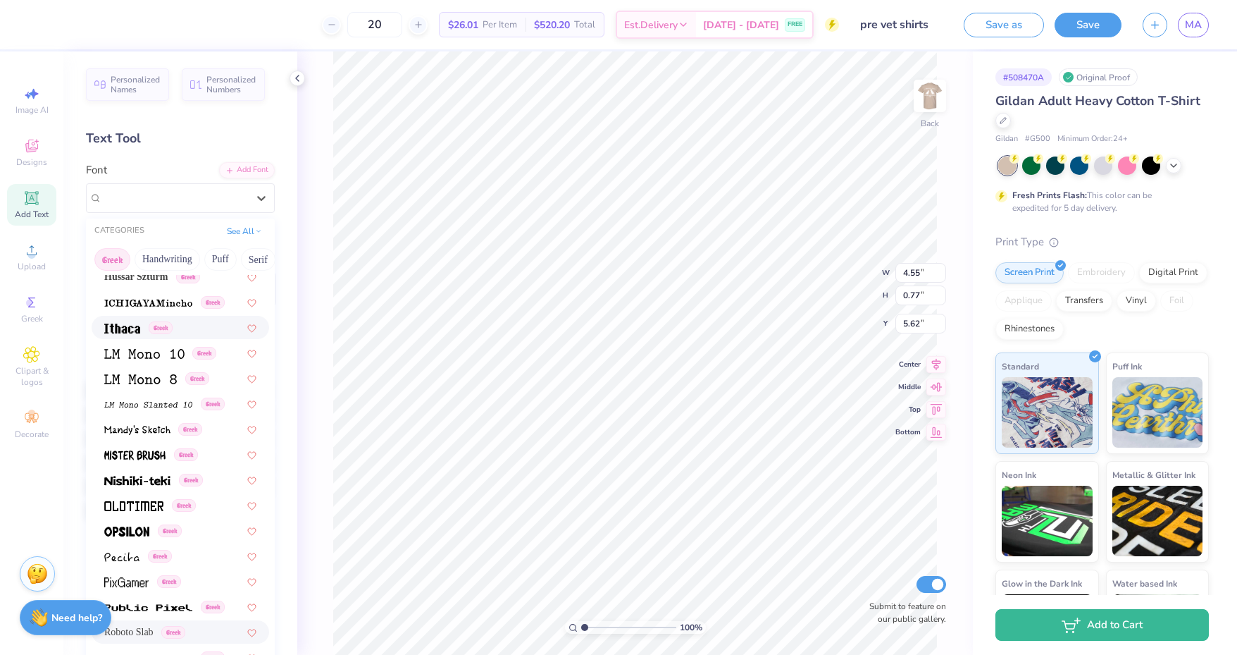
scroll to position [588, 0]
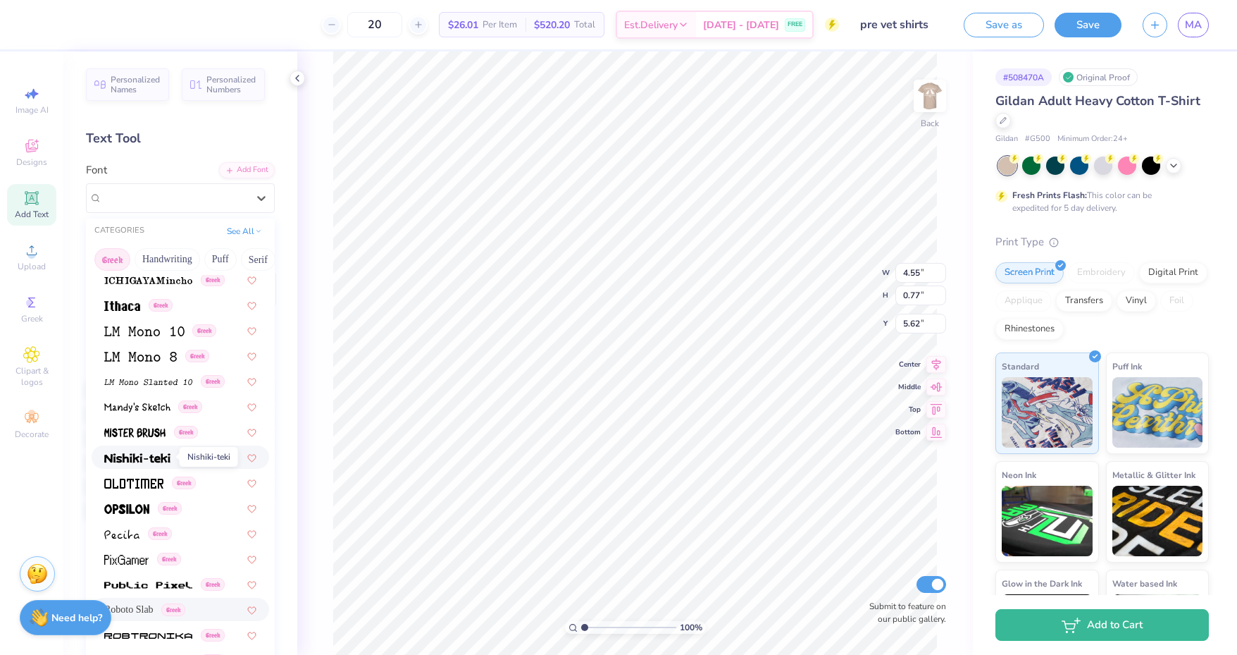
click at [154, 457] on img at bounding box center [137, 458] width 66 height 10
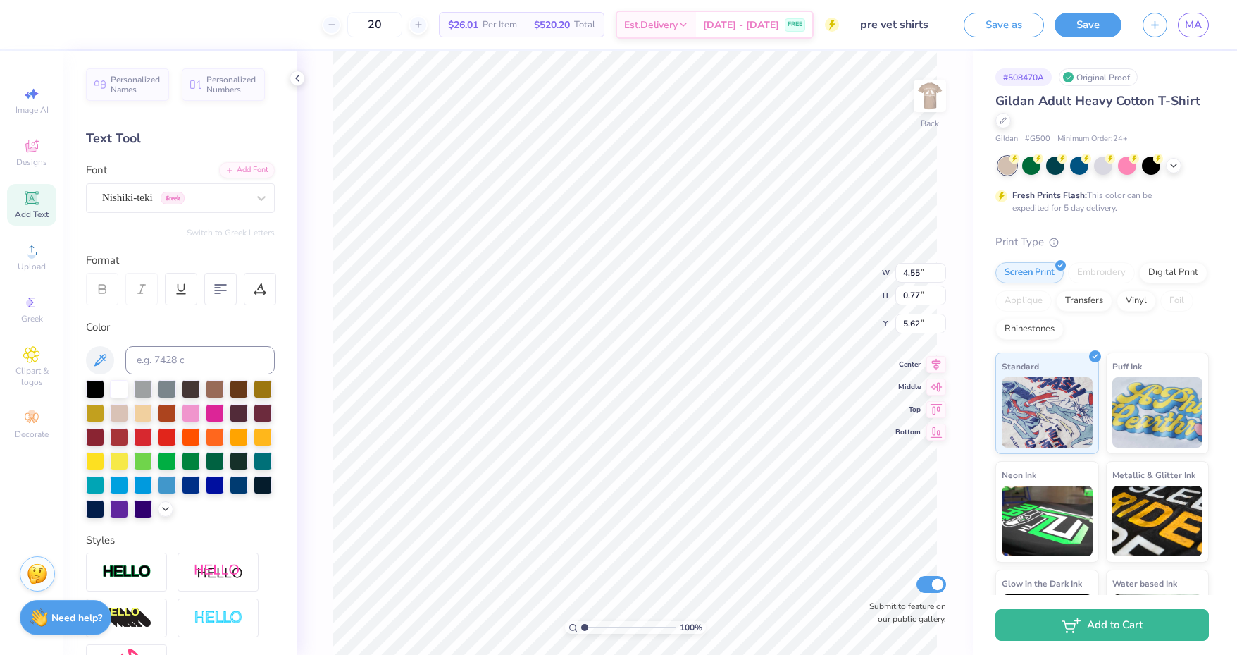
click at [249, 199] on div at bounding box center [261, 197] width 25 height 25
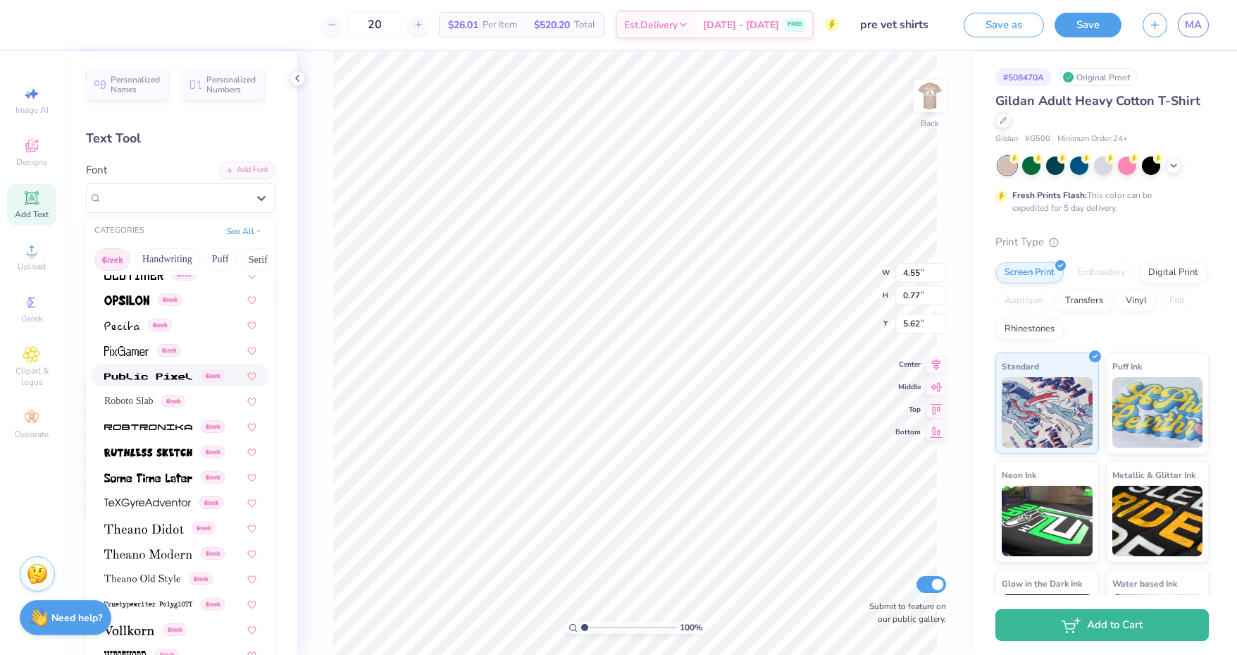
scroll to position [852, 0]
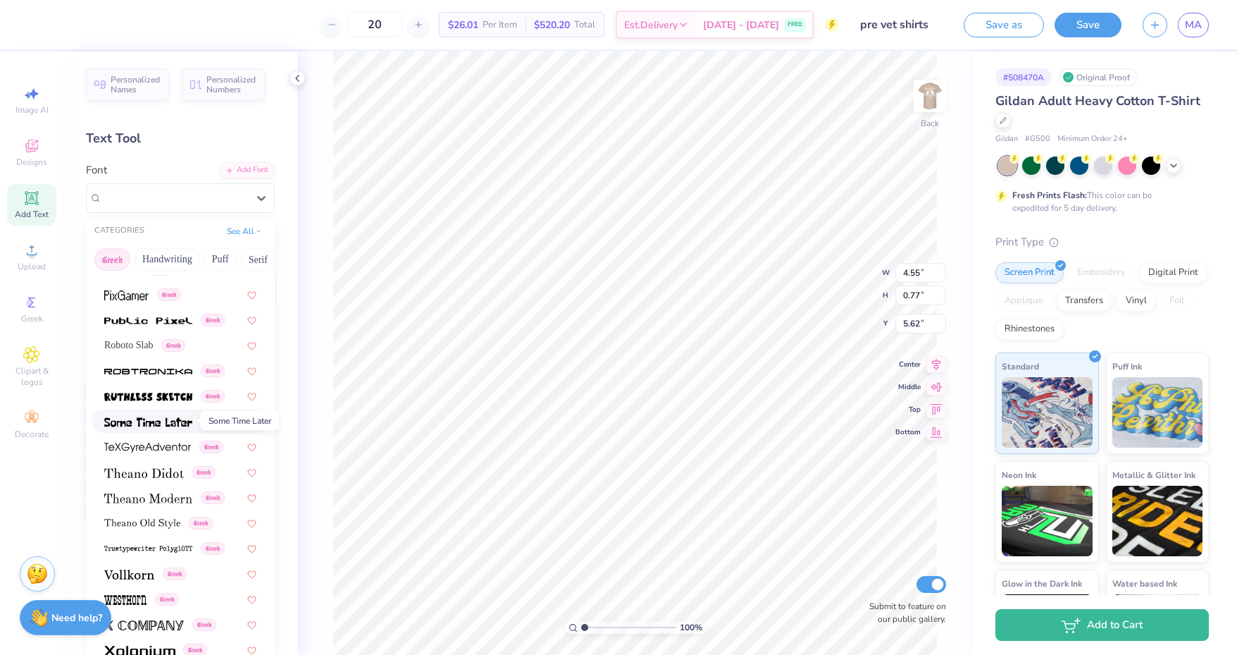
click at [161, 421] on img at bounding box center [148, 422] width 88 height 10
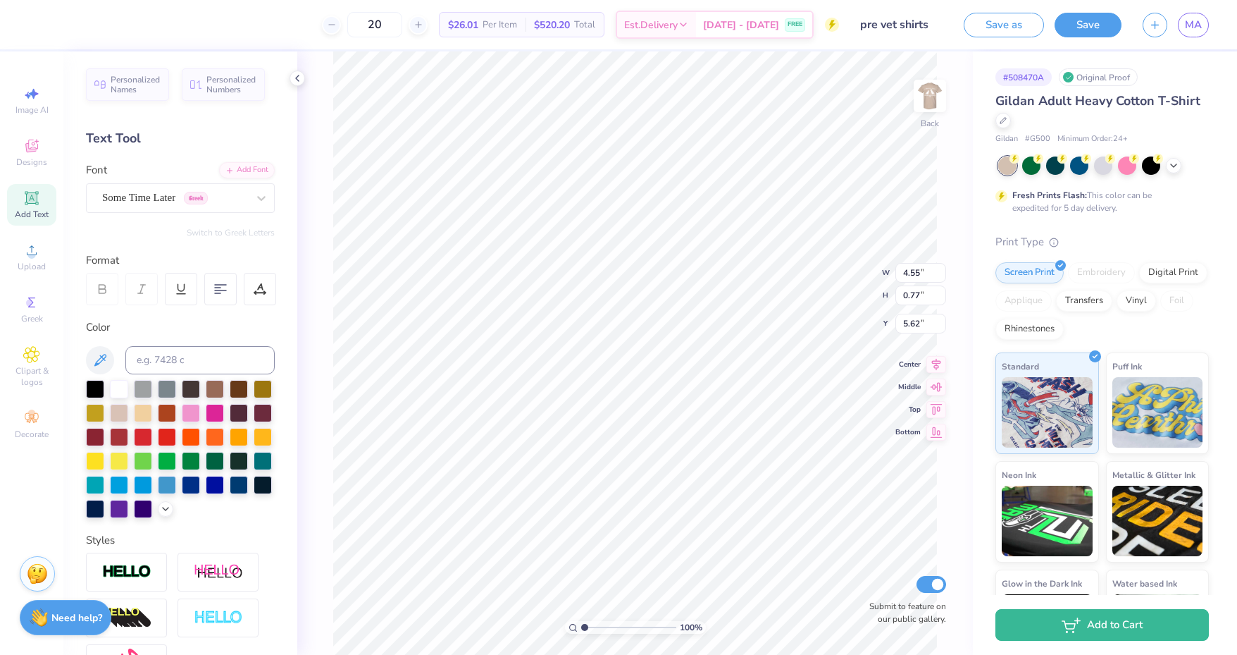
click at [234, 190] on div "Some Time Later Greek" at bounding box center [175, 198] width 148 height 22
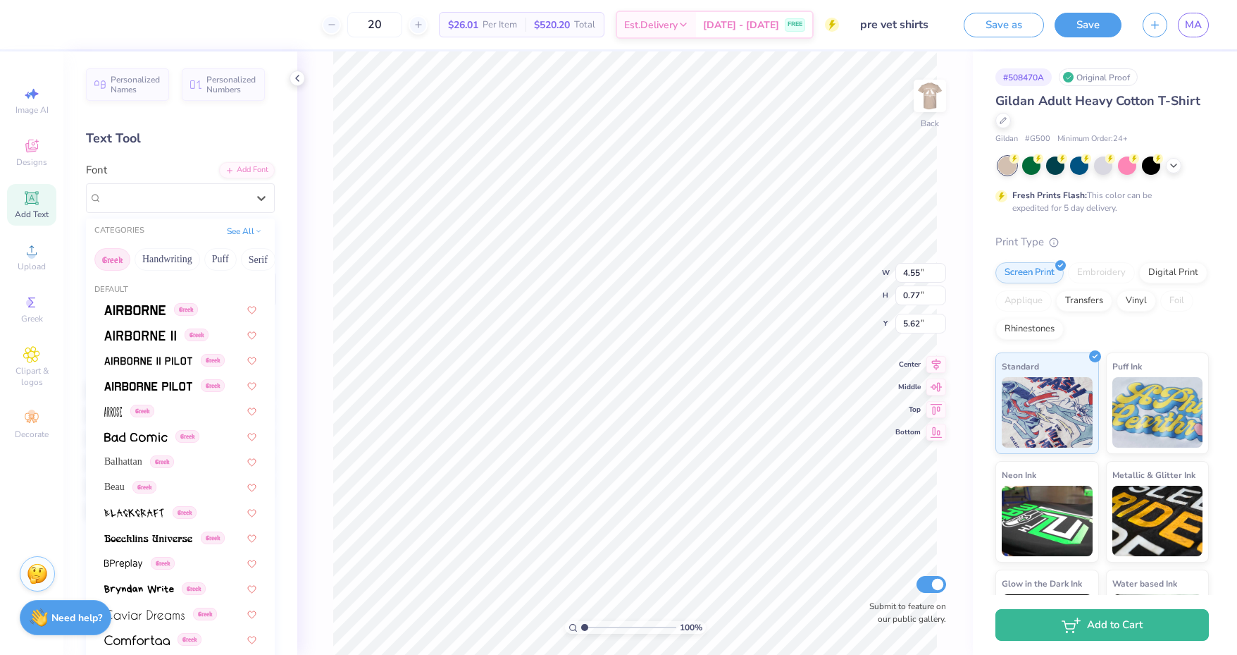
click at [214, 256] on button "Puff" at bounding box center [220, 259] width 32 height 23
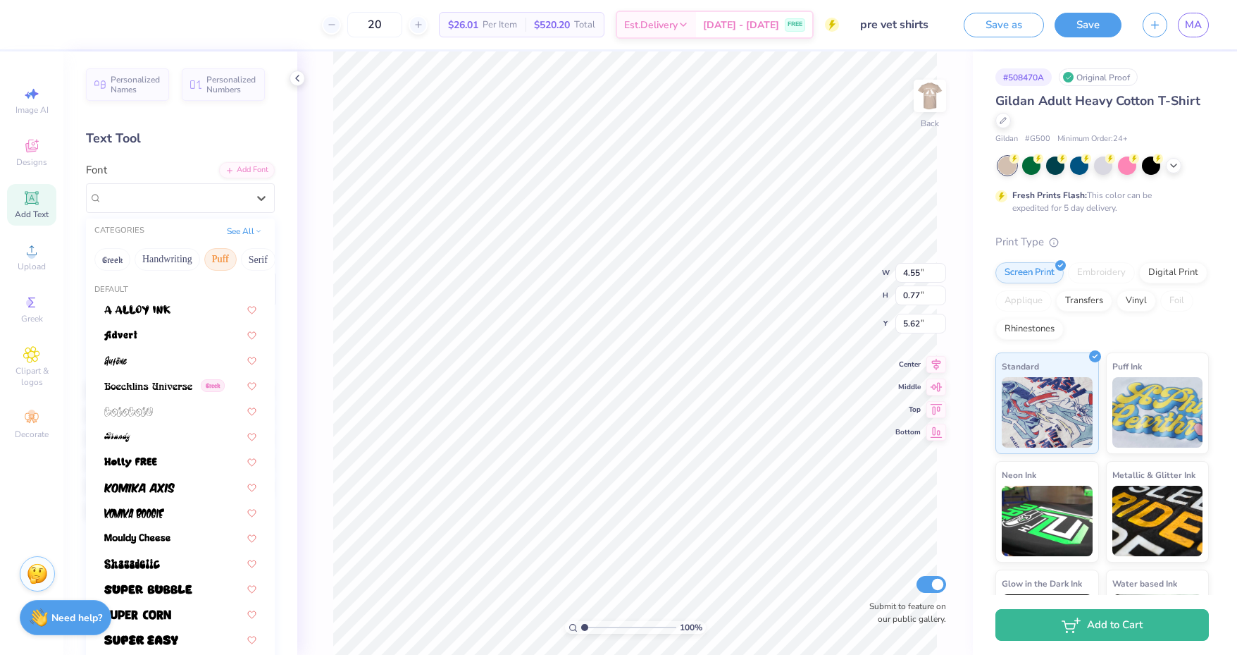
click at [230, 233] on button "See All" at bounding box center [245, 231] width 44 height 14
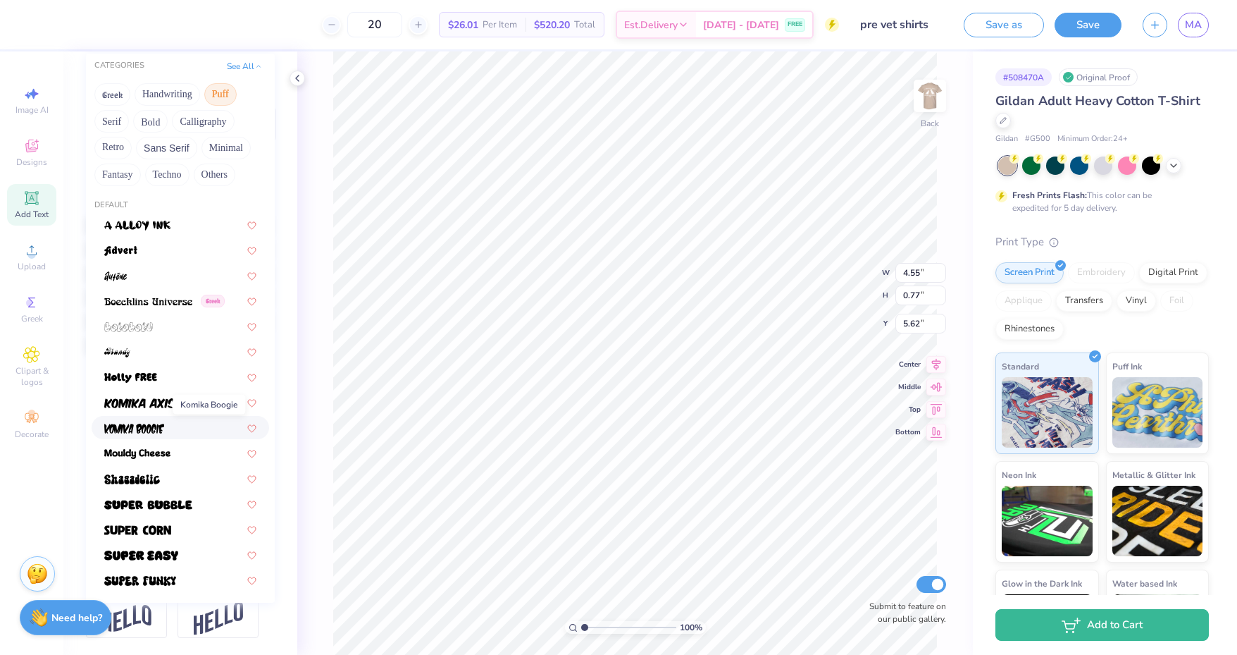
scroll to position [187, 0]
click at [150, 525] on img at bounding box center [137, 530] width 67 height 10
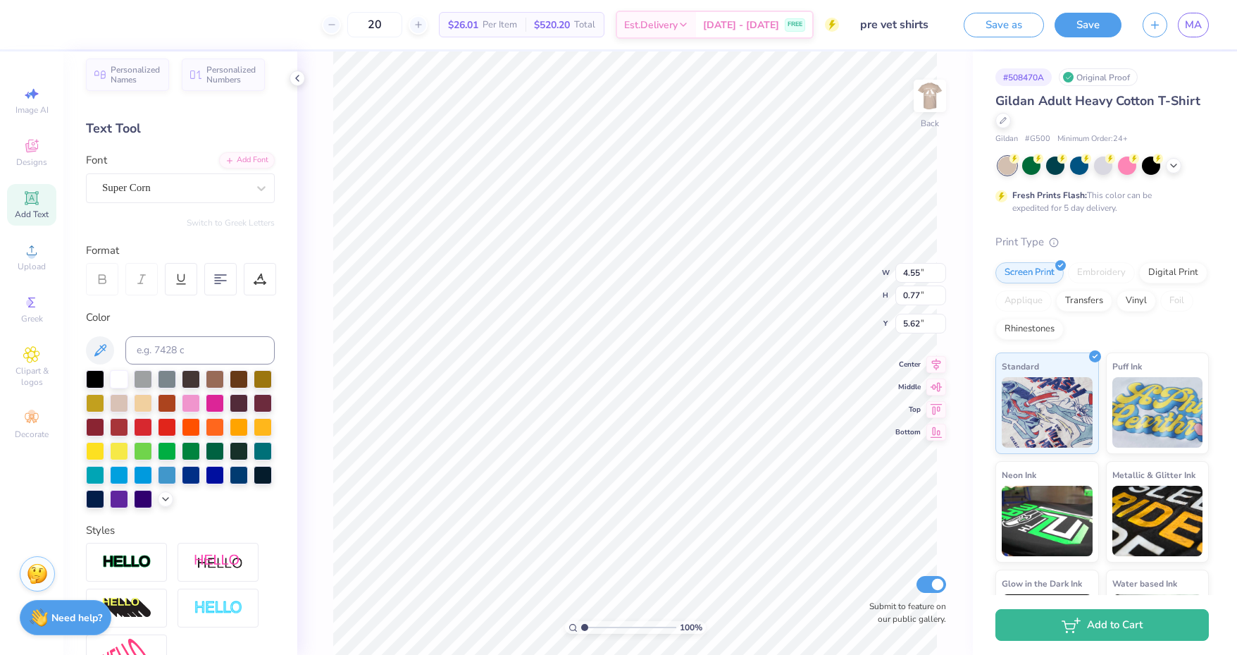
scroll to position [9, 0]
click at [194, 185] on div "Super Corn" at bounding box center [175, 189] width 148 height 22
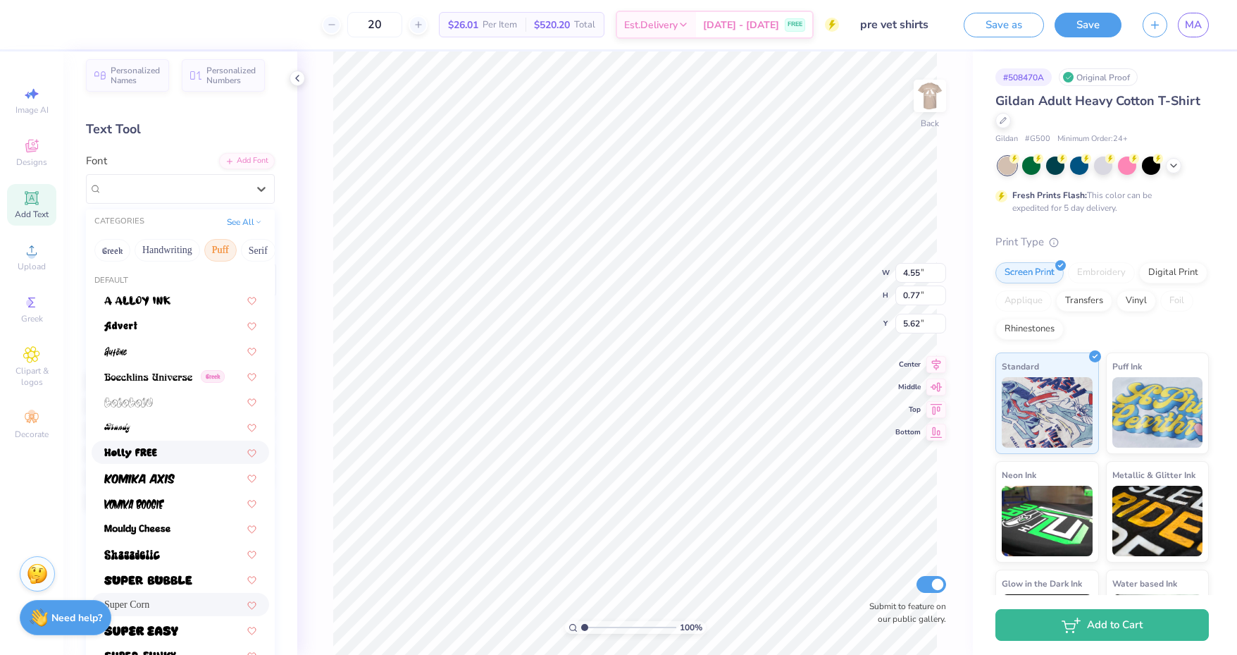
scroll to position [187, 0]
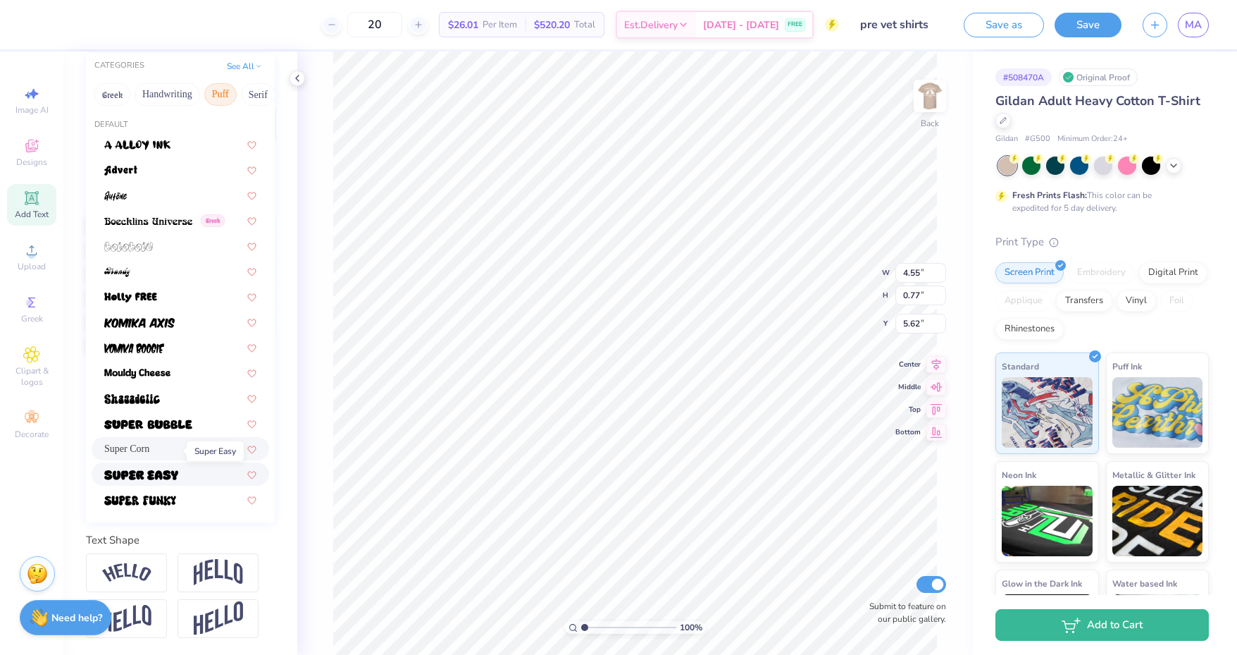
click at [167, 470] on img at bounding box center [141, 475] width 74 height 10
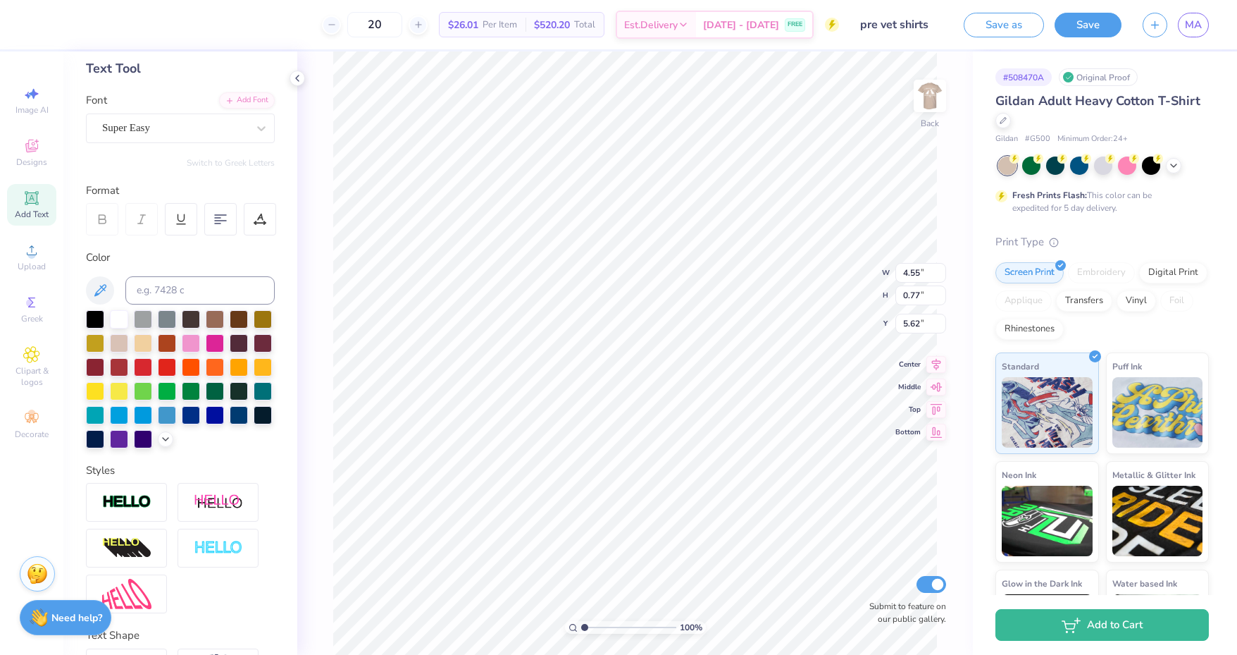
scroll to position [69, 0]
click at [178, 122] on div "Super Easy" at bounding box center [175, 129] width 148 height 22
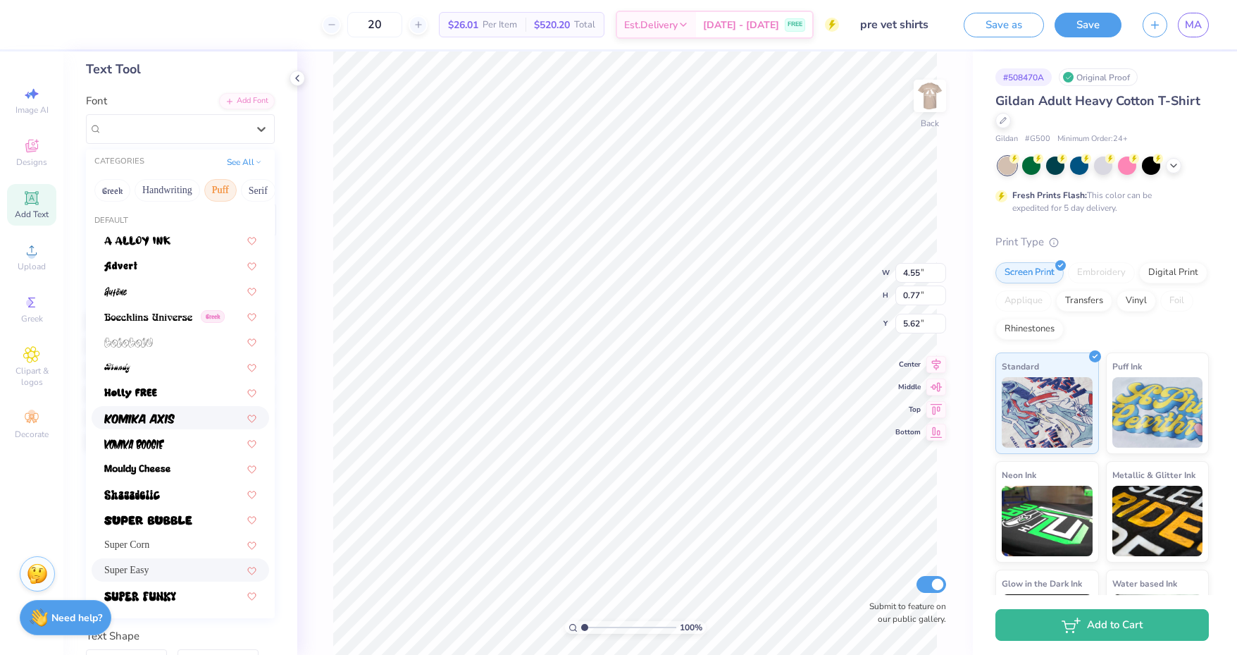
click at [171, 410] on span at bounding box center [139, 417] width 70 height 15
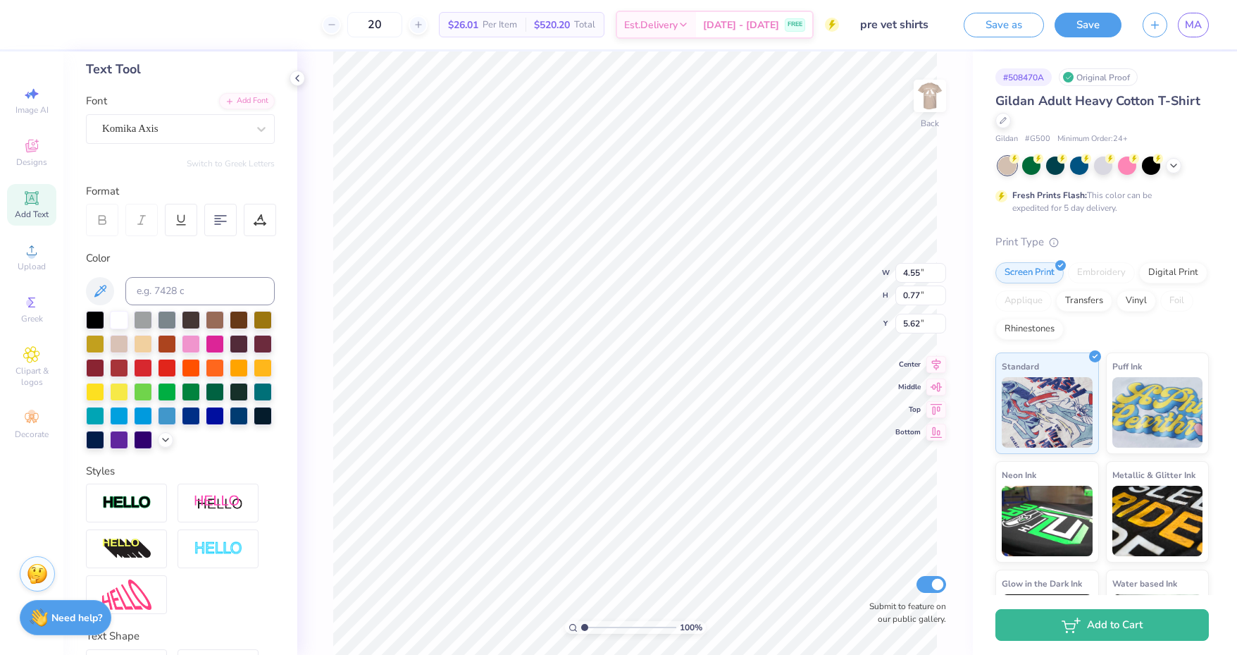
click at [206, 135] on div "Komika Axis" at bounding box center [175, 129] width 148 height 22
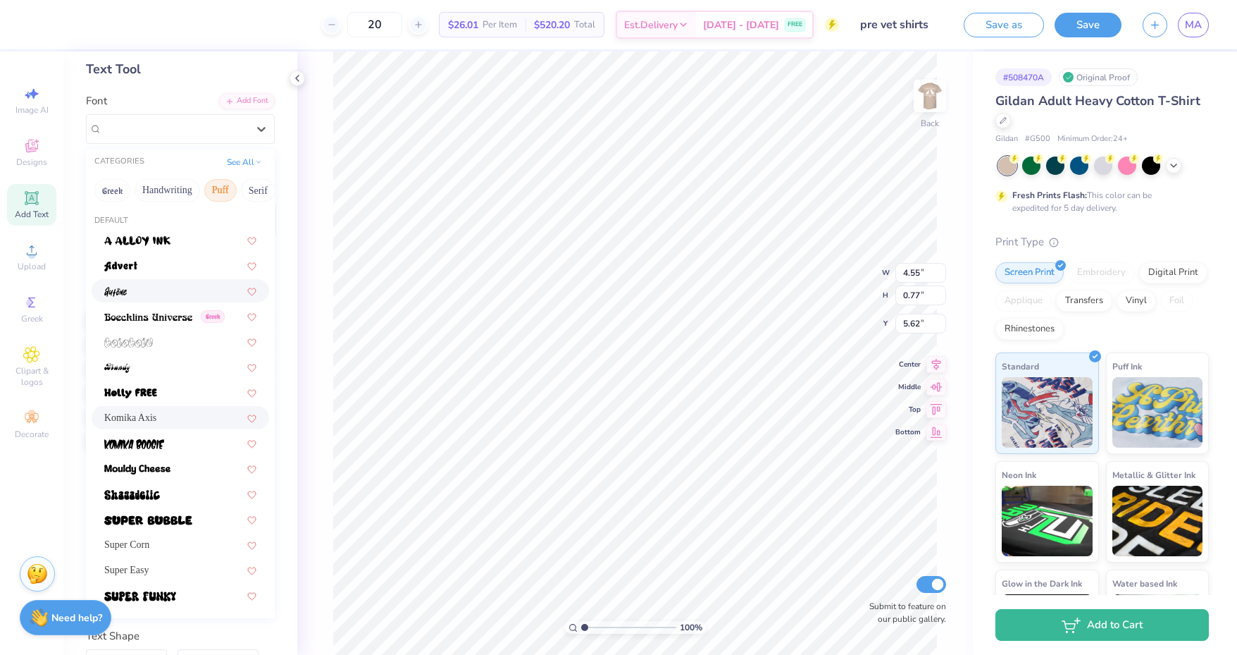
scroll to position [0, 0]
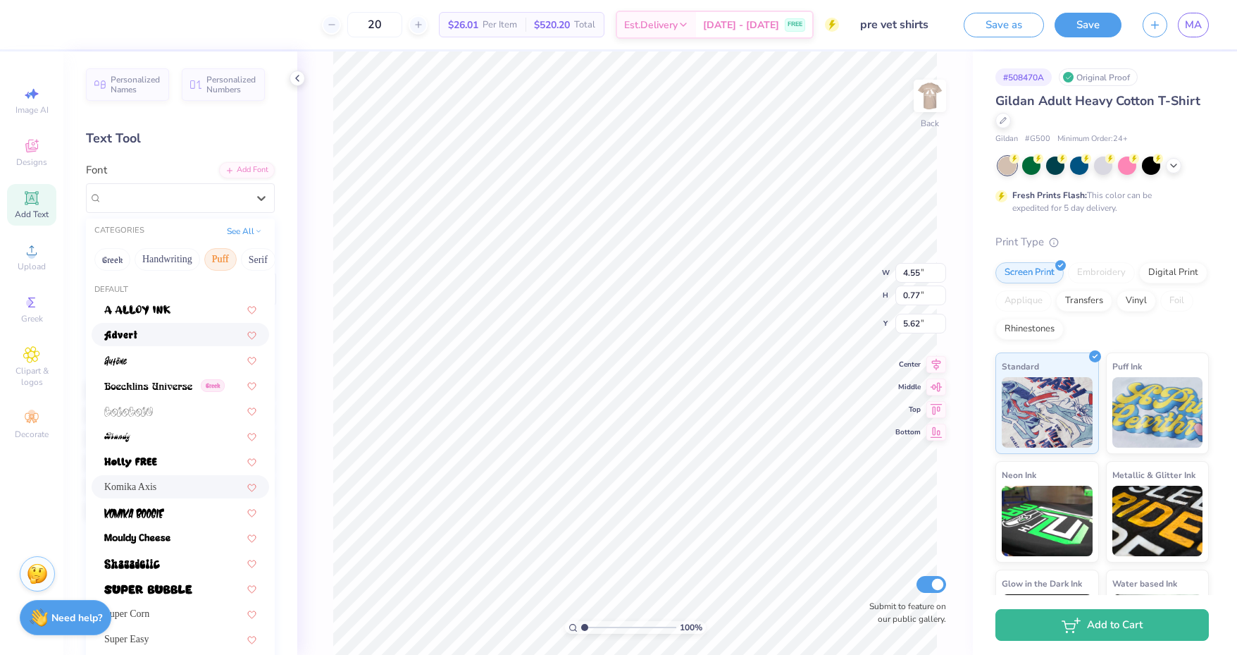
click at [170, 323] on div at bounding box center [181, 334] width 178 height 23
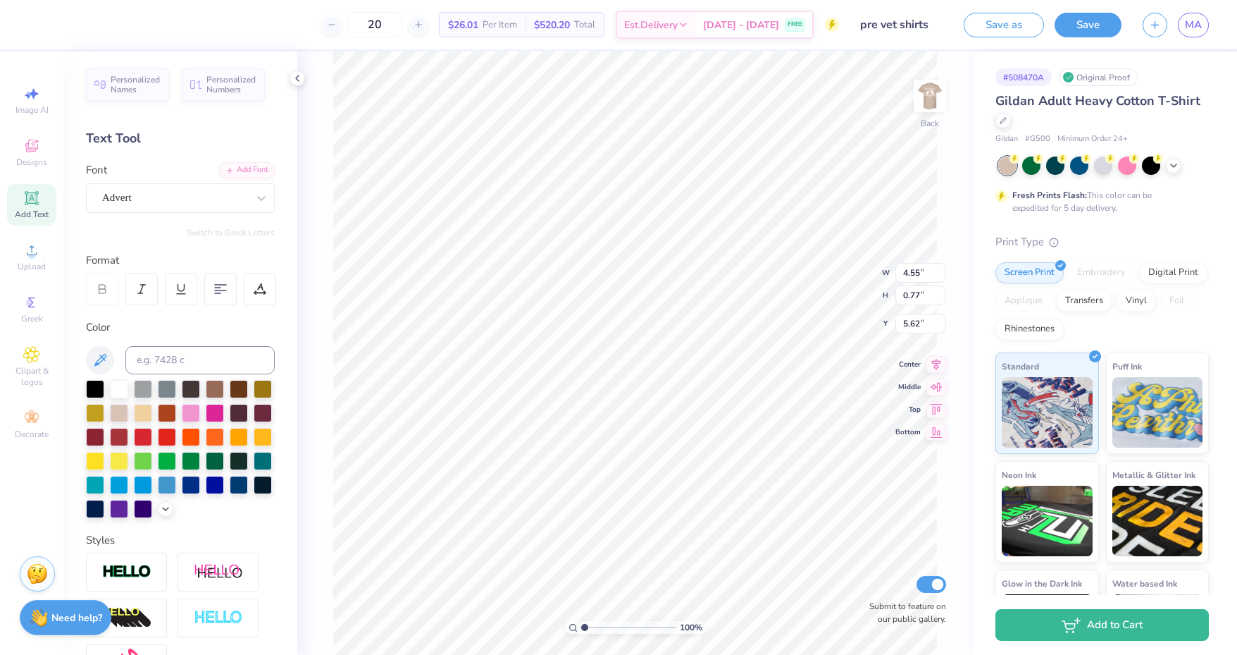
click at [211, 197] on div "Advert" at bounding box center [175, 198] width 148 height 22
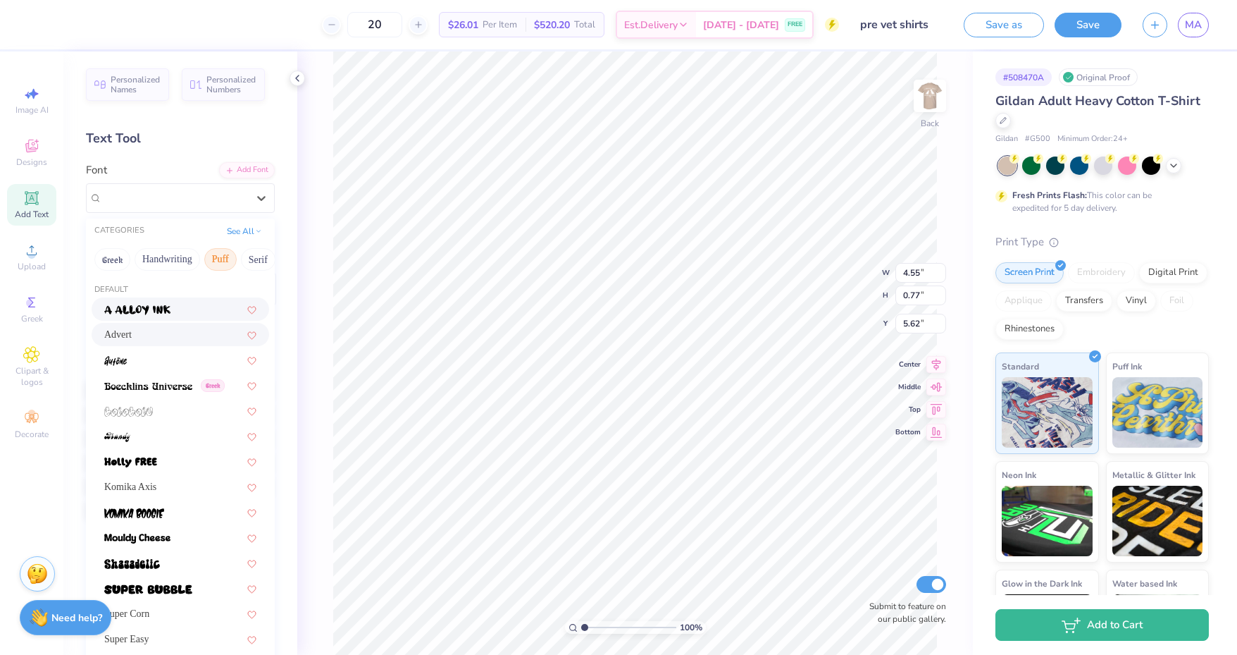
click at [223, 230] on button "See All" at bounding box center [245, 231] width 44 height 14
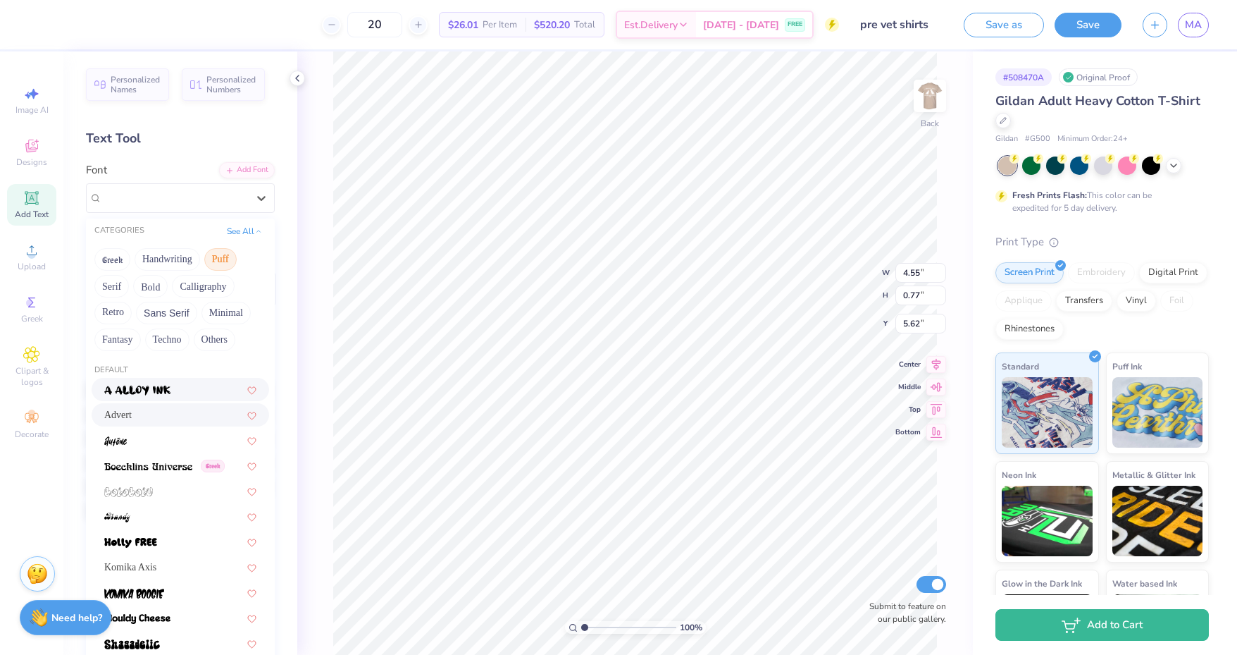
click at [116, 249] on button "Greek" at bounding box center [112, 259] width 36 height 23
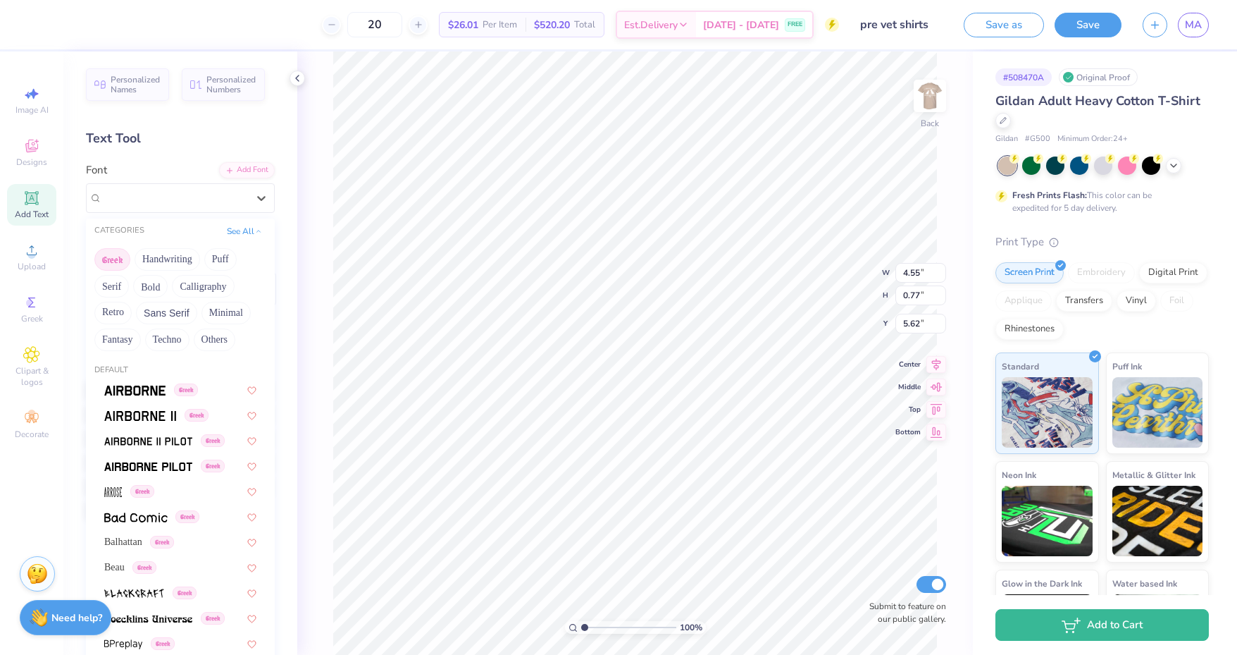
click at [207, 339] on button "Others" at bounding box center [215, 339] width 42 height 23
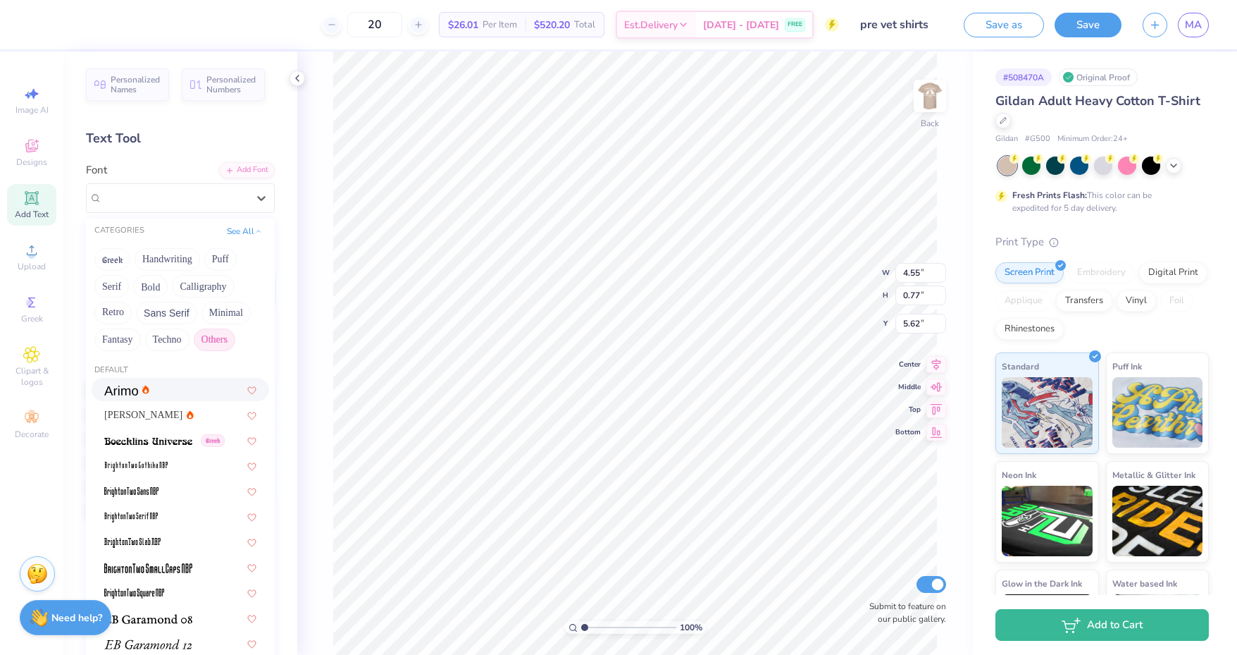
click at [167, 392] on div at bounding box center [180, 389] width 152 height 15
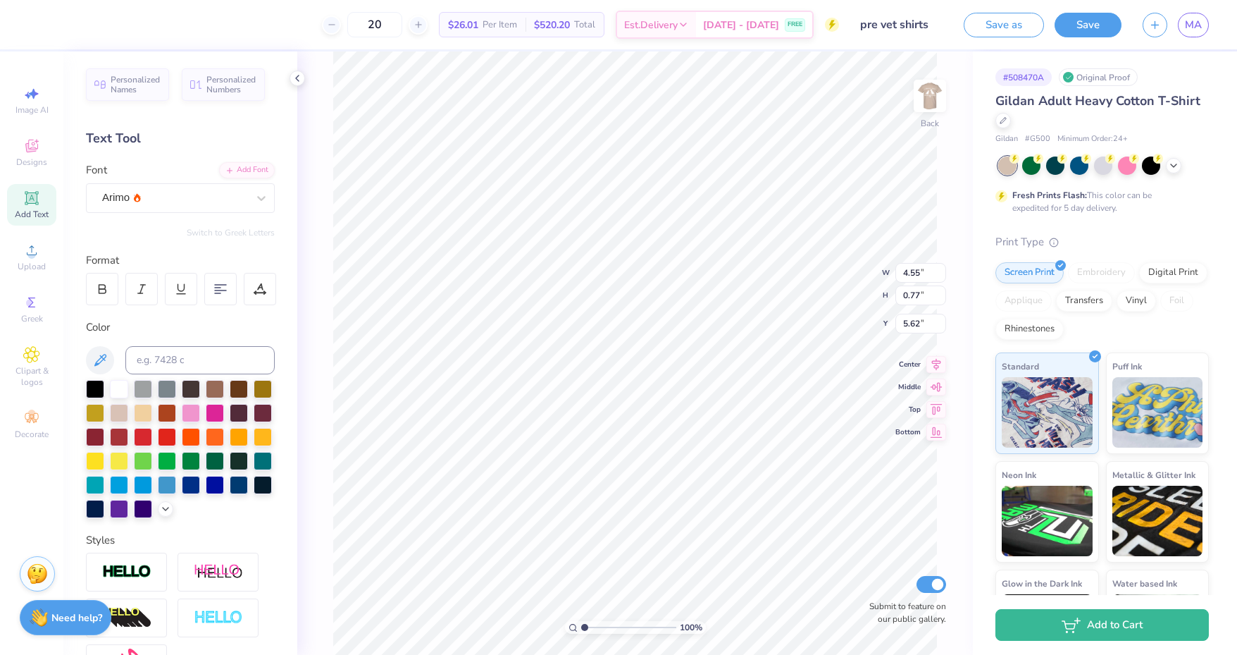
click at [163, 191] on div "Arimo" at bounding box center [175, 198] width 148 height 22
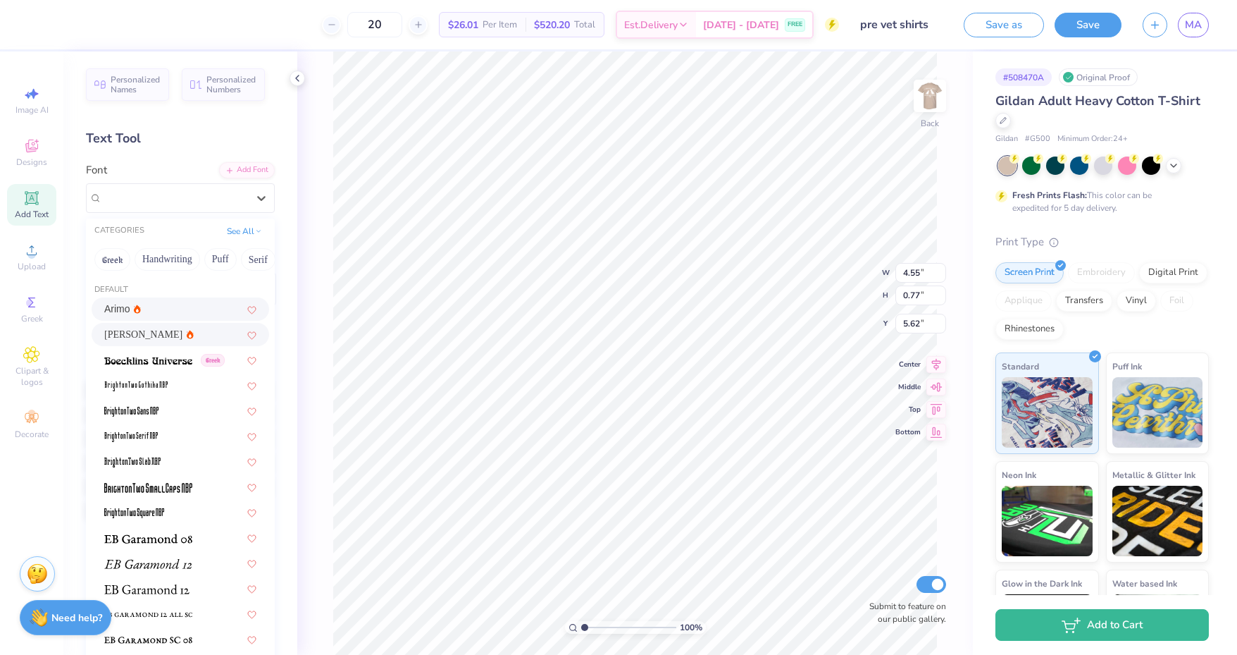
click at [161, 333] on div "Asimov" at bounding box center [180, 334] width 152 height 15
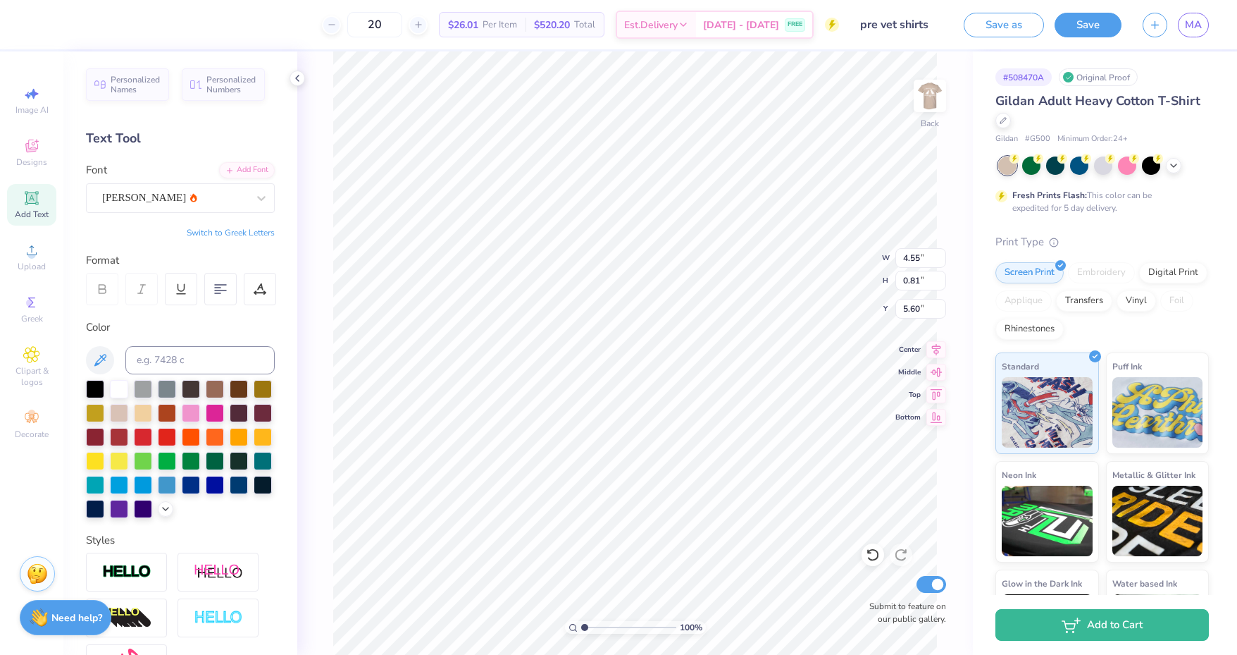
scroll to position [11, 1]
click at [939, 262] on input "4.54" at bounding box center [921, 258] width 51 height 20
click at [939, 262] on input "4.53" at bounding box center [921, 258] width 51 height 20
click at [939, 262] on input "4.52" at bounding box center [921, 258] width 51 height 20
click at [939, 262] on input "4.51" at bounding box center [921, 258] width 51 height 20
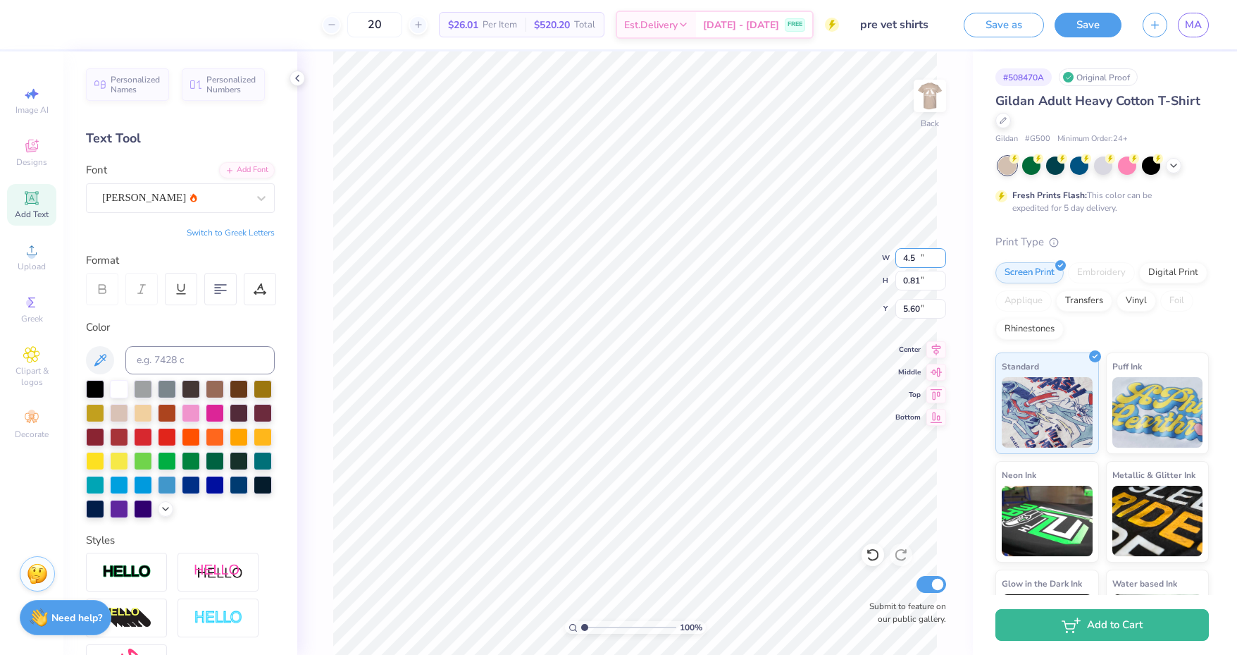
click at [939, 262] on input "4.5" at bounding box center [921, 258] width 51 height 20
click at [939, 262] on input "4.49" at bounding box center [921, 258] width 51 height 20
click at [939, 262] on input "4.48" at bounding box center [921, 258] width 51 height 20
click at [939, 262] on input "4.47" at bounding box center [921, 258] width 51 height 20
click at [939, 262] on input "4.46" at bounding box center [921, 258] width 51 height 20
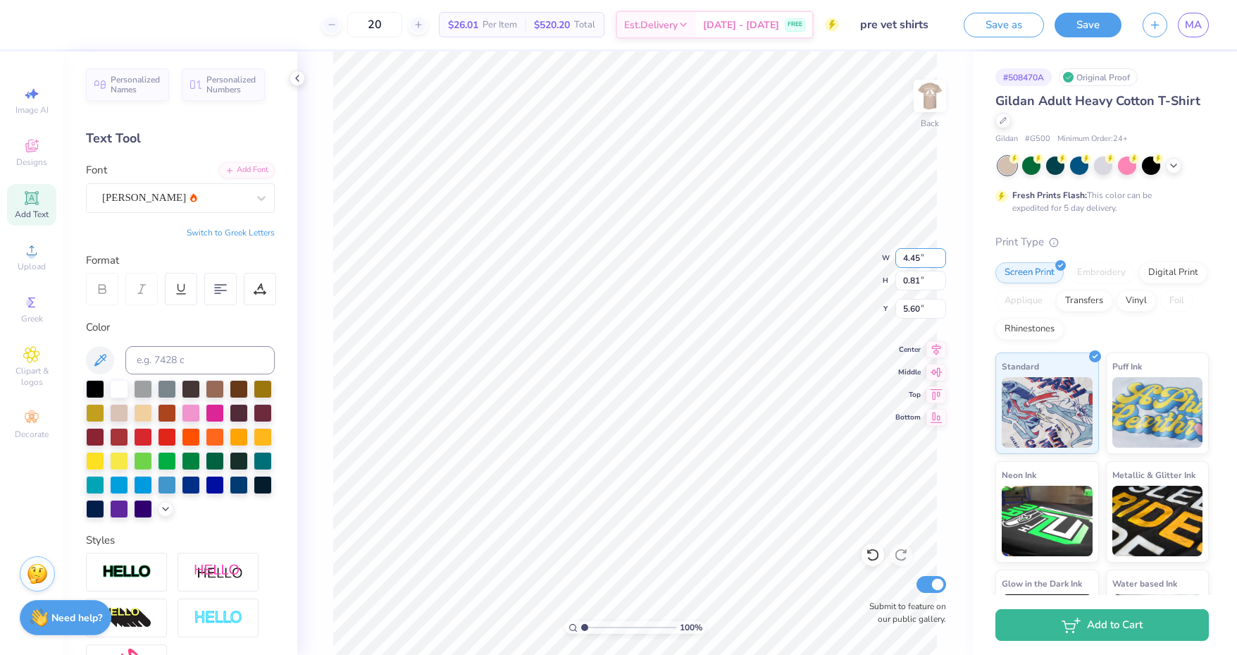
click at [939, 262] on input "4.45" at bounding box center [921, 258] width 51 height 20
click at [939, 262] on input "4.44" at bounding box center [921, 258] width 51 height 20
click at [939, 262] on input "4.43" at bounding box center [921, 258] width 51 height 20
click at [939, 262] on input "4.42" at bounding box center [921, 258] width 51 height 20
click at [939, 262] on input "4.41" at bounding box center [921, 258] width 51 height 20
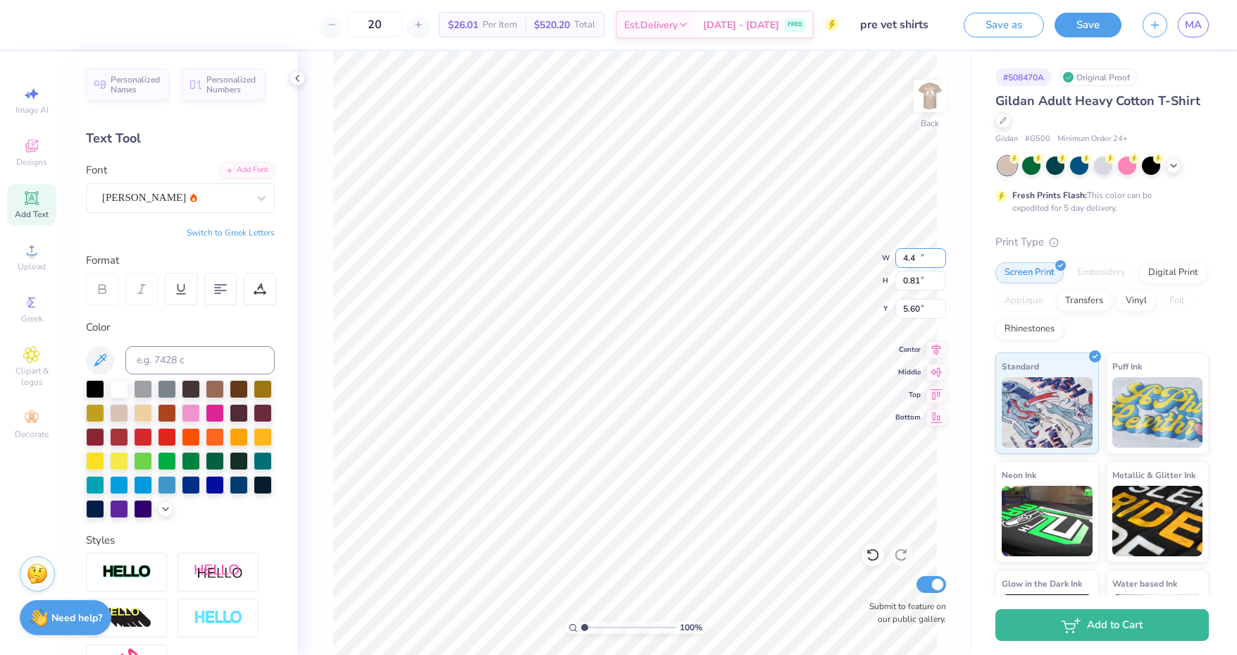
click at [939, 262] on input "4.4" at bounding box center [921, 258] width 51 height 20
type input "4.40"
type input "4.54"
click at [940, 262] on input "4.54" at bounding box center [921, 258] width 51 height 20
click at [939, 261] on input "4.53" at bounding box center [921, 258] width 51 height 20
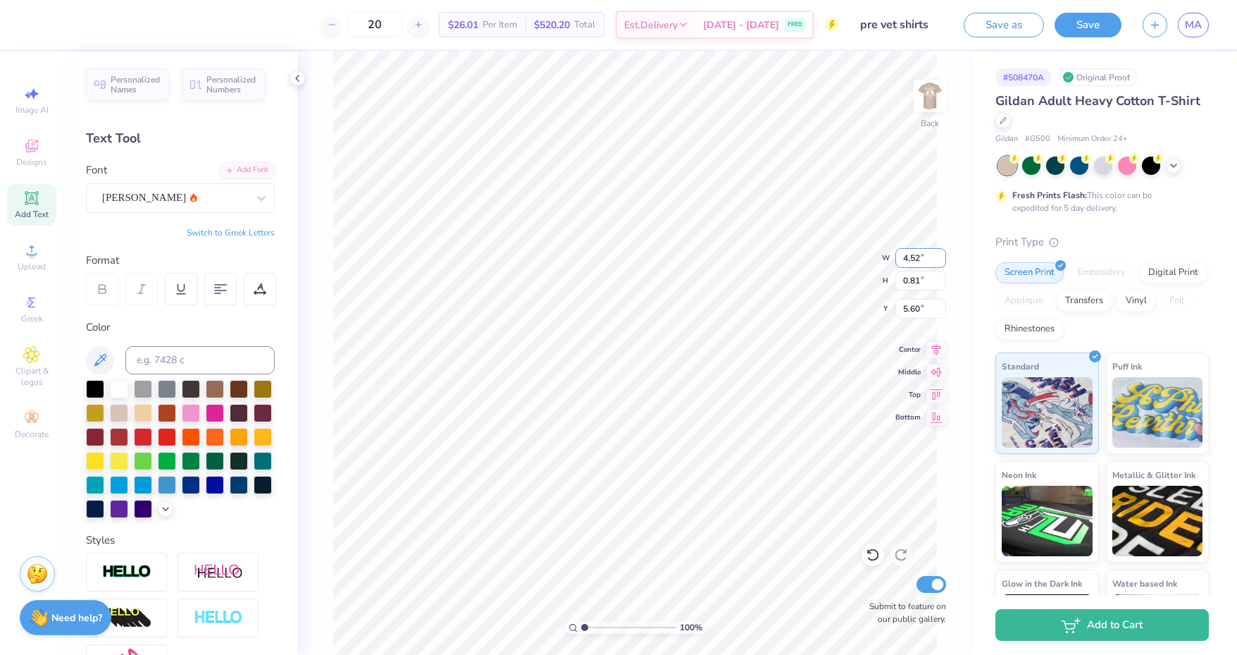
click at [939, 261] on input "4.52" at bounding box center [921, 258] width 51 height 20
click at [939, 261] on input "4.51" at bounding box center [921, 258] width 51 height 20
click at [939, 261] on input "4.5" at bounding box center [921, 258] width 51 height 20
click at [939, 261] on input "4.49" at bounding box center [921, 258] width 51 height 20
click at [939, 261] on input "4.48" at bounding box center [921, 258] width 51 height 20
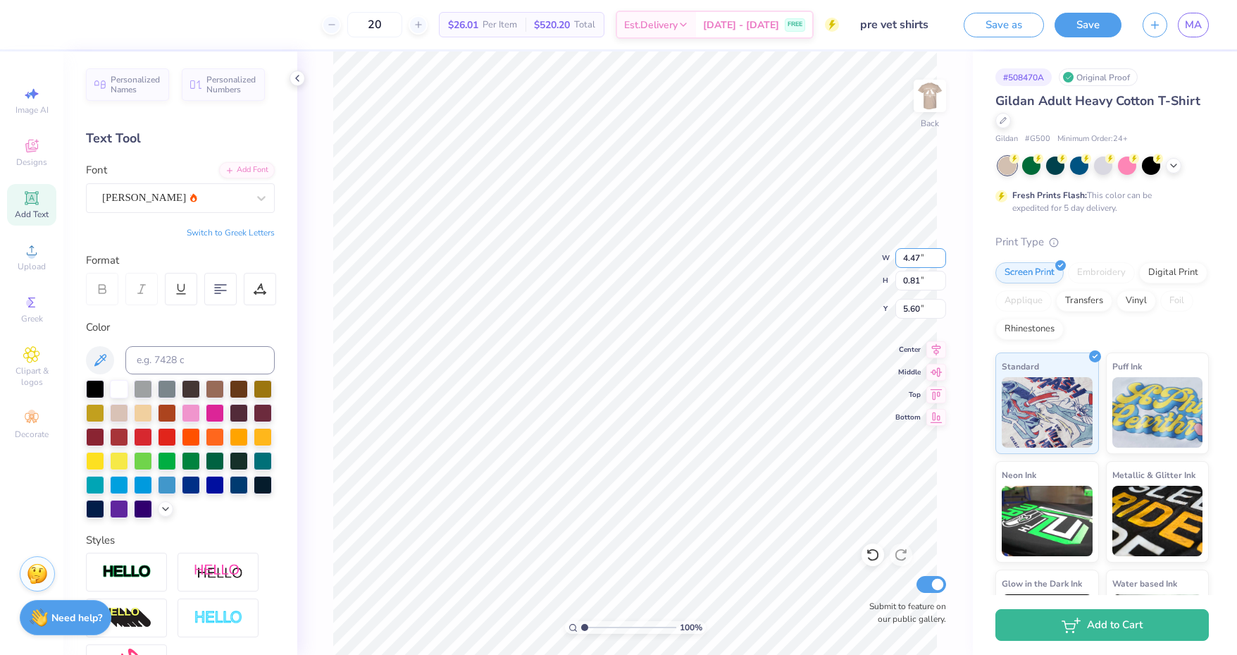
click at [939, 261] on input "4.47" at bounding box center [921, 258] width 51 height 20
click at [939, 261] on input "4.46" at bounding box center [921, 258] width 51 height 20
type input "4.45"
click at [939, 261] on input "4.45" at bounding box center [921, 258] width 51 height 20
click at [938, 214] on div "100 % Back W 4.45 4.45 " H 0.81 0.81 " Y 5.60 5.60 " Center Middle Top Bottom S…" at bounding box center [635, 352] width 676 height 603
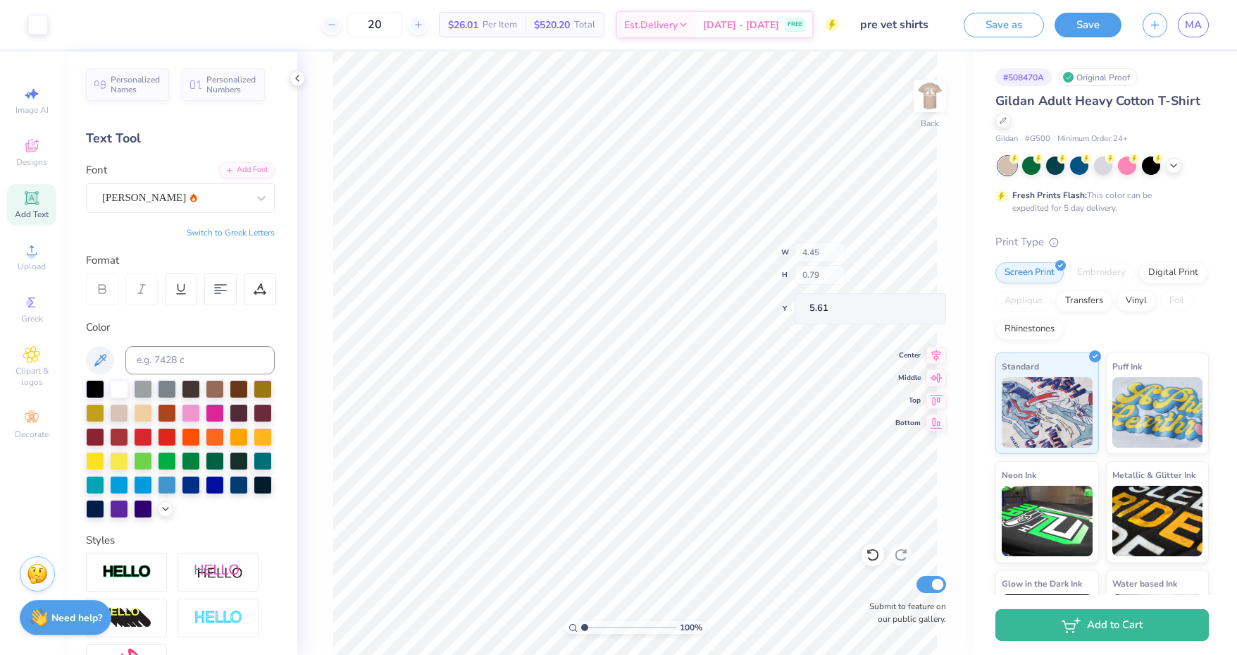
type input "0.79"
type input "5.61"
click at [929, 97] on img at bounding box center [930, 96] width 28 height 28
type input "11.01"
type input "5.46"
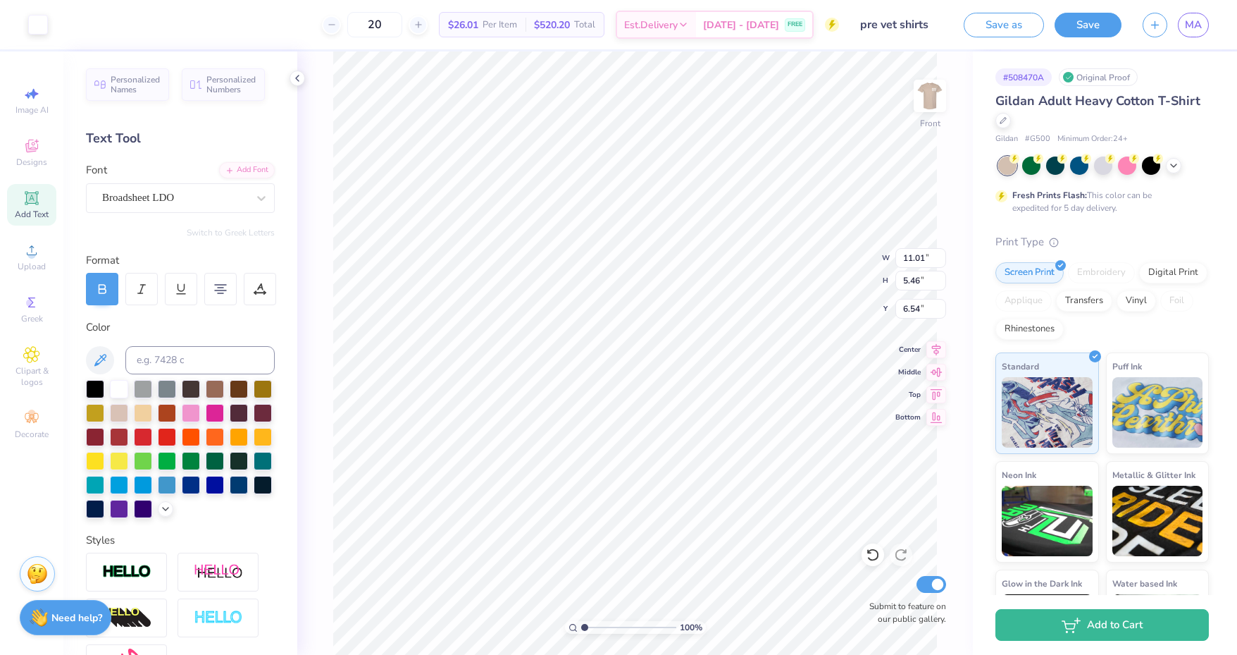
type input "6.67"
click at [925, 110] on img at bounding box center [930, 96] width 28 height 28
click at [1171, 169] on div at bounding box center [1174, 166] width 16 height 16
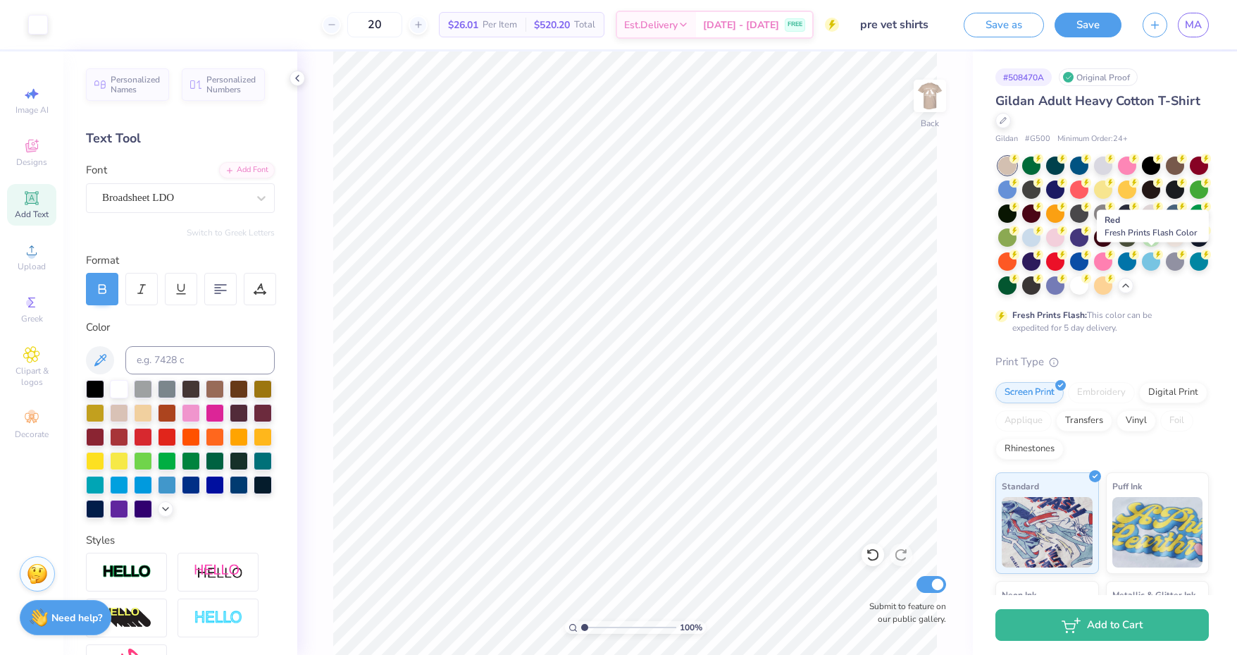
click at [1065, 263] on div at bounding box center [1055, 261] width 18 height 18
click at [1166, 199] on div at bounding box center [1175, 189] width 18 height 18
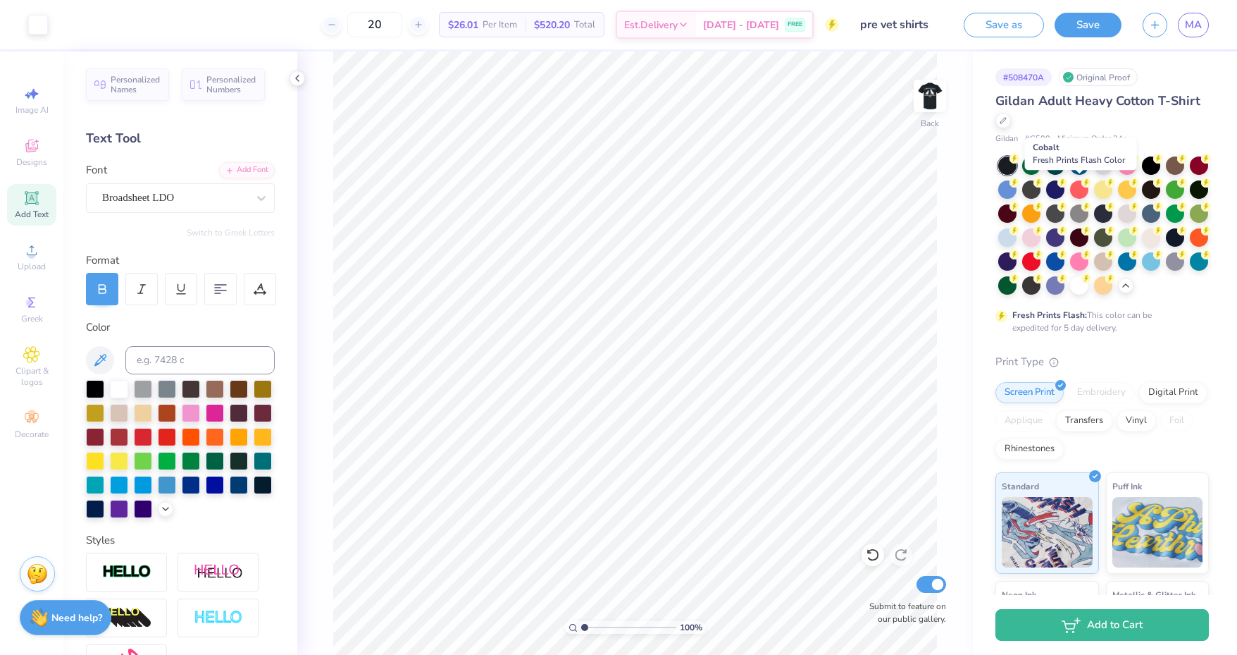
click at [1065, 192] on div at bounding box center [1055, 189] width 18 height 18
click at [1017, 190] on div at bounding box center [1008, 189] width 18 height 18
click at [1142, 271] on div at bounding box center [1151, 261] width 18 height 18
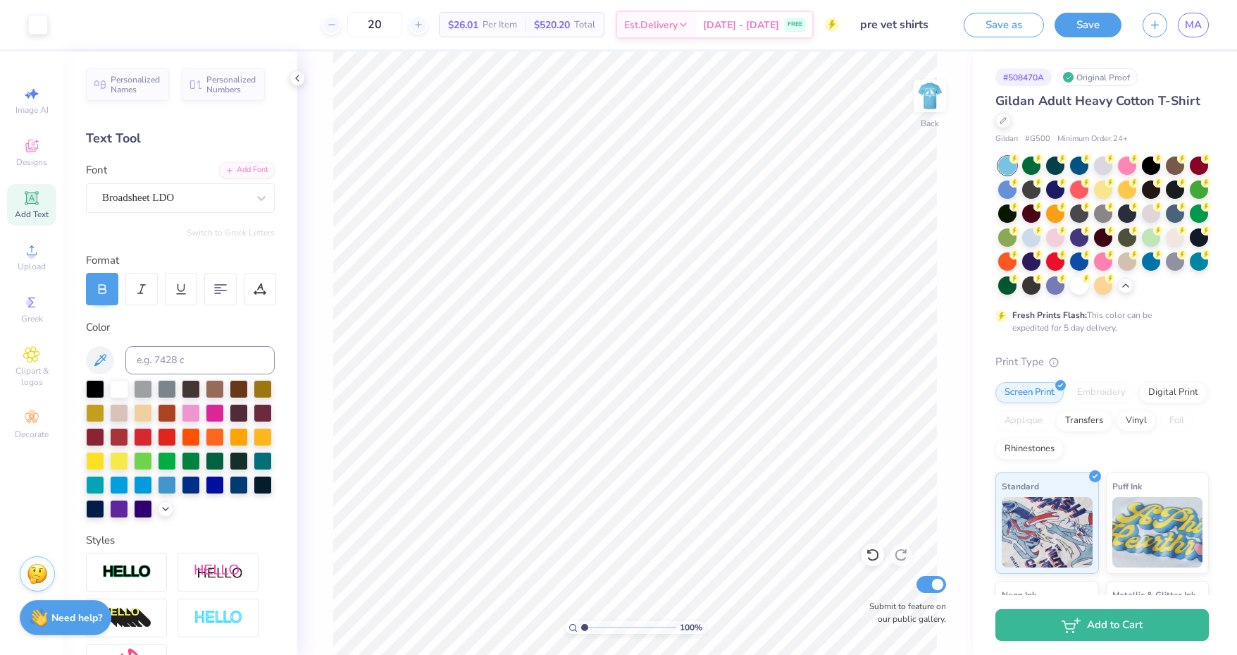
click at [1017, 183] on div at bounding box center [1008, 189] width 18 height 18
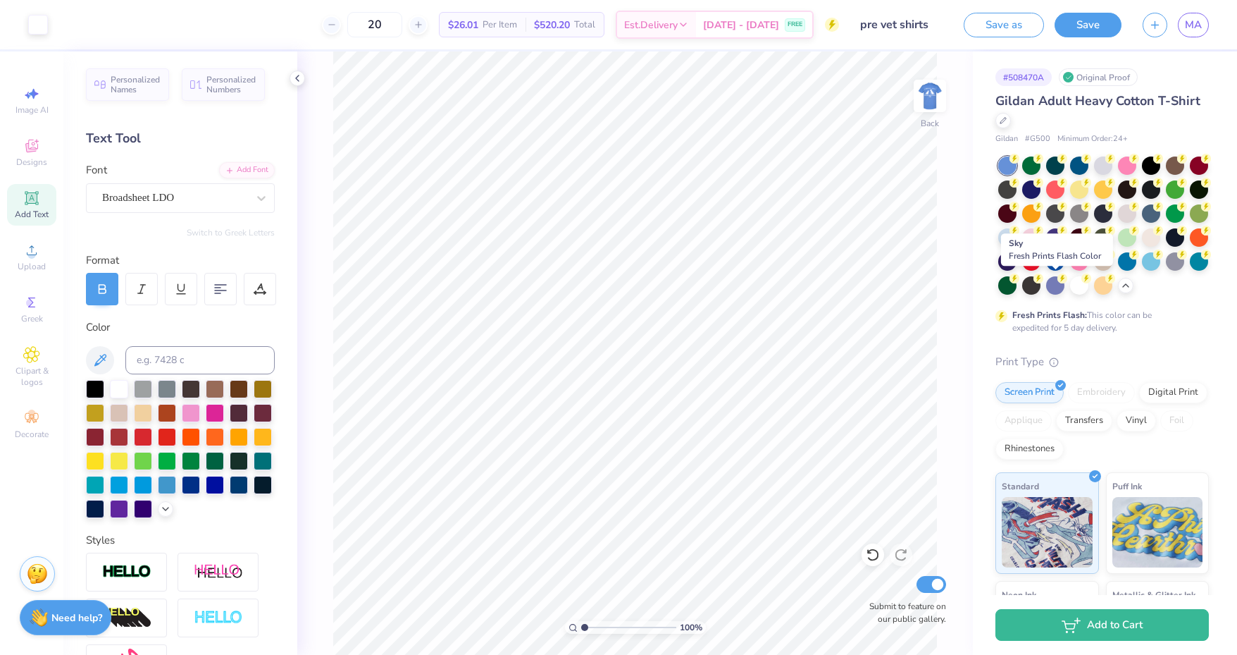
click at [1142, 271] on div at bounding box center [1151, 261] width 18 height 18
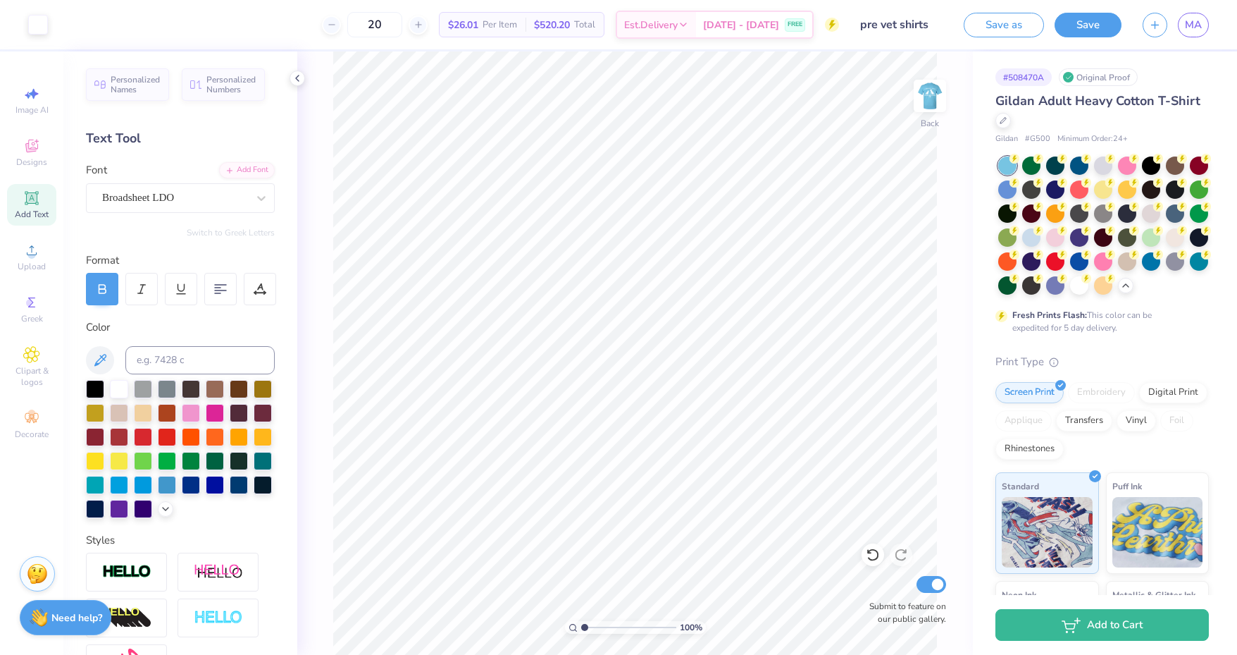
click at [1132, 170] on div at bounding box center [1127, 165] width 18 height 18
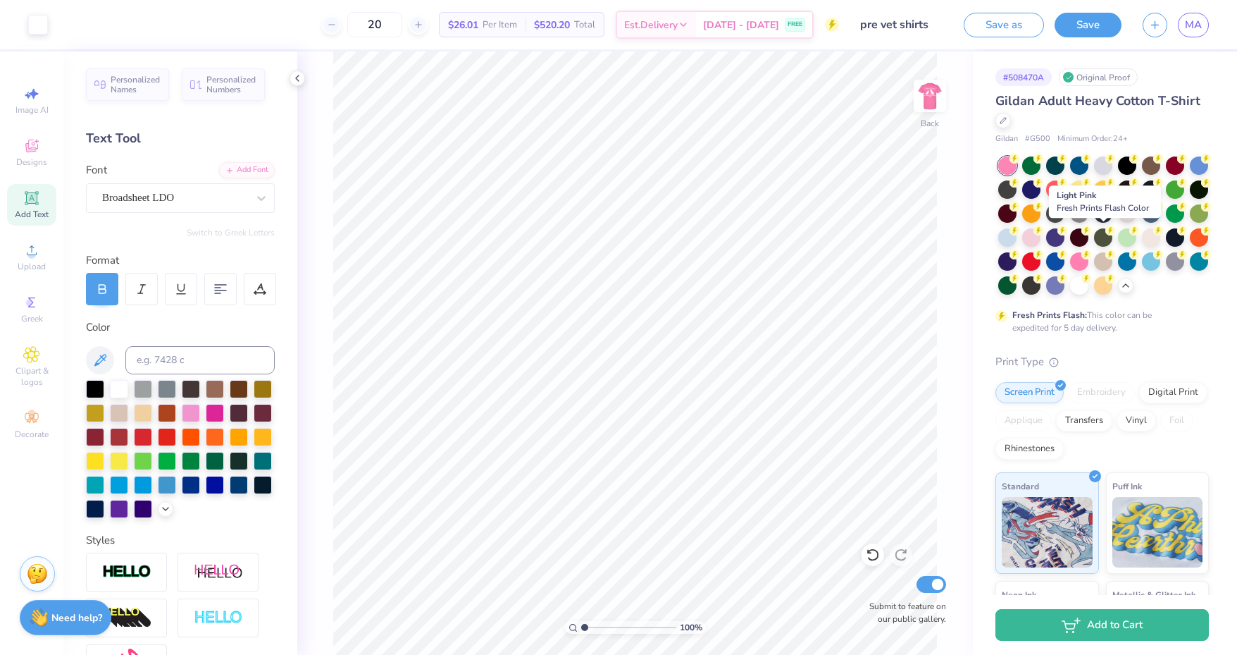
click at [1041, 237] on div at bounding box center [1032, 237] width 18 height 18
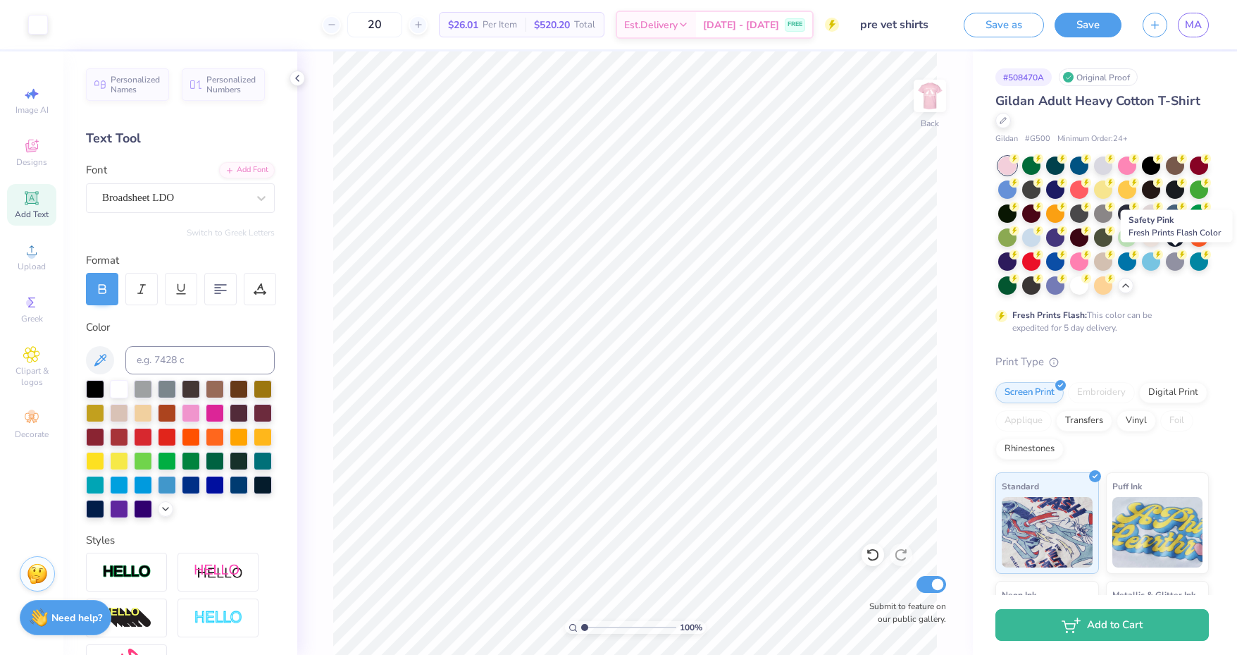
click at [1089, 261] on div at bounding box center [1079, 261] width 18 height 18
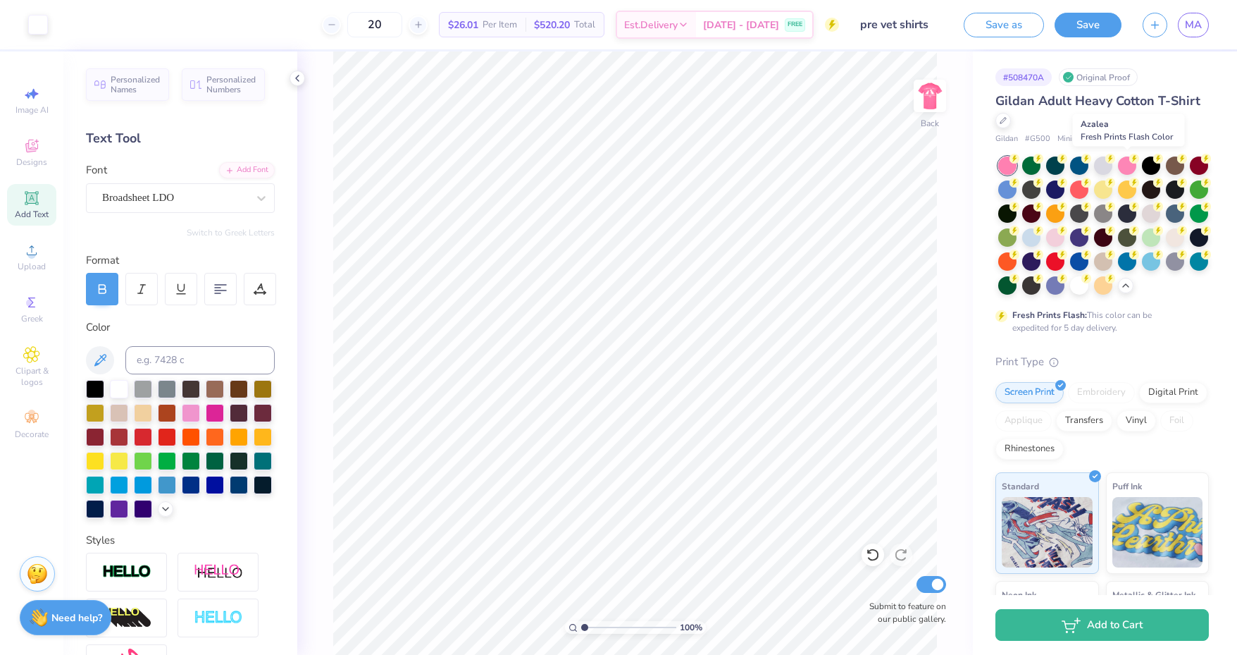
click at [1128, 166] on div at bounding box center [1127, 165] width 18 height 18
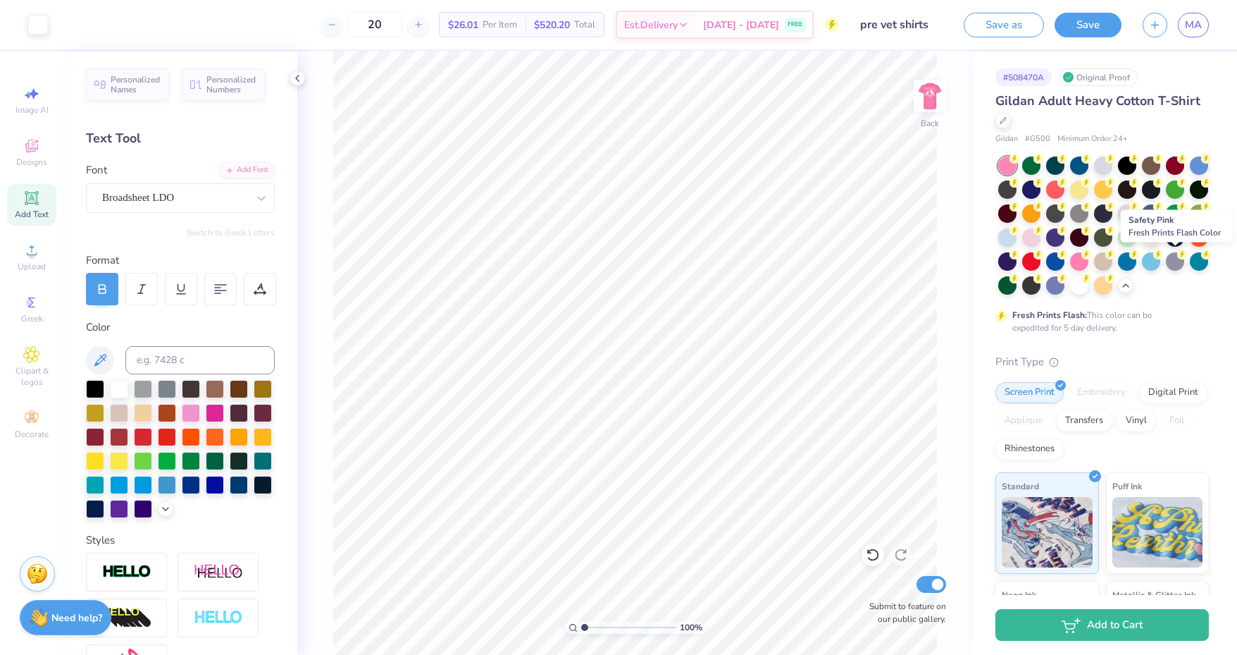
click at [1089, 262] on div at bounding box center [1079, 261] width 18 height 18
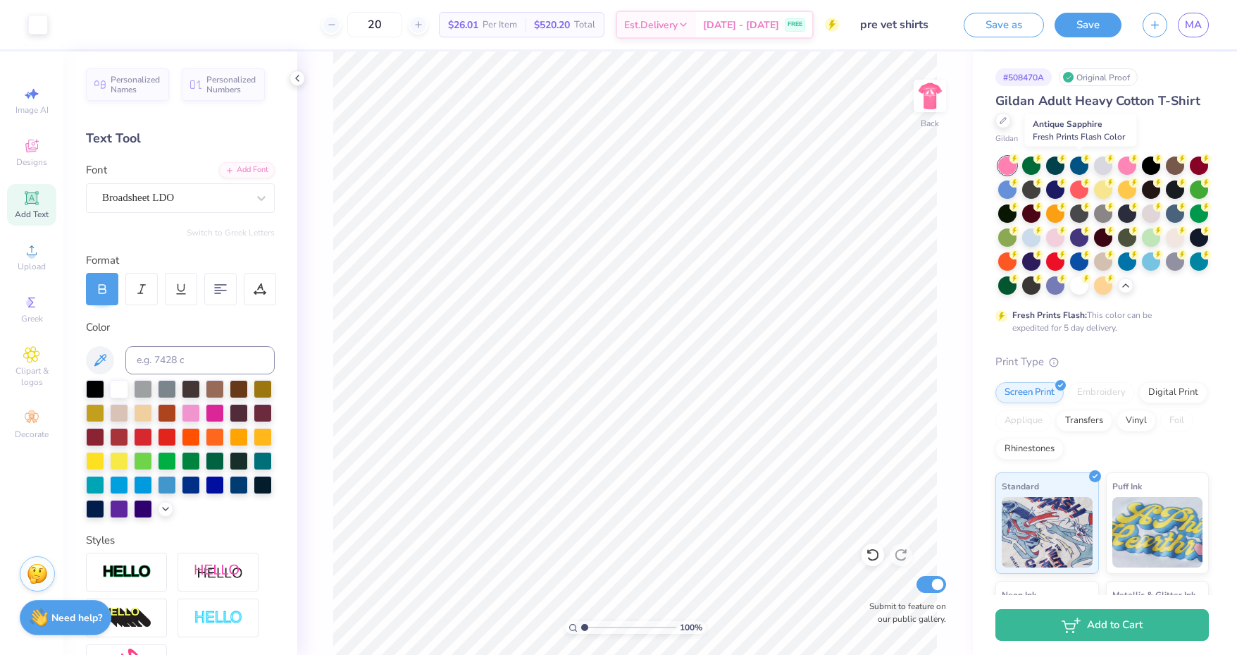
click at [1074, 162] on div at bounding box center [1079, 165] width 18 height 18
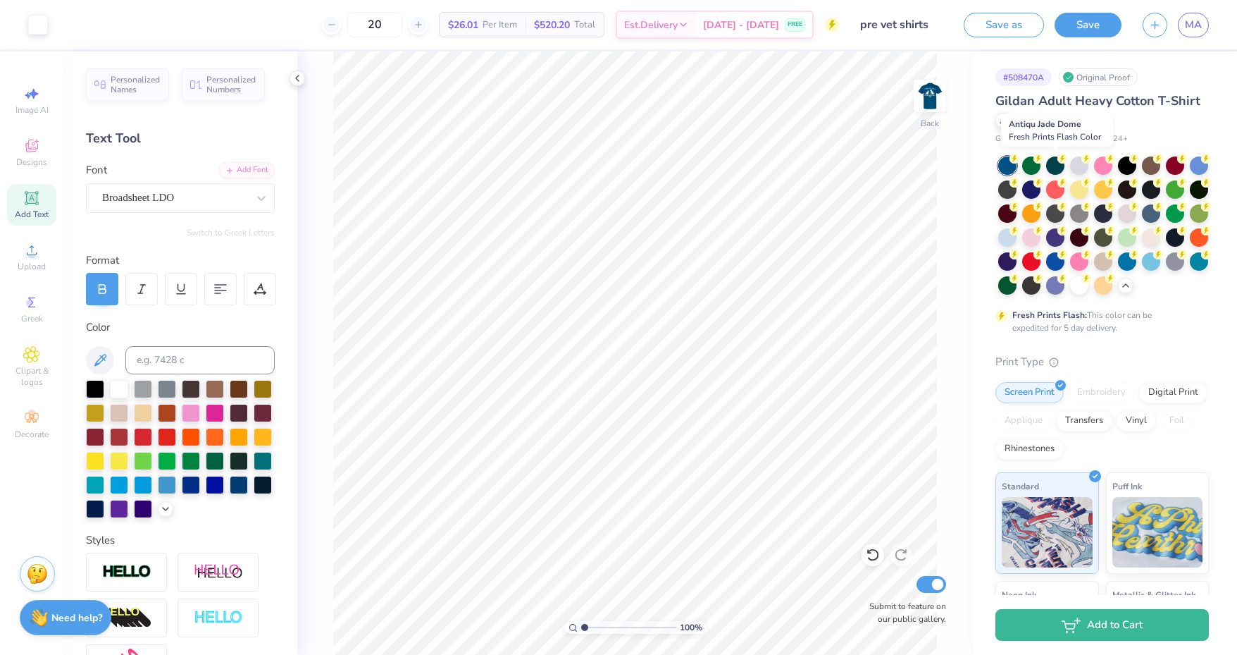
click at [1055, 162] on div at bounding box center [1055, 165] width 18 height 18
click at [1030, 163] on div at bounding box center [1032, 165] width 18 height 18
click at [1190, 223] on div at bounding box center [1199, 213] width 18 height 18
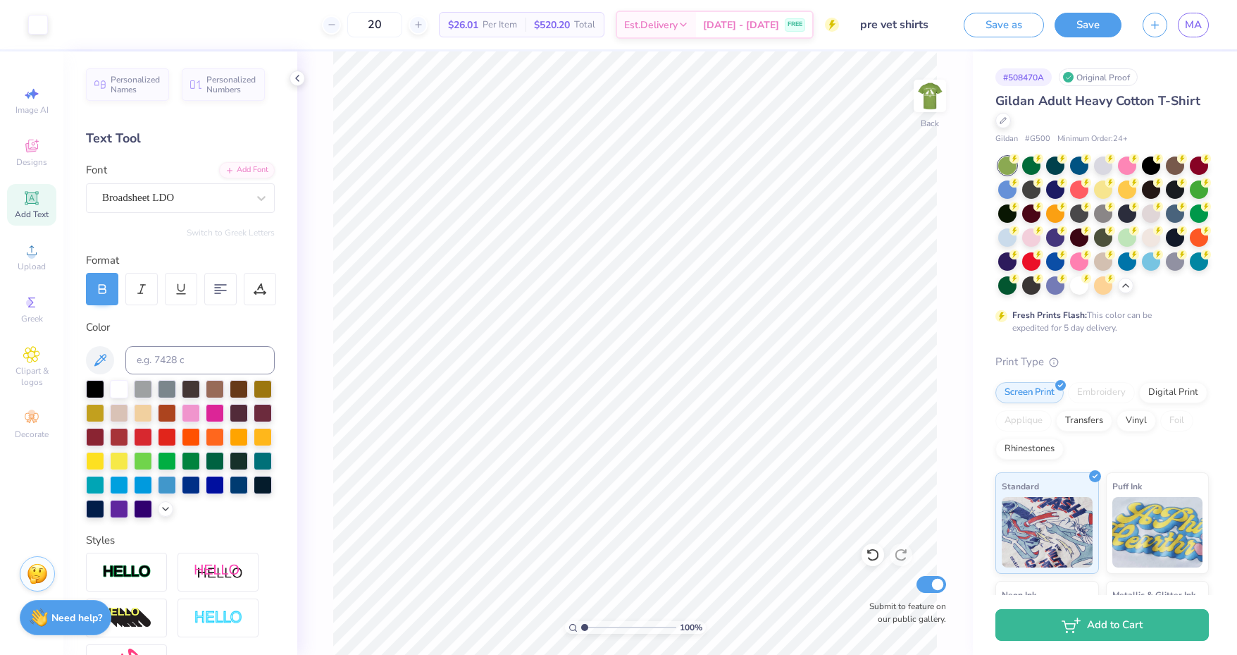
click at [1017, 189] on div at bounding box center [1008, 189] width 18 height 18
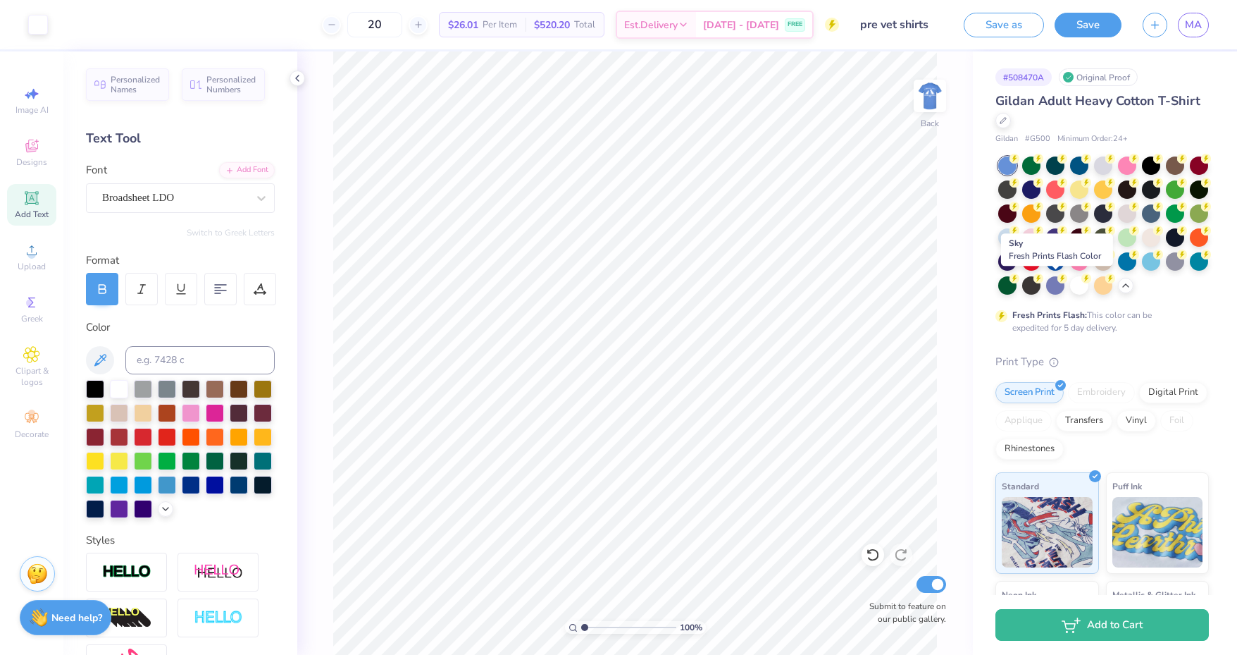
click at [1142, 271] on div at bounding box center [1151, 261] width 18 height 18
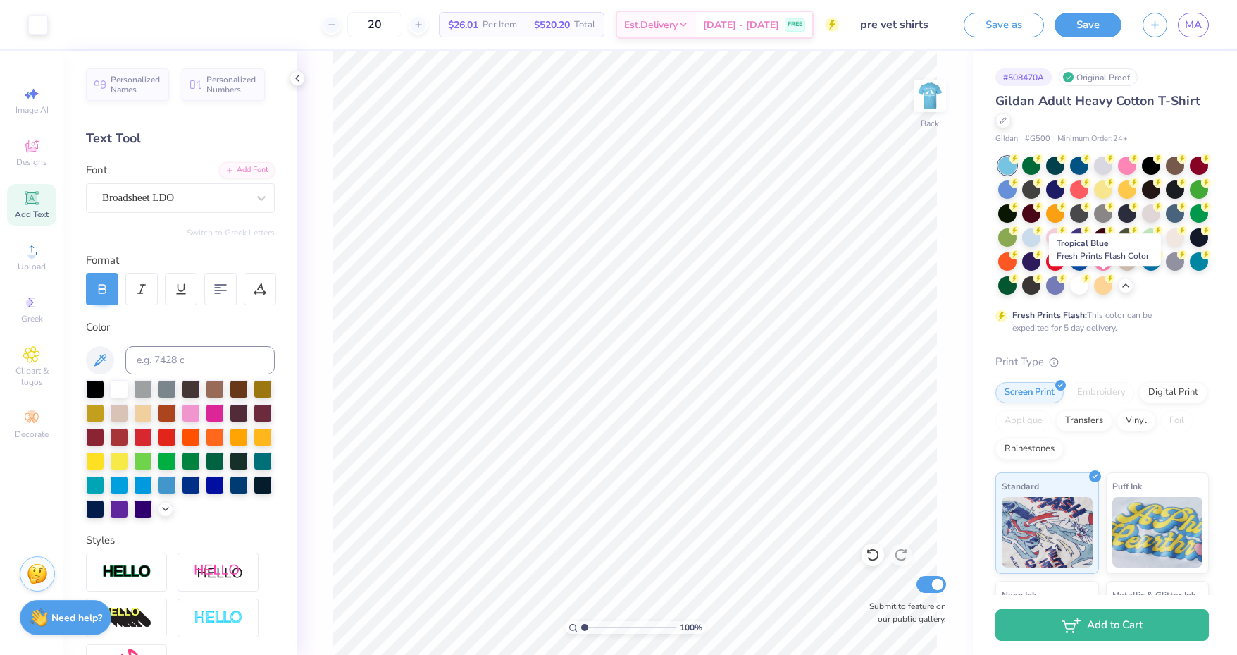
click at [1190, 271] on div at bounding box center [1199, 261] width 18 height 18
click at [1065, 288] on div at bounding box center [1055, 285] width 18 height 18
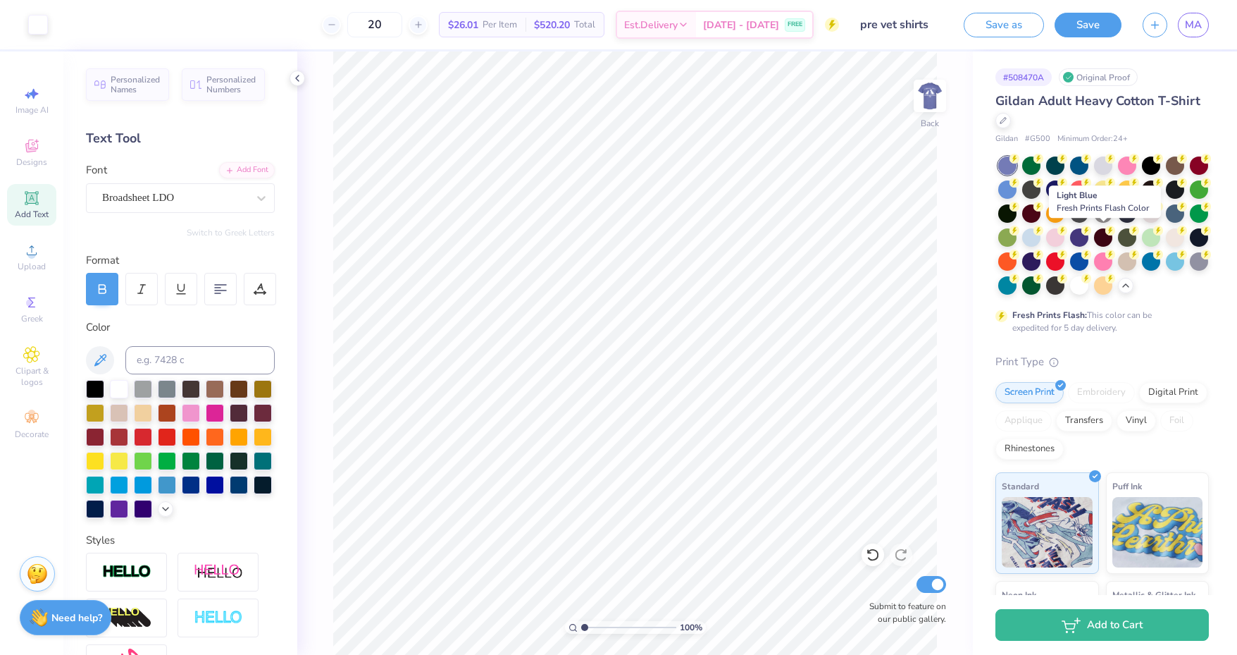
click at [1041, 229] on div at bounding box center [1032, 237] width 18 height 18
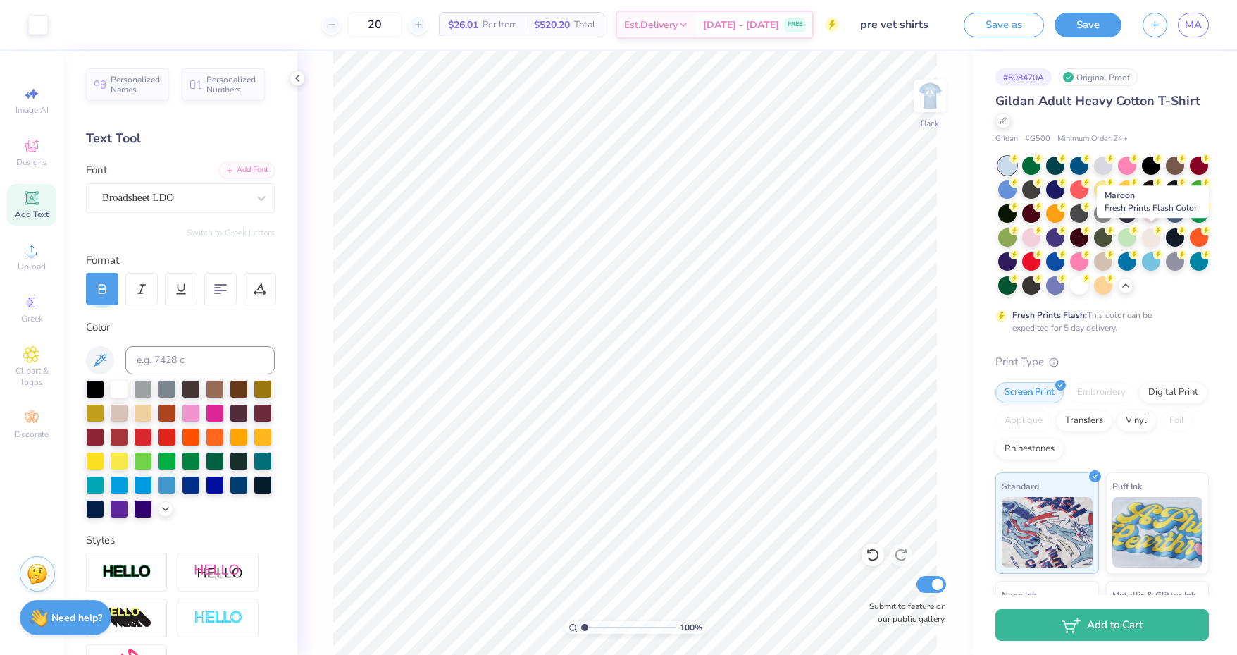
click at [1089, 233] on div at bounding box center [1079, 237] width 18 height 18
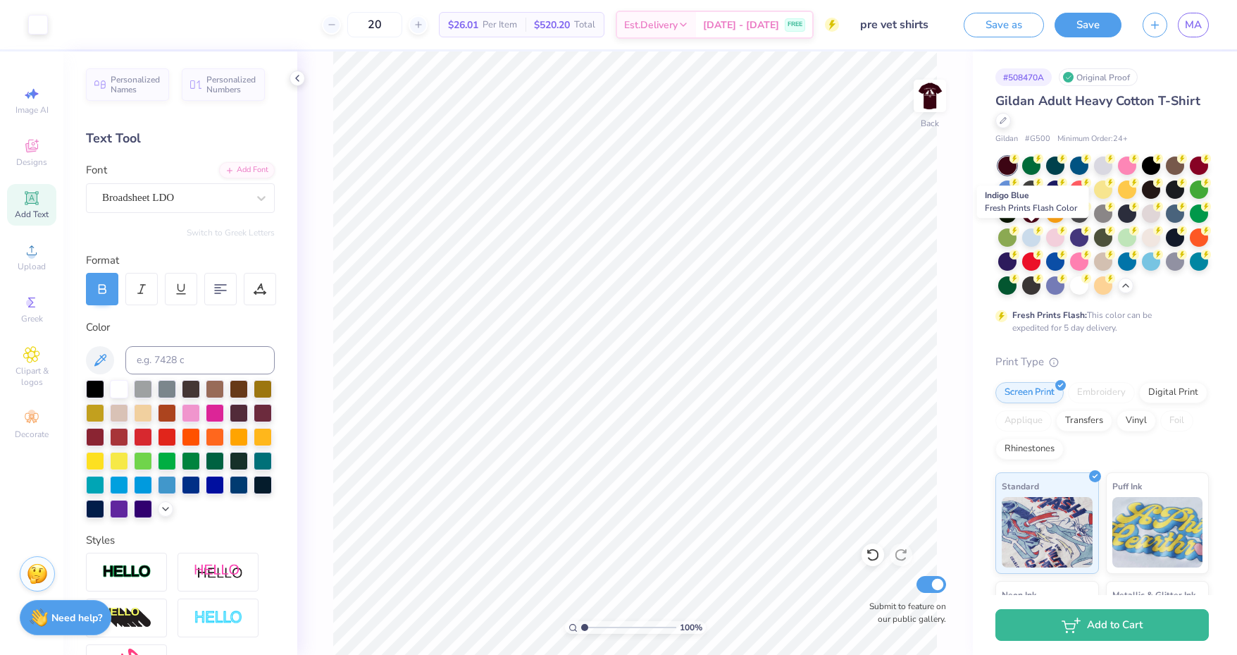
click at [1166, 223] on div at bounding box center [1175, 213] width 18 height 18
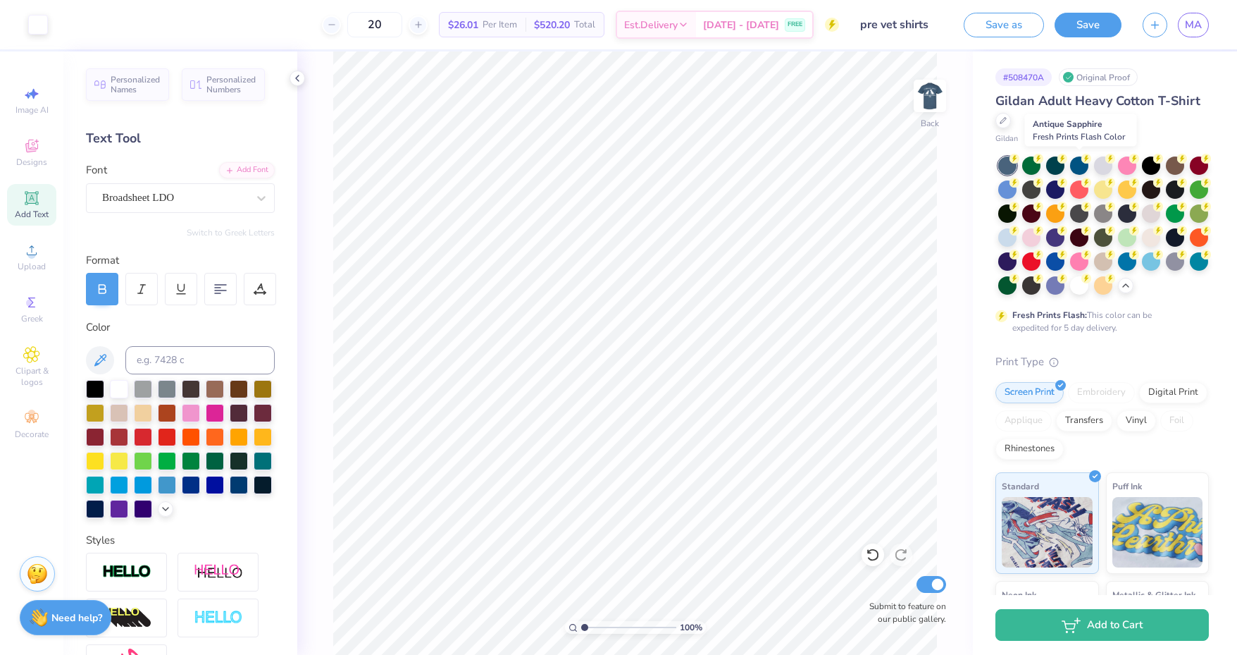
click at [1081, 166] on div at bounding box center [1079, 165] width 18 height 18
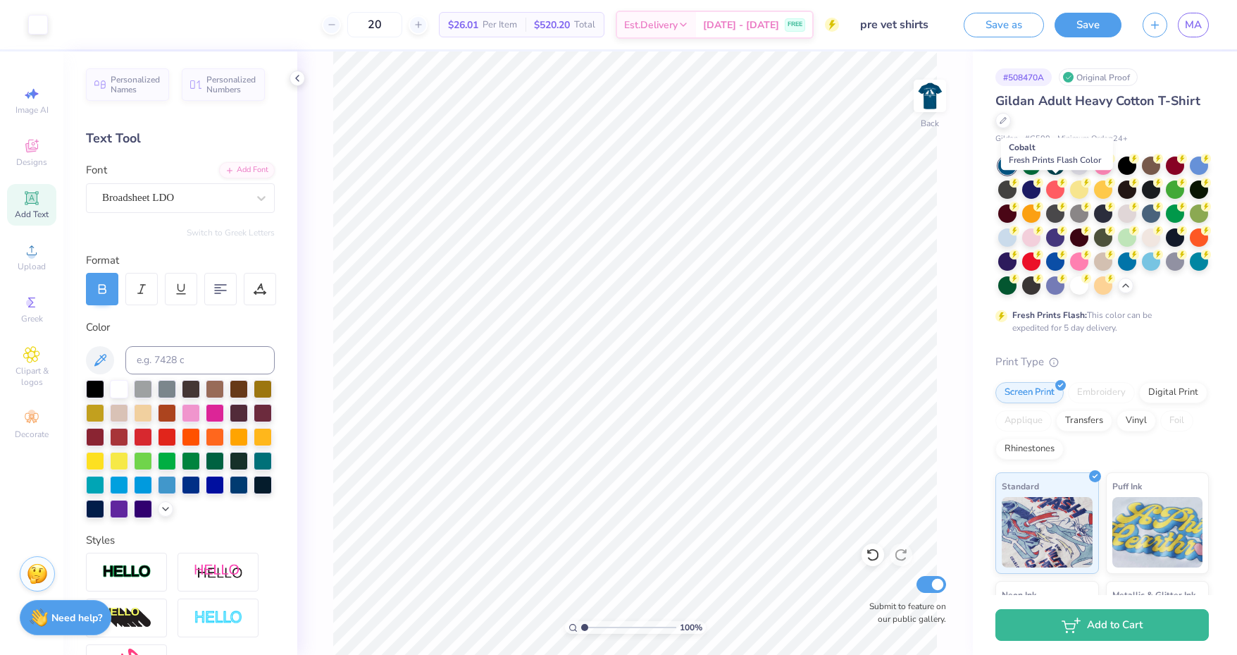
click at [1041, 188] on div at bounding box center [1032, 189] width 18 height 18
click at [1118, 271] on div at bounding box center [1127, 261] width 18 height 18
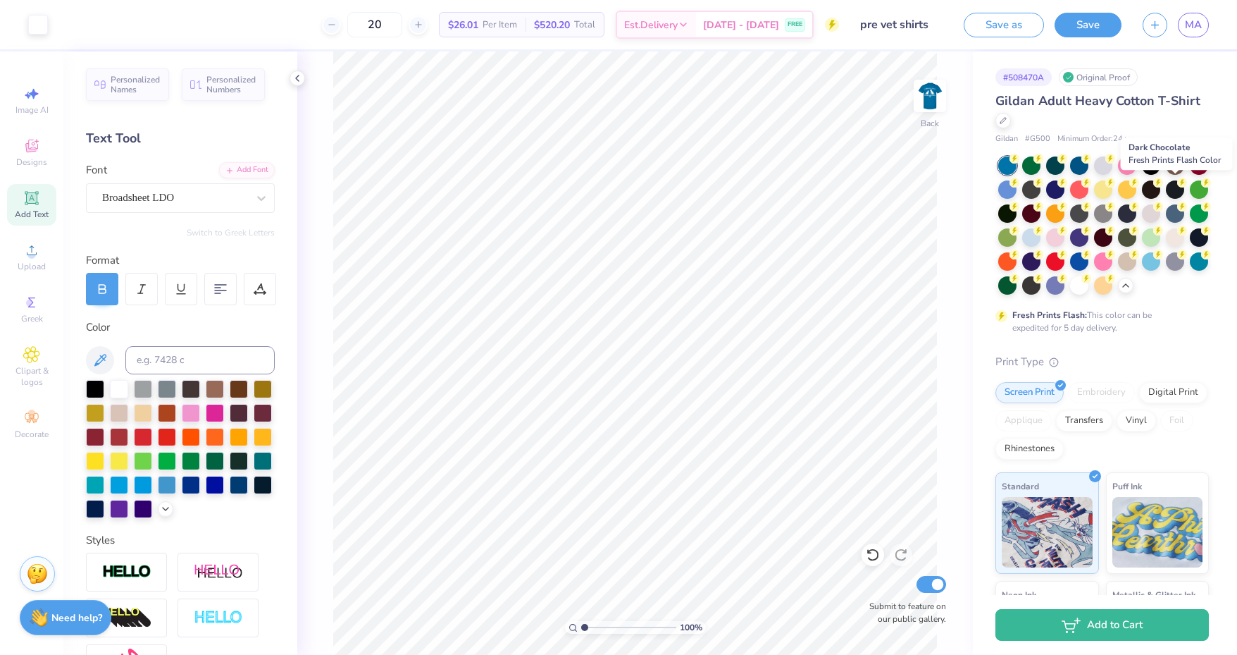
click at [1161, 191] on div at bounding box center [1151, 189] width 18 height 18
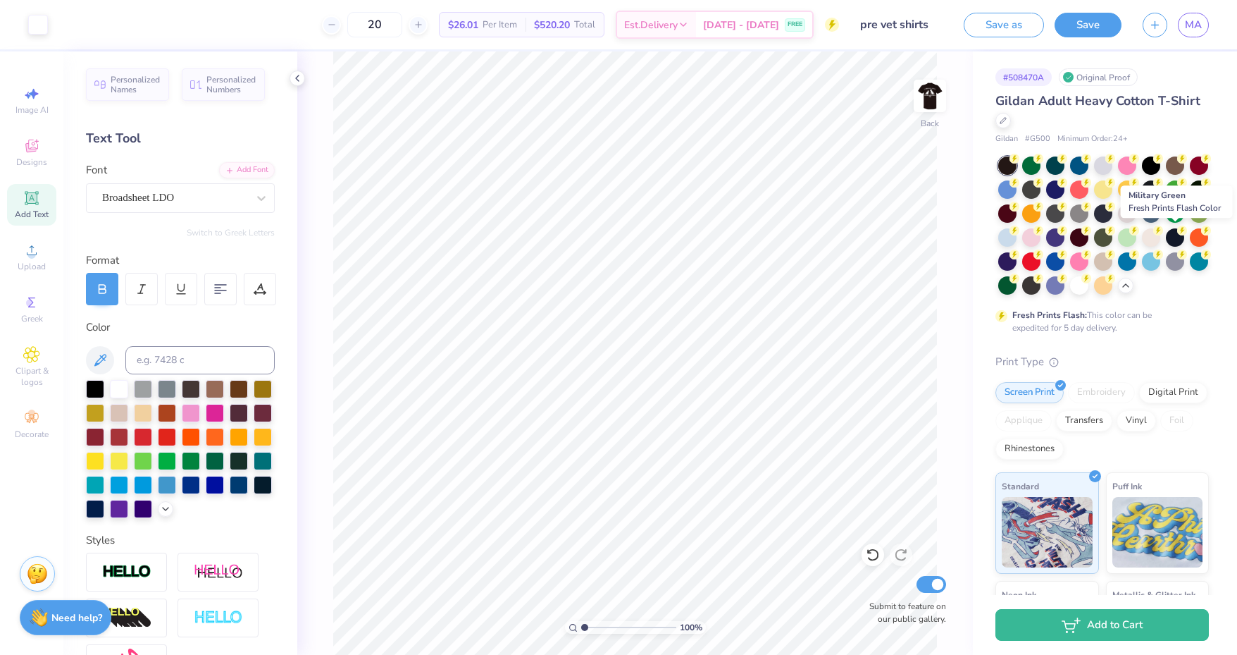
click at [1113, 235] on div at bounding box center [1103, 237] width 18 height 18
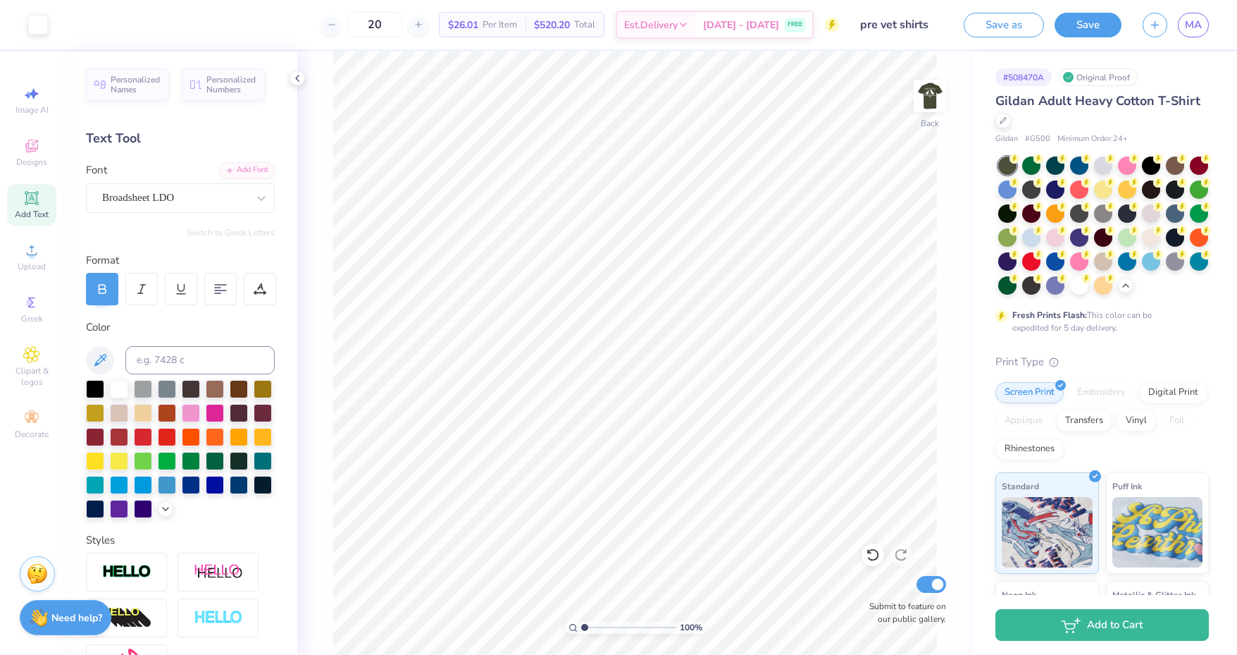
click at [1094, 295] on div at bounding box center [1103, 285] width 18 height 18
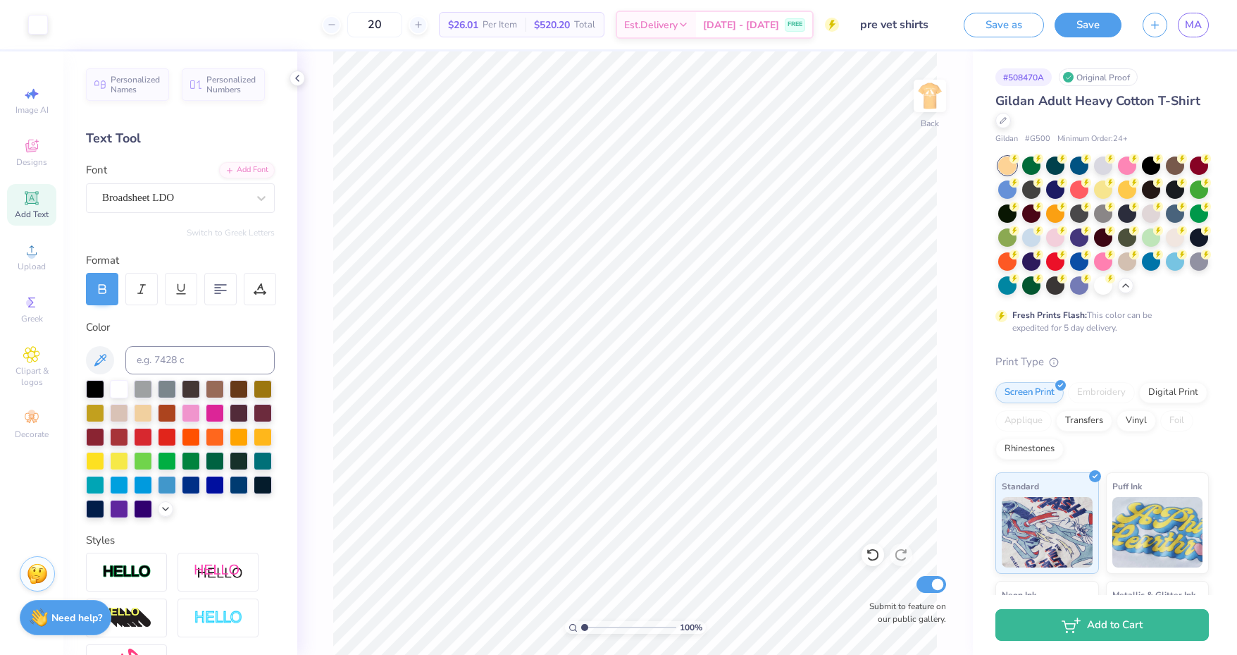
click at [1070, 295] on div at bounding box center [1079, 285] width 18 height 18
click at [1118, 271] on div at bounding box center [1127, 261] width 18 height 18
click at [1094, 295] on div at bounding box center [1103, 285] width 18 height 18
click at [1065, 240] on div at bounding box center [1055, 237] width 18 height 18
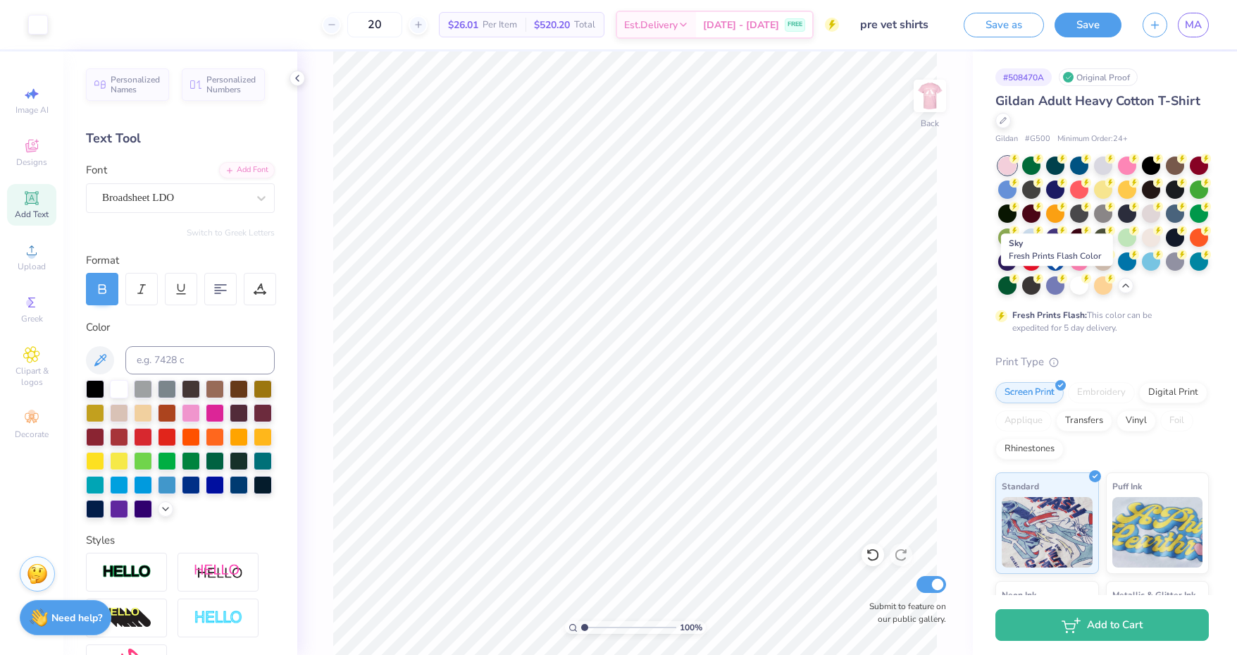
click at [1142, 271] on div at bounding box center [1151, 261] width 18 height 18
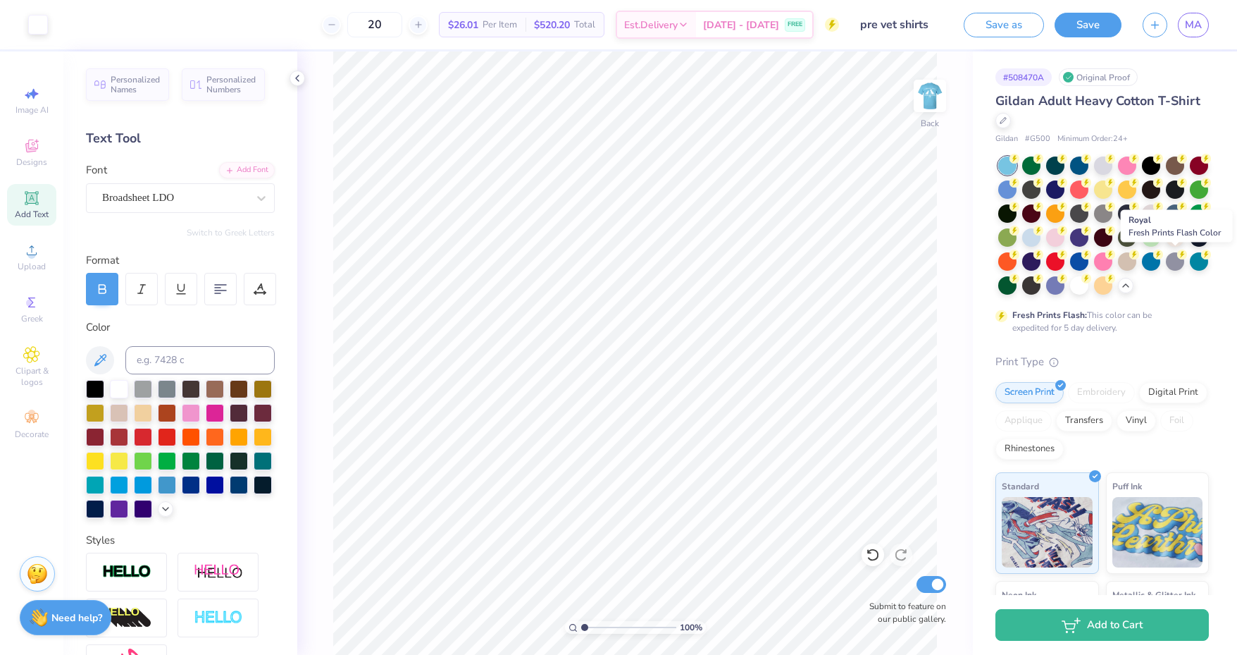
click at [1089, 261] on div at bounding box center [1079, 261] width 18 height 18
click at [1080, 169] on div at bounding box center [1079, 165] width 18 height 18
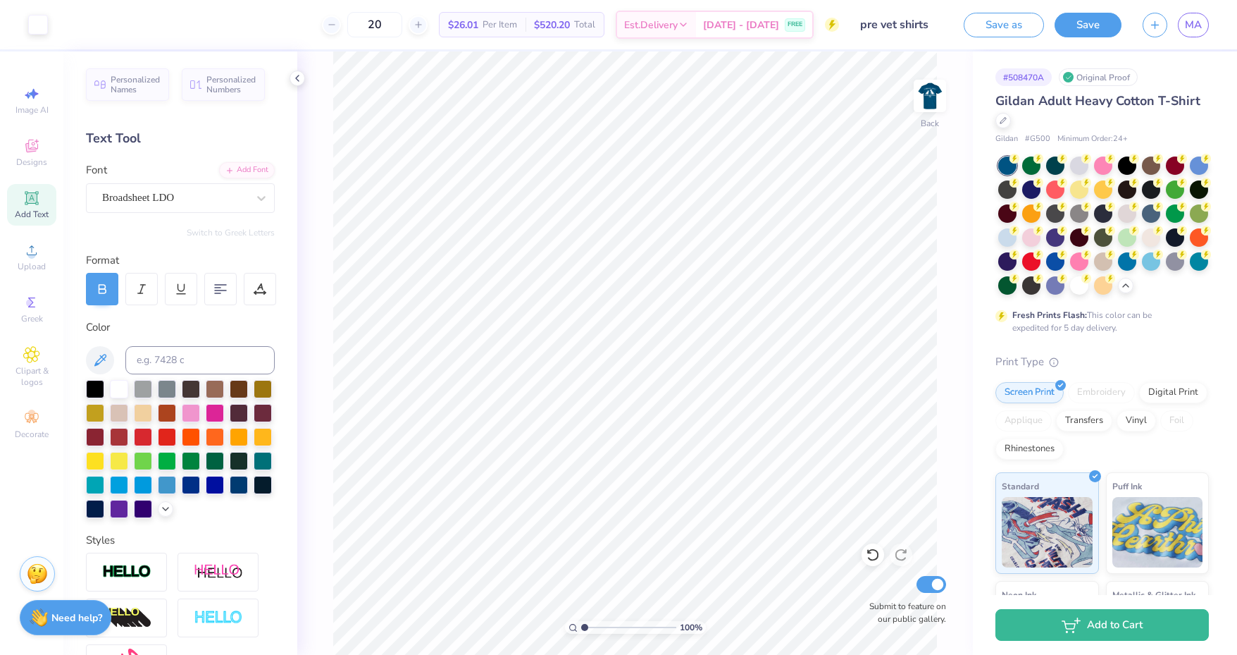
click at [926, 110] on img at bounding box center [930, 96] width 28 height 28
click at [934, 110] on img at bounding box center [930, 96] width 28 height 28
click at [932, 103] on img at bounding box center [930, 96] width 28 height 28
click at [1017, 239] on div at bounding box center [1008, 237] width 18 height 18
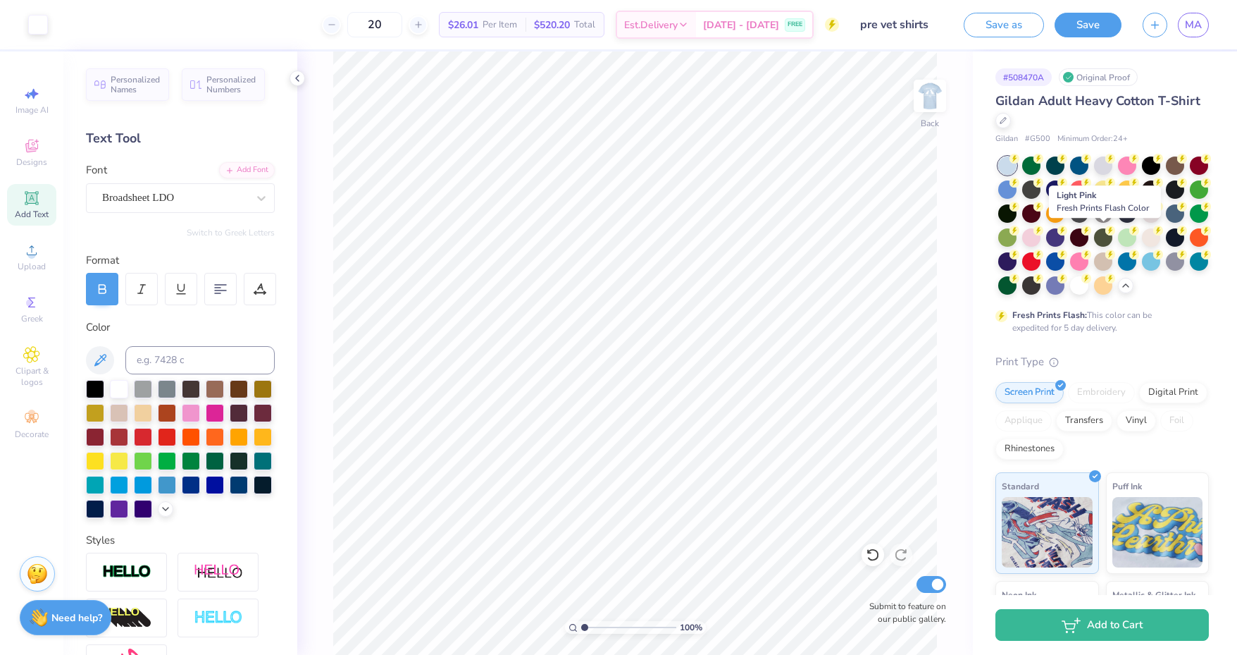
click at [1041, 240] on div at bounding box center [1032, 237] width 18 height 18
click at [1142, 247] on div at bounding box center [1151, 237] width 18 height 18
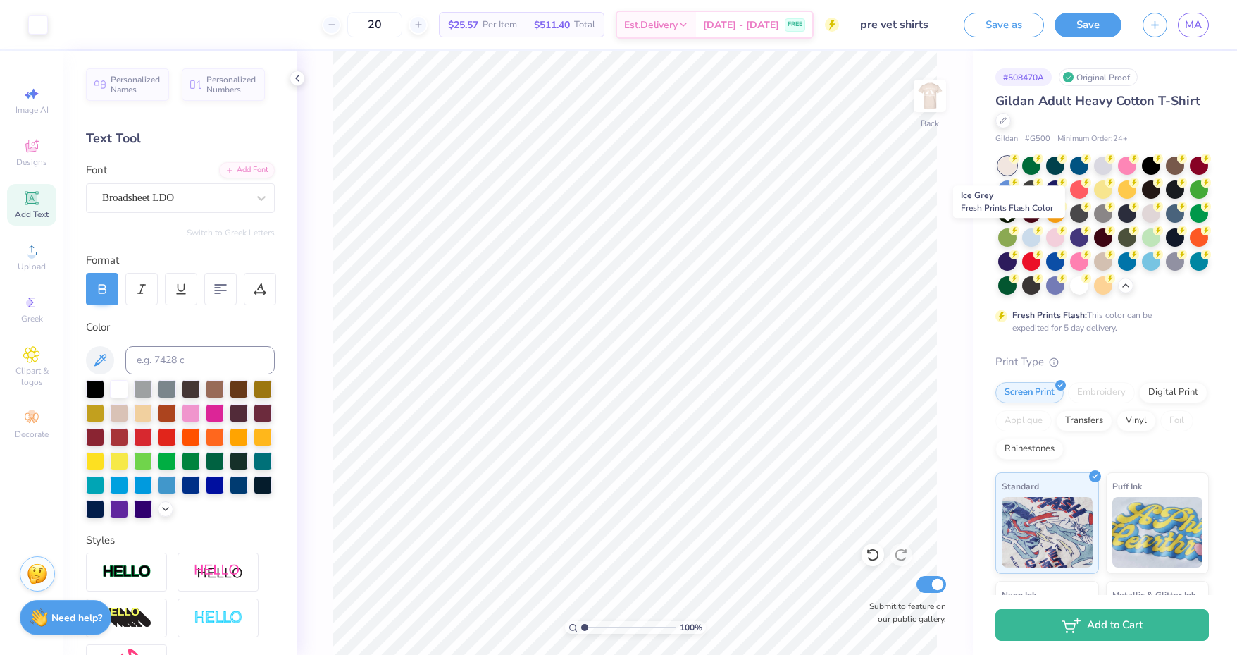
click at [1142, 223] on div at bounding box center [1151, 213] width 18 height 18
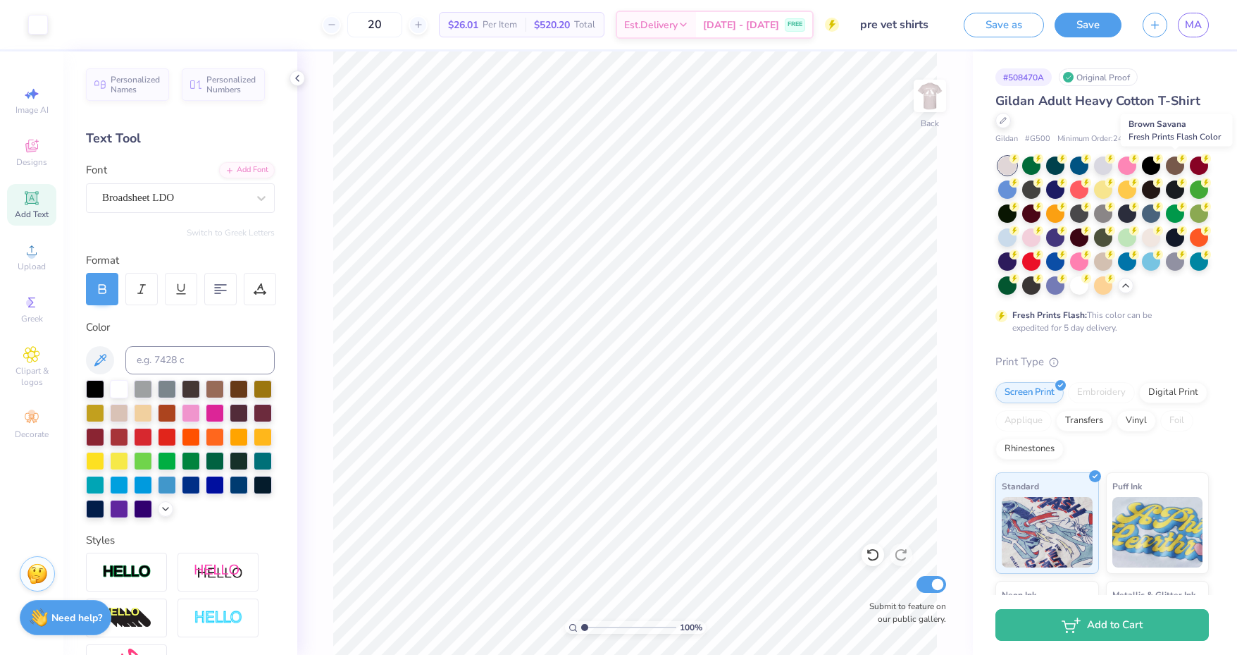
click at [1175, 171] on div at bounding box center [1175, 165] width 18 height 18
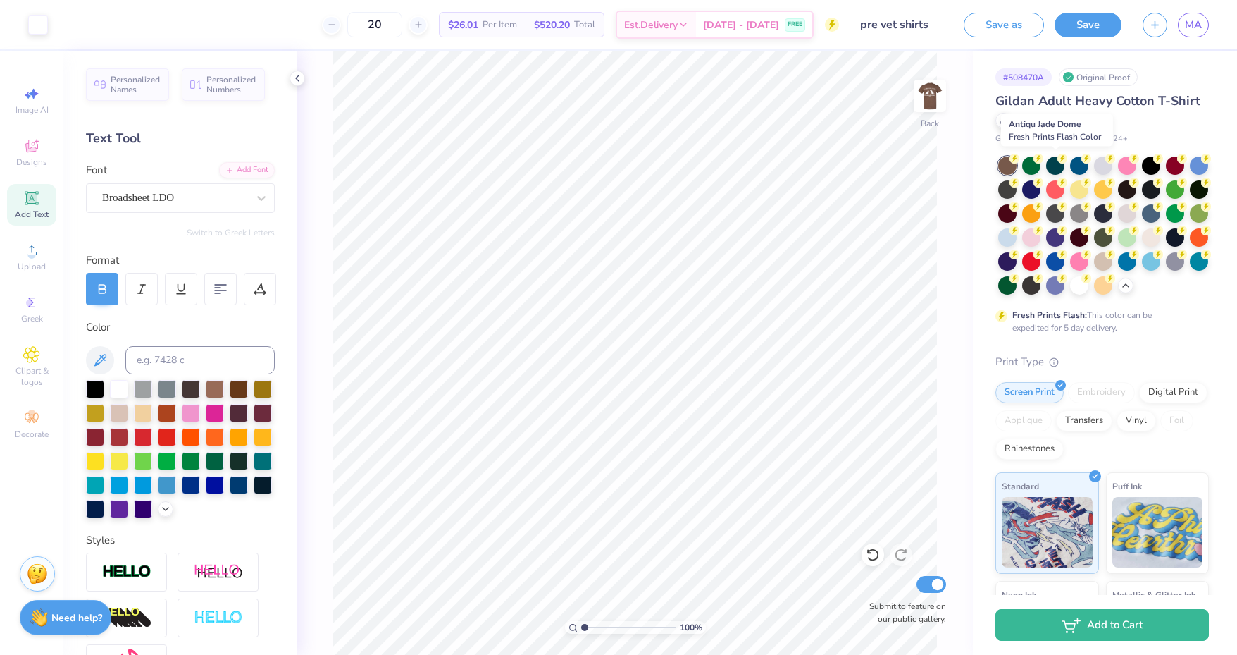
click at [1056, 168] on div at bounding box center [1055, 165] width 18 height 18
click at [1190, 175] on div at bounding box center [1199, 165] width 18 height 18
click at [1118, 247] on div at bounding box center [1127, 237] width 18 height 18
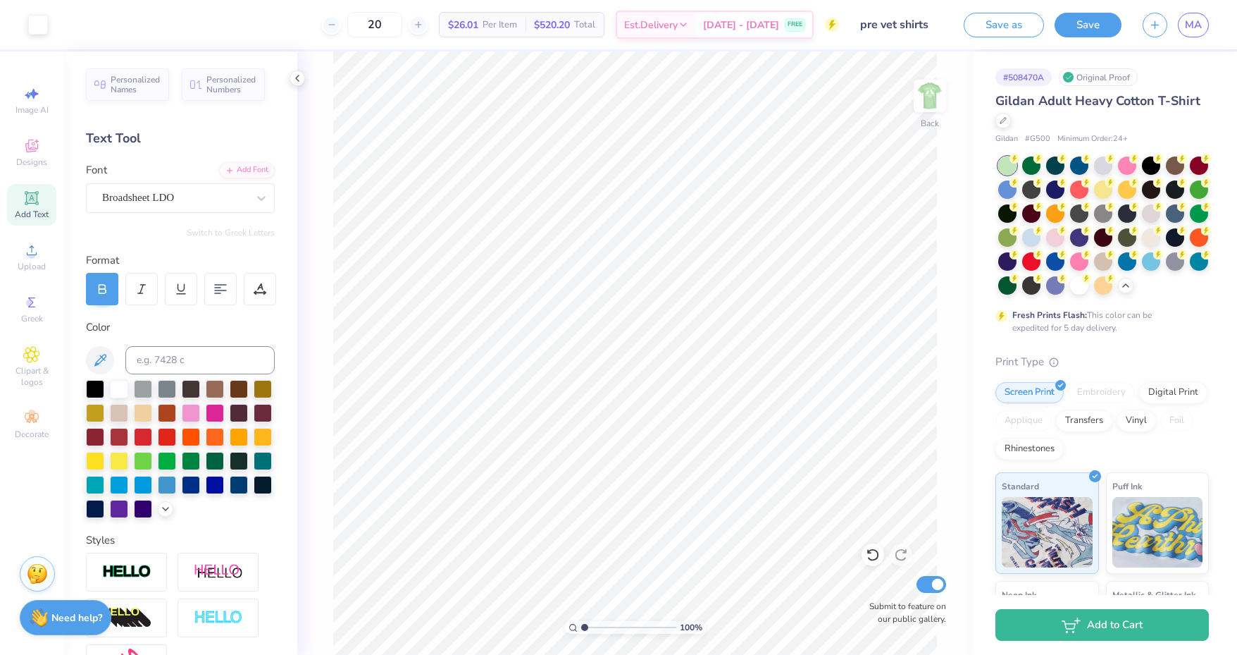
click at [1142, 247] on div at bounding box center [1151, 237] width 18 height 18
click at [1094, 271] on div at bounding box center [1103, 261] width 18 height 18
click at [1142, 271] on div at bounding box center [1151, 261] width 18 height 18
click at [1190, 271] on div at bounding box center [1199, 261] width 18 height 18
click at [1092, 25] on button "Save" at bounding box center [1088, 25] width 67 height 25
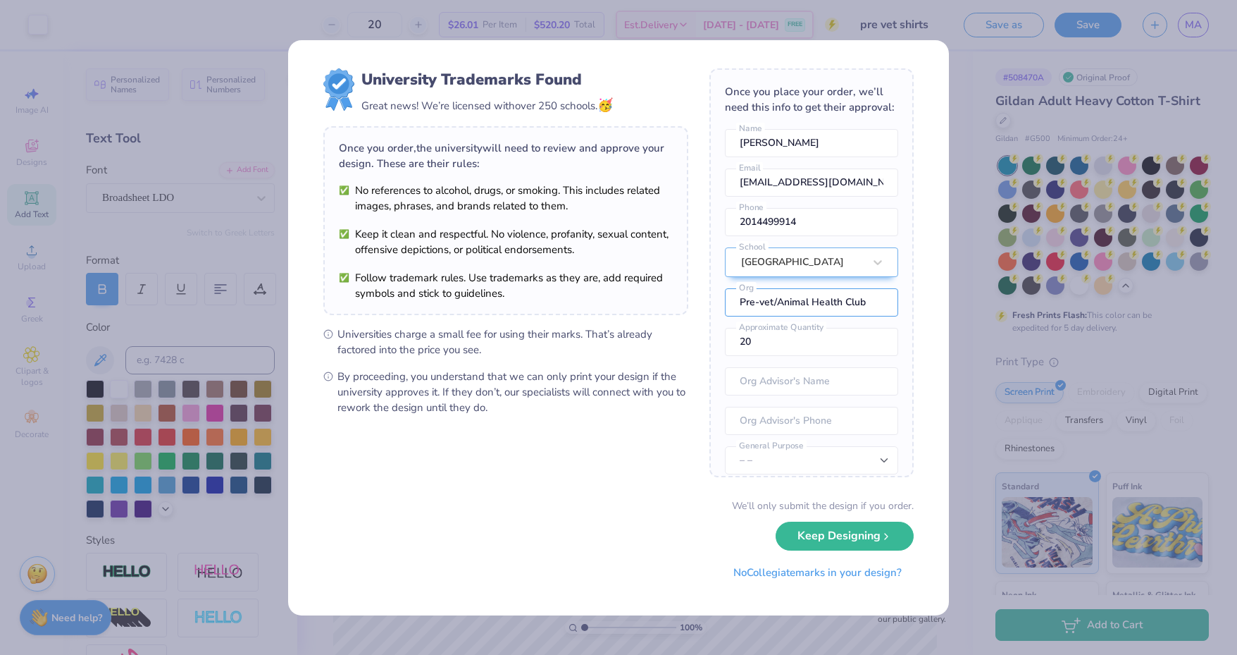
click at [829, 316] on input "Pre-vet/Animal Health Club" at bounding box center [811, 302] width 173 height 28
type input "Pre-vet/Animal Science Club"
click at [885, 384] on div "Once you place your order, we’ll need this info to get their approval: Mariana …" at bounding box center [812, 272] width 204 height 409
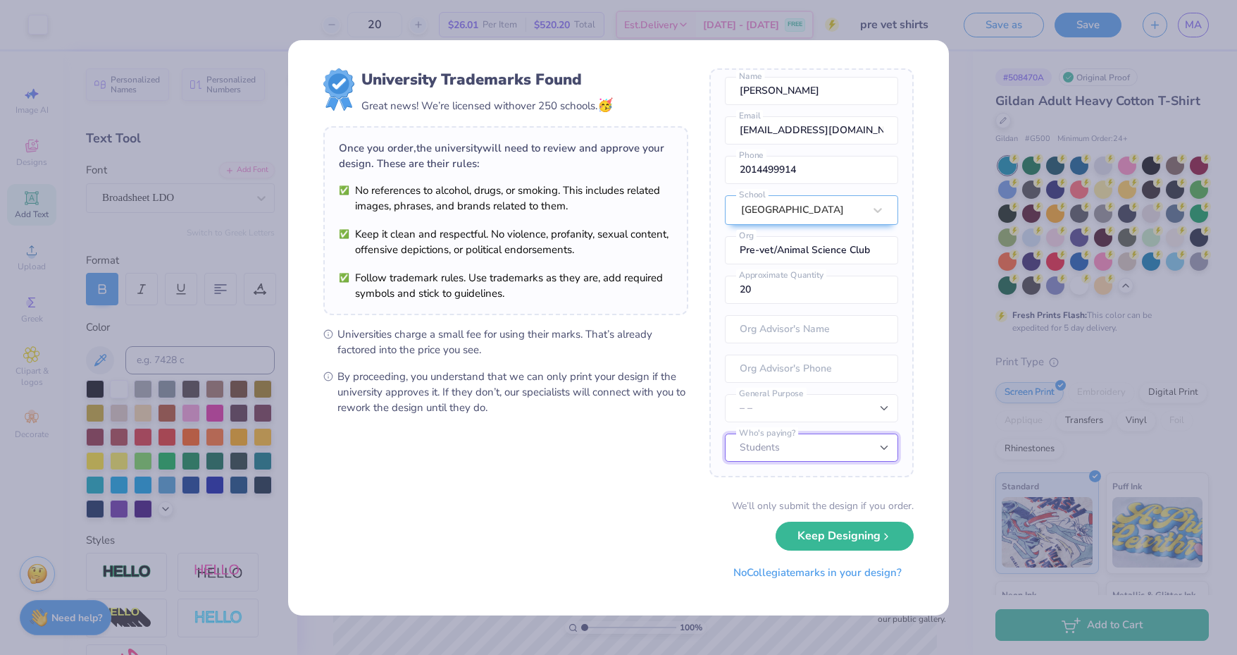
click at [851, 446] on select "Students University" at bounding box center [811, 447] width 173 height 28
click at [848, 454] on select "Students University" at bounding box center [811, 447] width 173 height 28
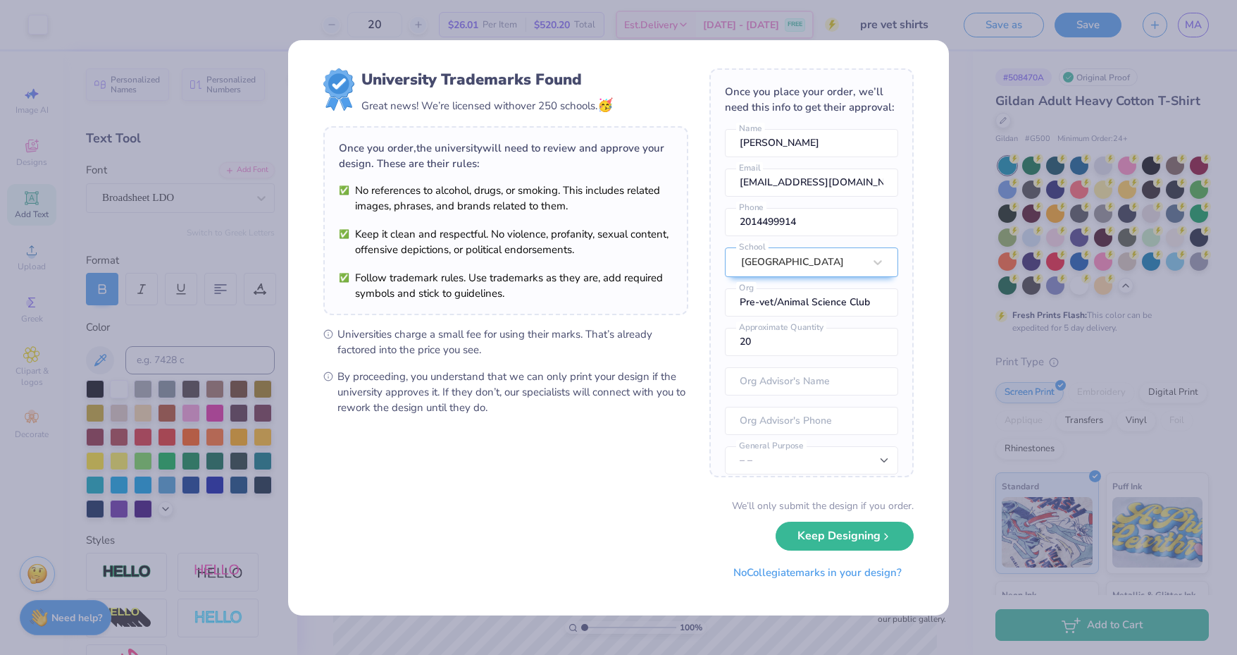
click at [846, 533] on button "Keep Designing" at bounding box center [845, 535] width 138 height 29
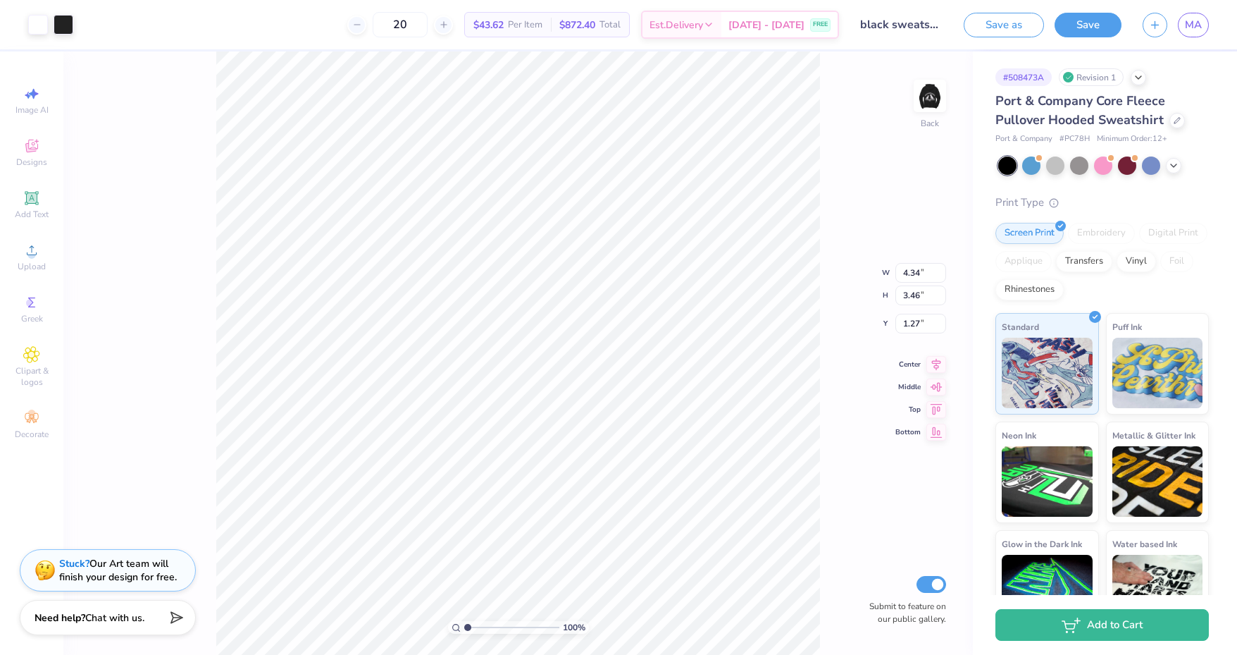
type input "1.57"
click at [940, 254] on input "4.35" at bounding box center [921, 258] width 51 height 20
click at [940, 254] on input "4.36" at bounding box center [921, 258] width 51 height 20
click at [940, 254] on input "4.37" at bounding box center [921, 258] width 51 height 20
click at [940, 254] on input "4.38" at bounding box center [921, 258] width 51 height 20
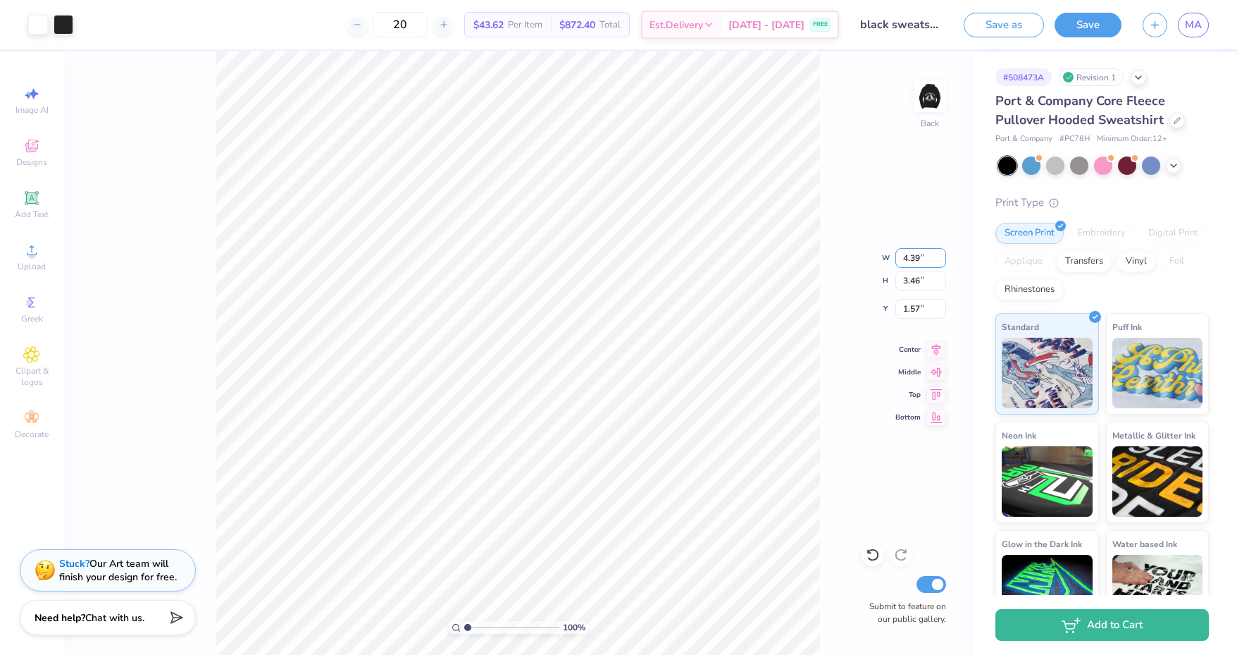
click at [940, 254] on input "4.39" at bounding box center [921, 258] width 51 height 20
click at [940, 254] on input "4.4" at bounding box center [921, 258] width 51 height 20
click at [940, 254] on input "4.41" at bounding box center [921, 258] width 51 height 20
click at [940, 254] on input "4.42" at bounding box center [921, 258] width 51 height 20
click at [940, 254] on input "4.43" at bounding box center [921, 258] width 51 height 20
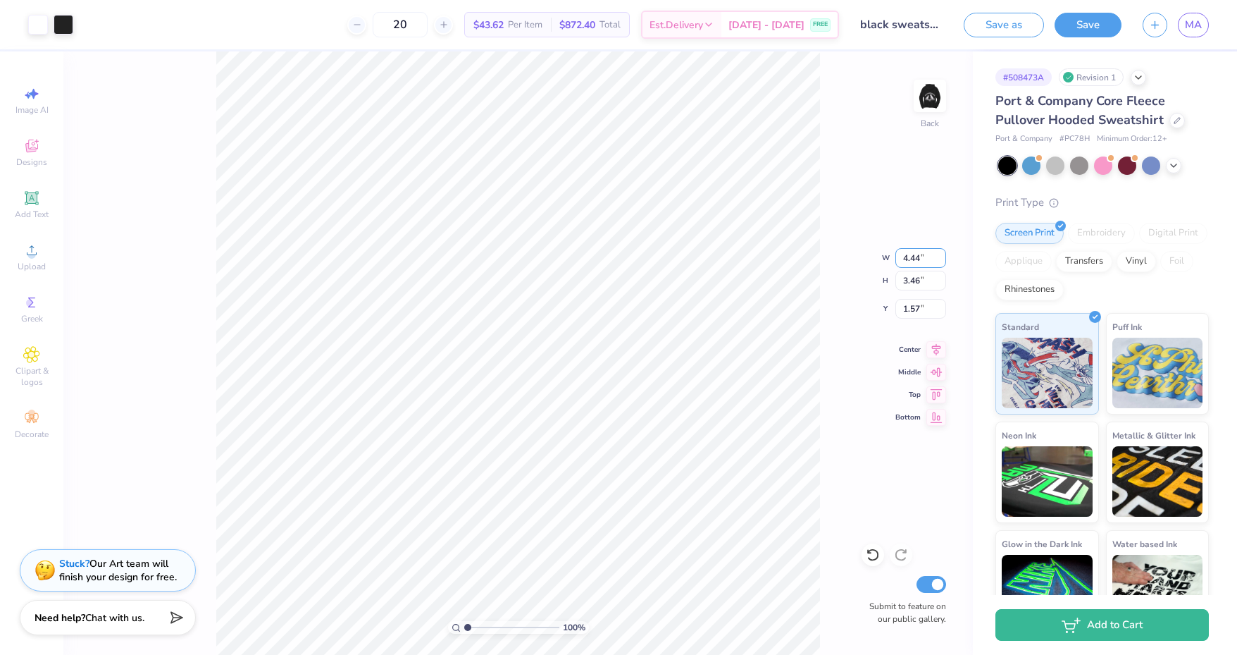
click at [940, 254] on input "4.44" at bounding box center [921, 258] width 51 height 20
type input "4.45"
click at [940, 254] on input "4.45" at bounding box center [921, 258] width 51 height 20
type input "3.54"
type input "1.52"
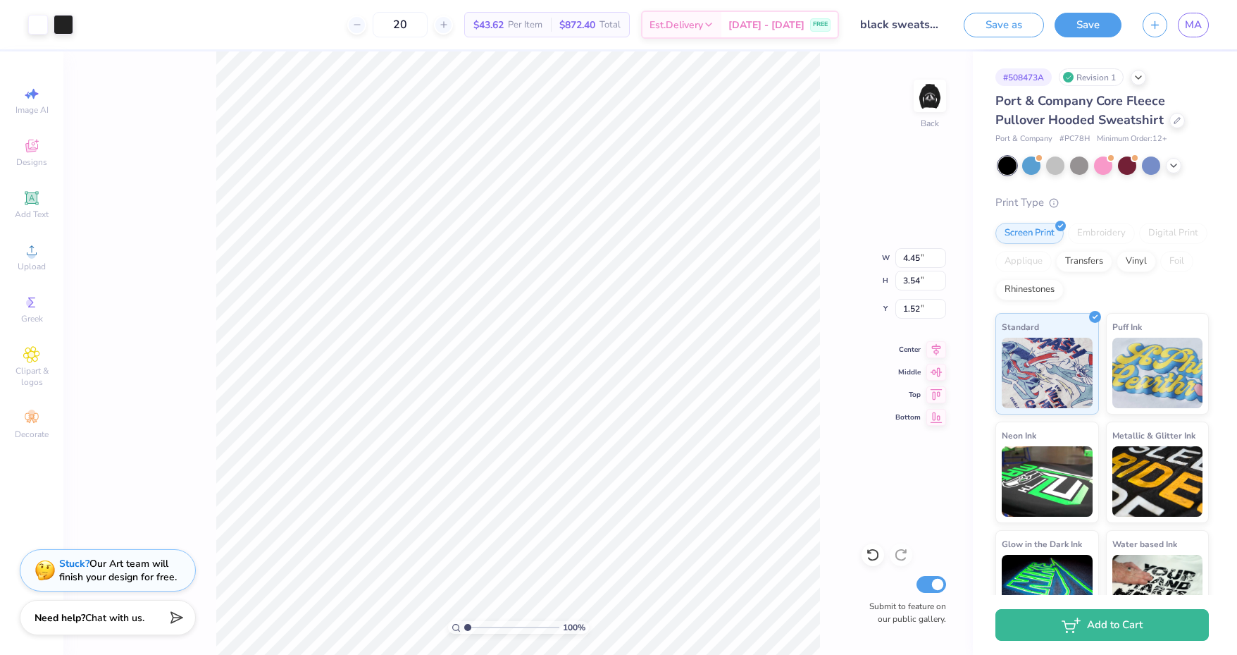
click at [826, 298] on div "100 % Back W 4.45 4.45 " H 3.54 3.54 " Y 1.52 1.52 " Center Middle Top Bottom S…" at bounding box center [518, 352] width 910 height 603
click at [823, 273] on div "100 % Back W 4.45 4.45 " H 3.54 3.54 " Y 1.52 1.52 " Center Middle Top Bottom S…" at bounding box center [518, 352] width 910 height 603
type input "3.55"
click at [941, 276] on input "3.55" at bounding box center [921, 281] width 51 height 20
click at [1091, 33] on button "Save" at bounding box center [1088, 25] width 67 height 25
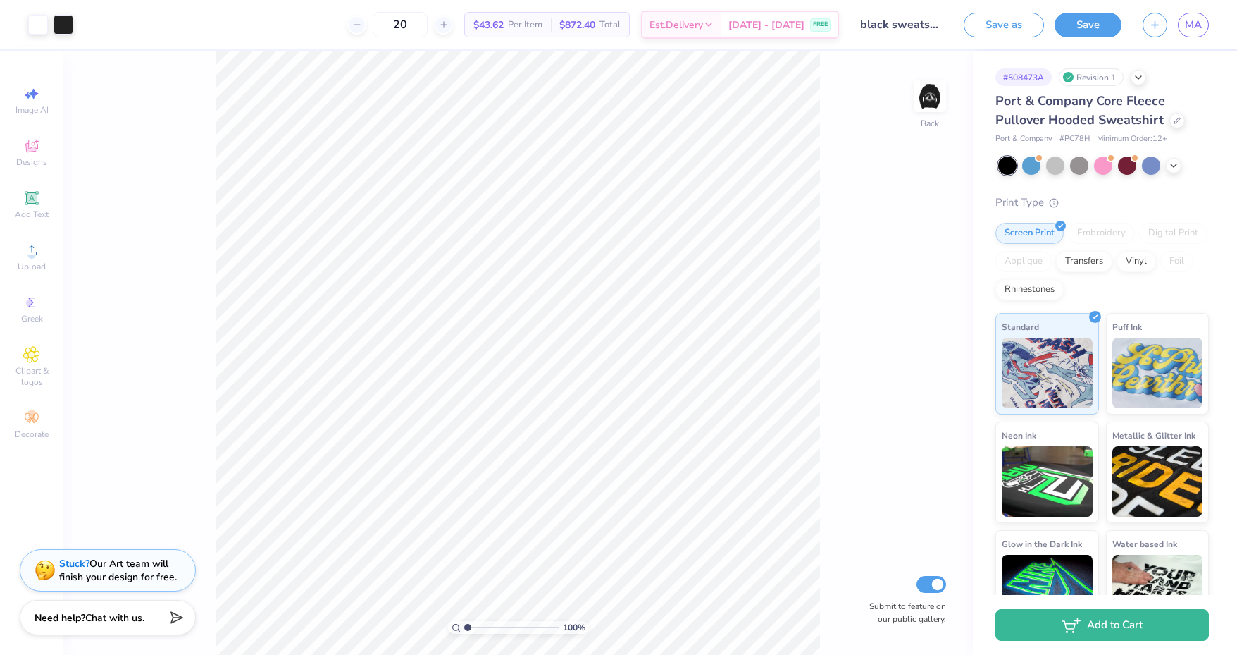
click at [934, 108] on img at bounding box center [930, 96] width 28 height 28
type input "8.66"
type input "1"
type input "8.41"
click at [820, 255] on div "100 % Front W 13.40 13.40 " H 10.95 10.95 " Y 8.41 8.41 " Center Middle Top Bot…" at bounding box center [518, 352] width 910 height 603
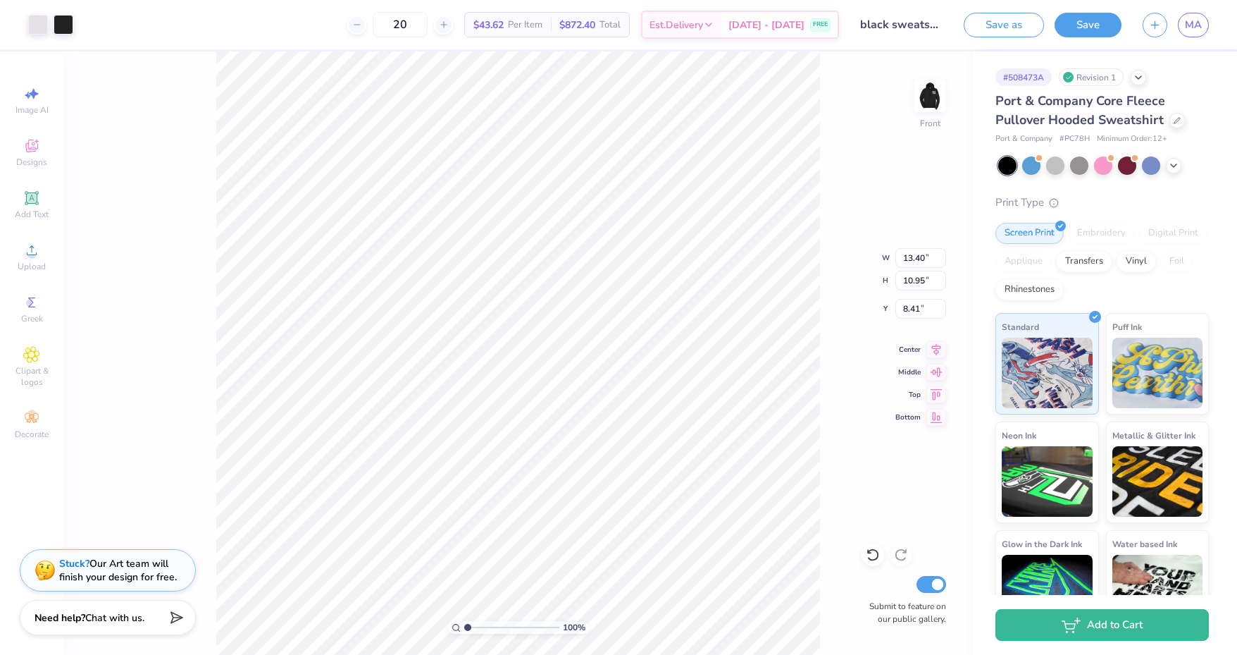
type input "7.74"
click at [1102, 16] on button "Save" at bounding box center [1088, 25] width 67 height 25
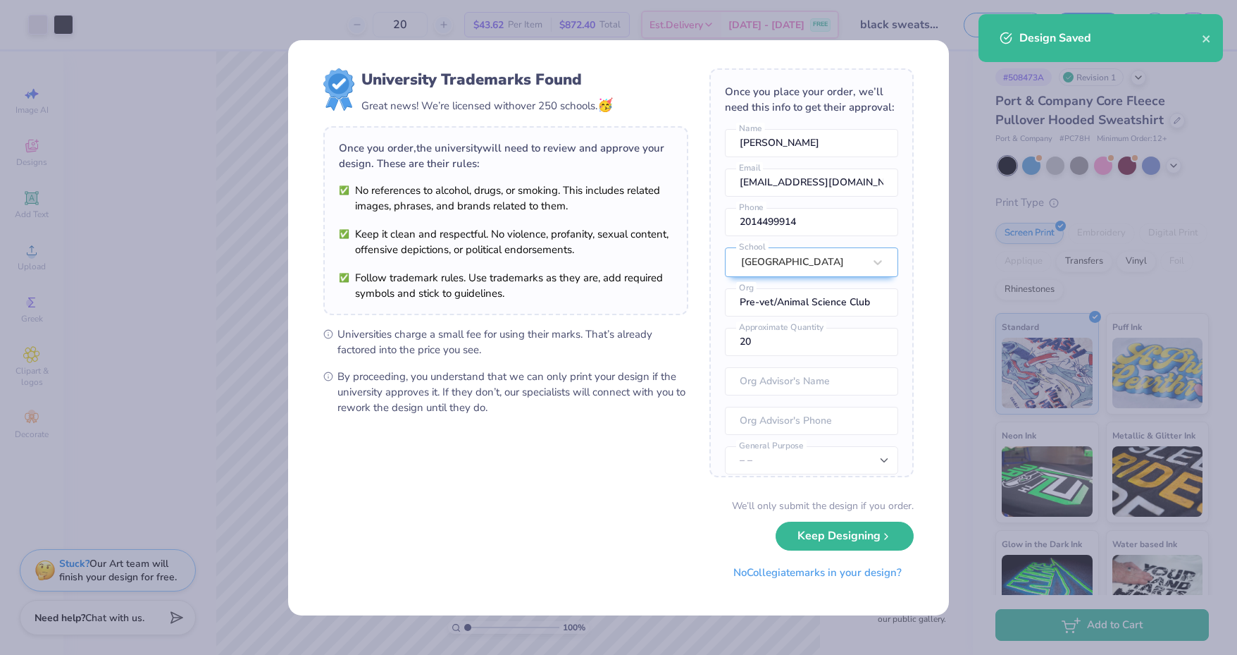
click at [843, 533] on button "Keep Designing" at bounding box center [845, 535] width 138 height 29
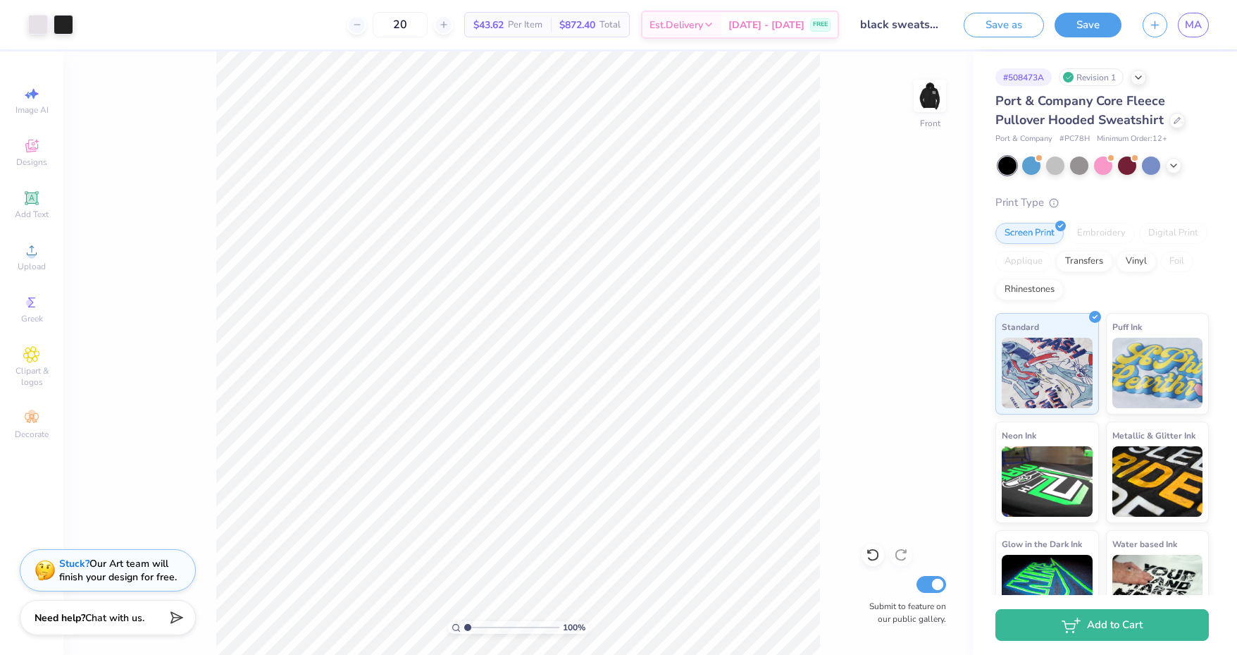
type input "1"
click at [941, 99] on img at bounding box center [930, 96] width 28 height 28
type input "7.56"
click at [1098, 18] on button "Save" at bounding box center [1088, 25] width 67 height 25
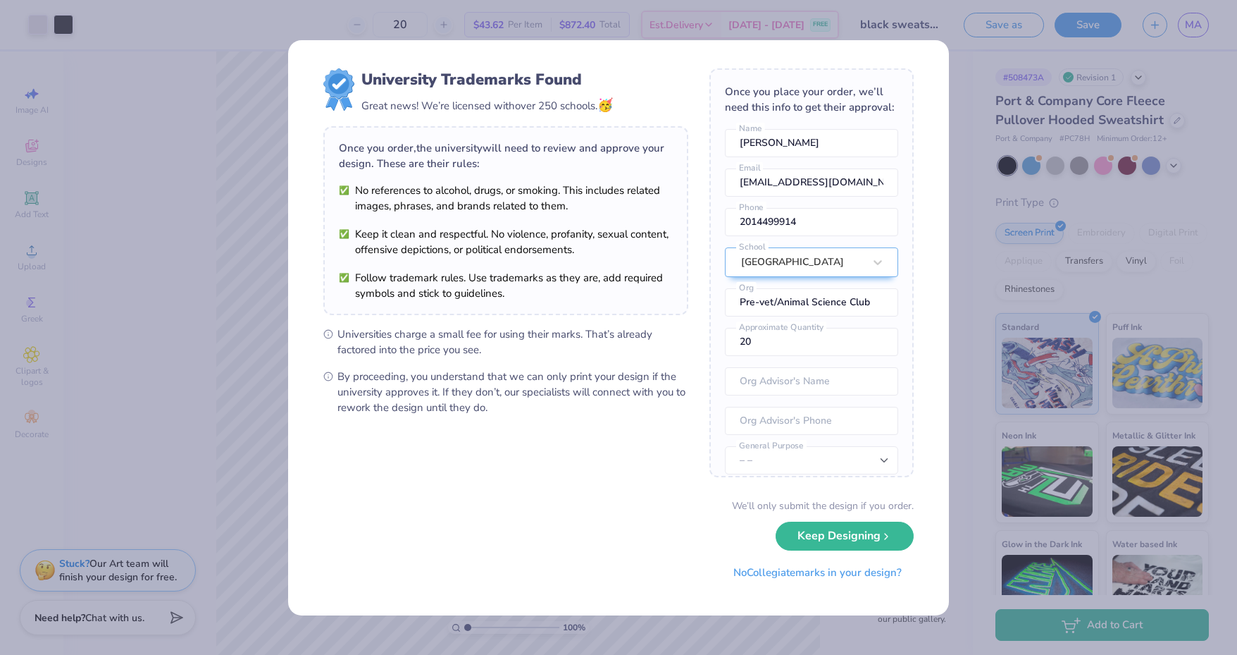
click at [882, 531] on icon "submit" at bounding box center [886, 536] width 11 height 11
